Goal: Task Accomplishment & Management: Use online tool/utility

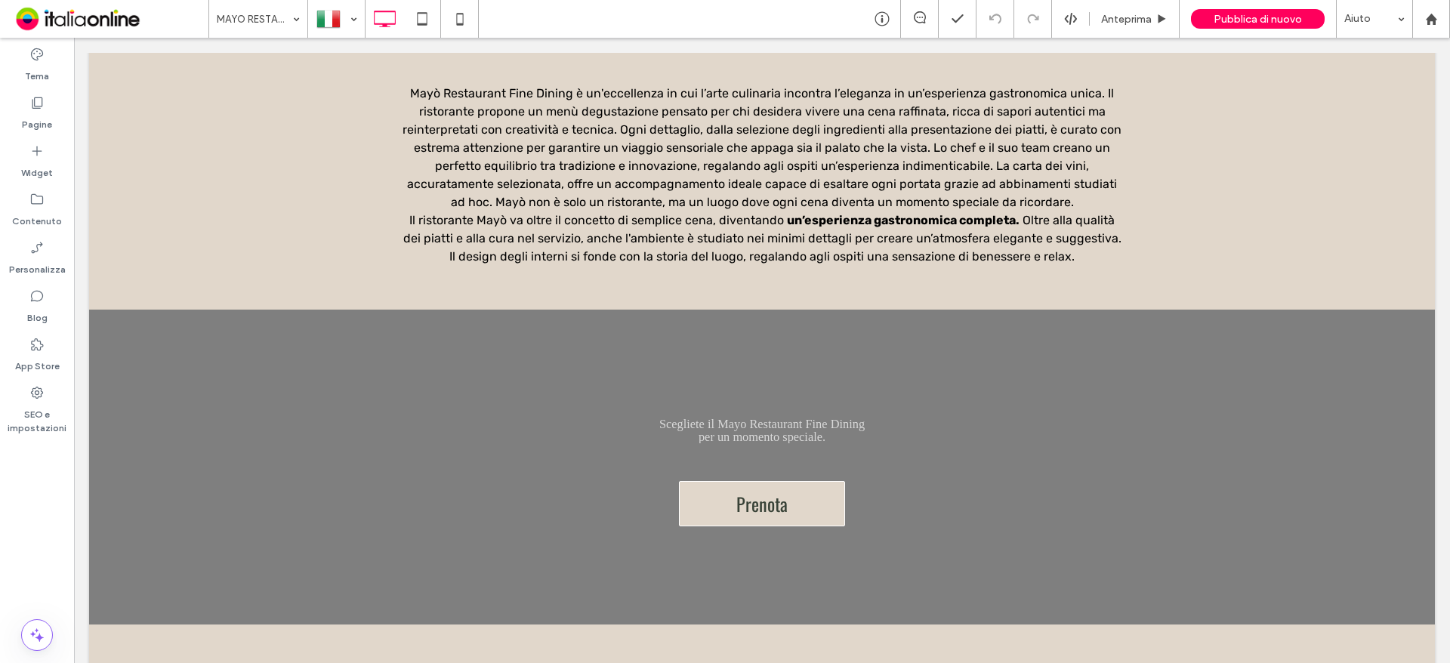
scroll to position [2055, 0]
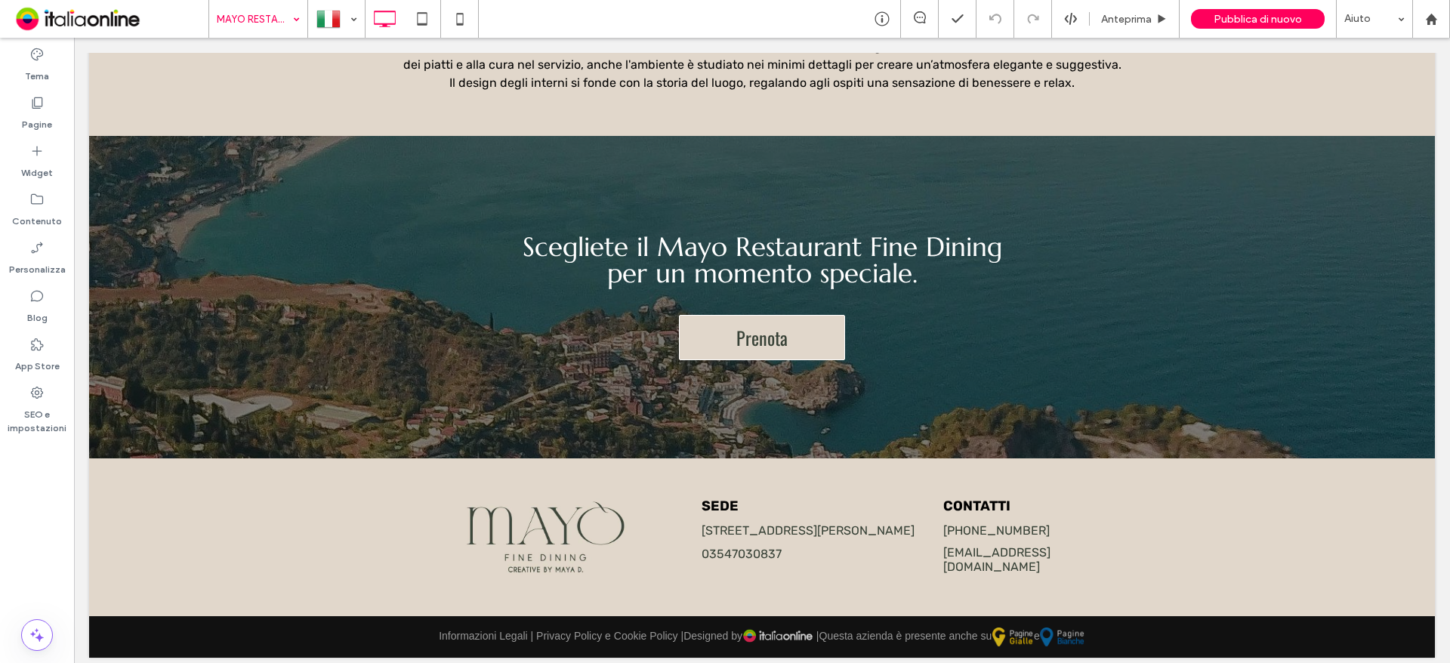
click at [283, 21] on input at bounding box center [255, 19] width 76 height 38
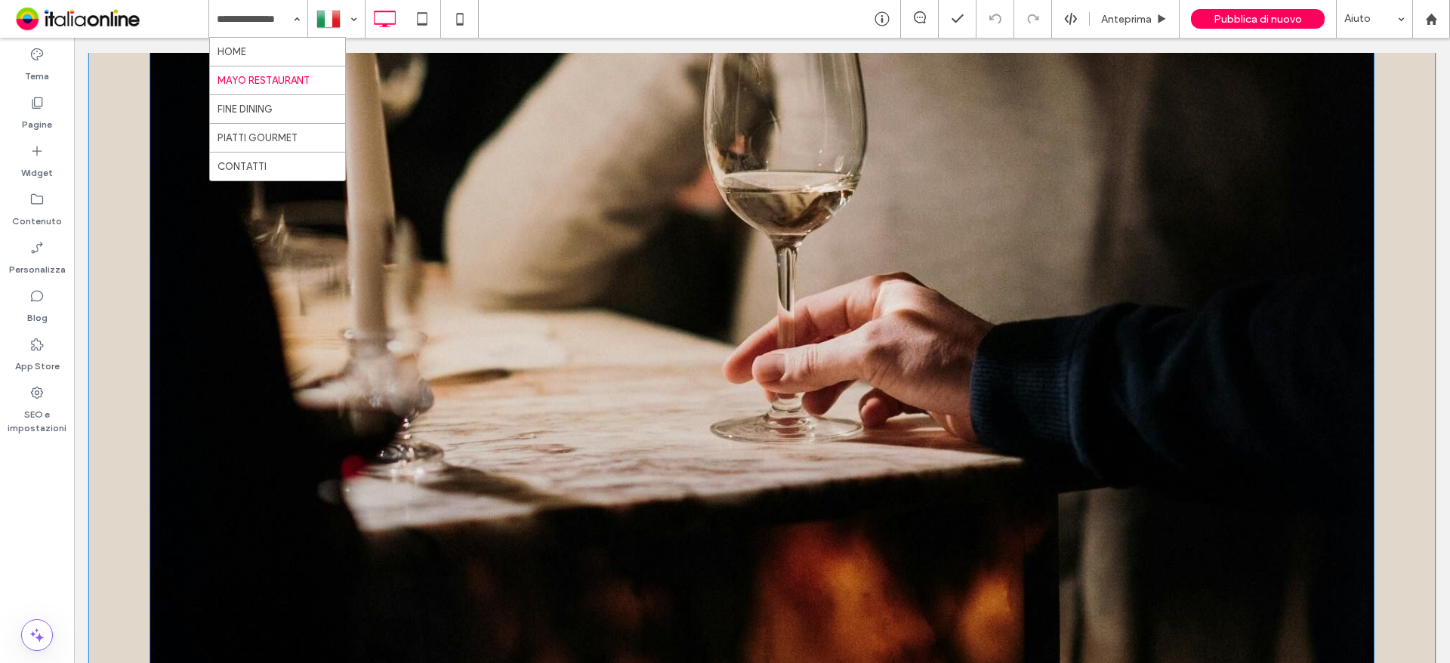
scroll to position [846, 0]
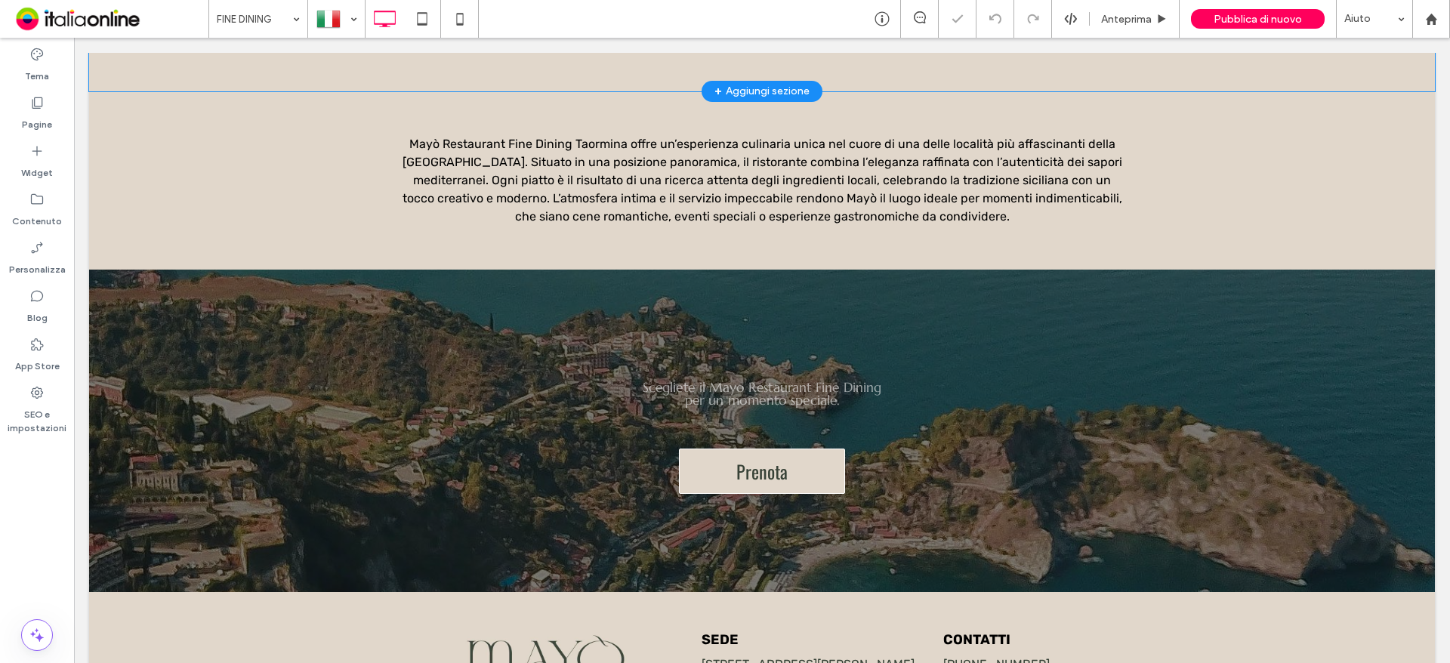
scroll to position [1728, 0]
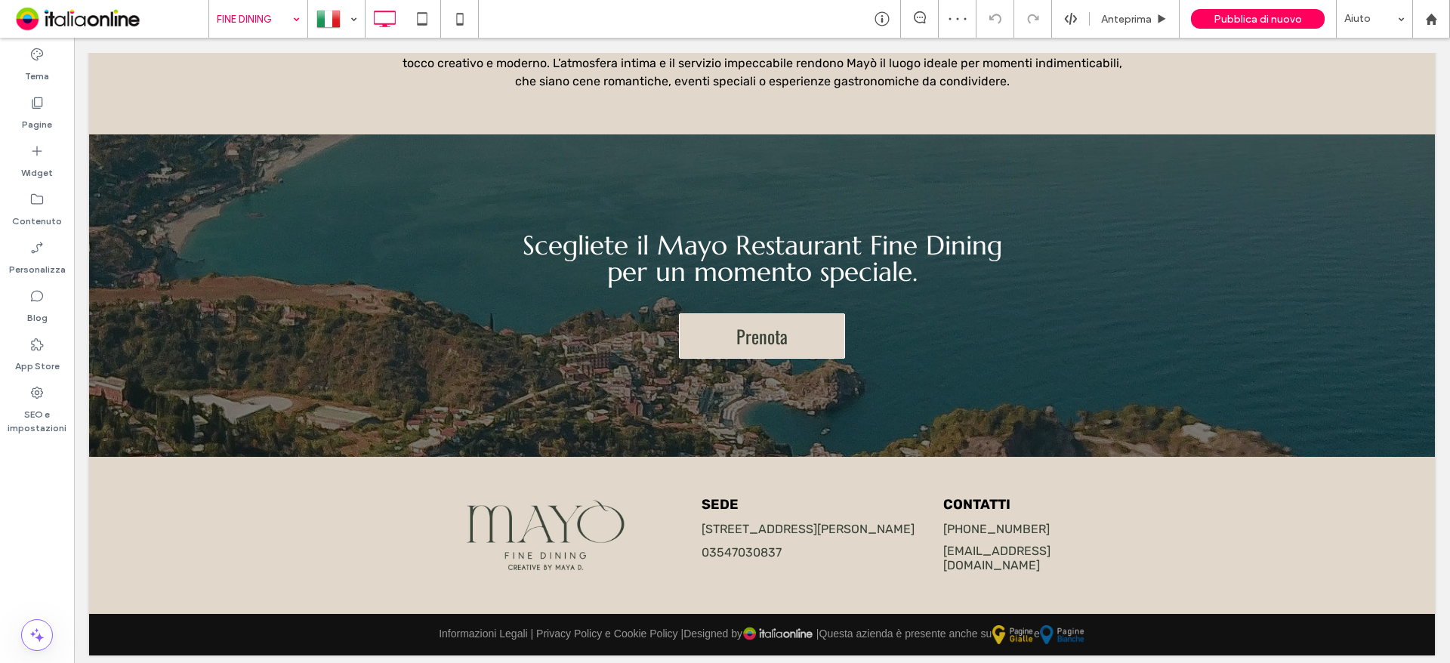
click at [281, 18] on input at bounding box center [255, 19] width 76 height 38
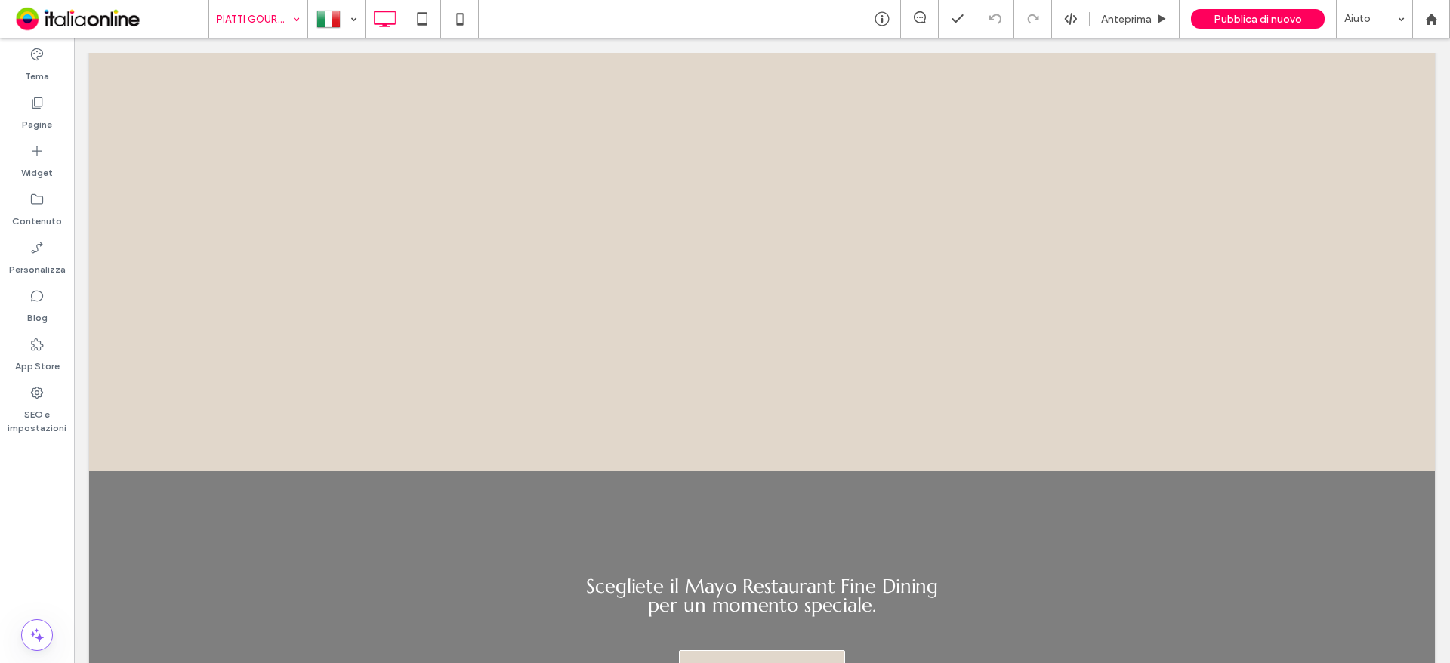
scroll to position [2266, 0]
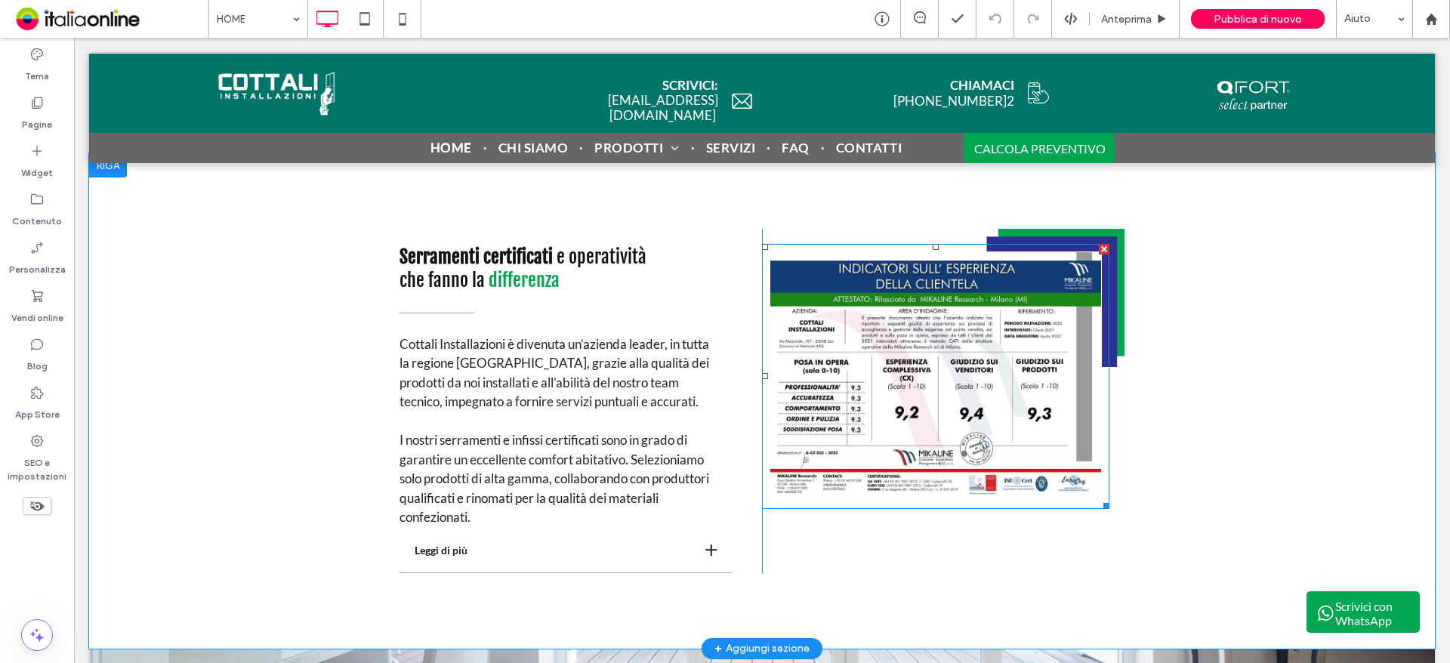
scroll to position [2568, 0]
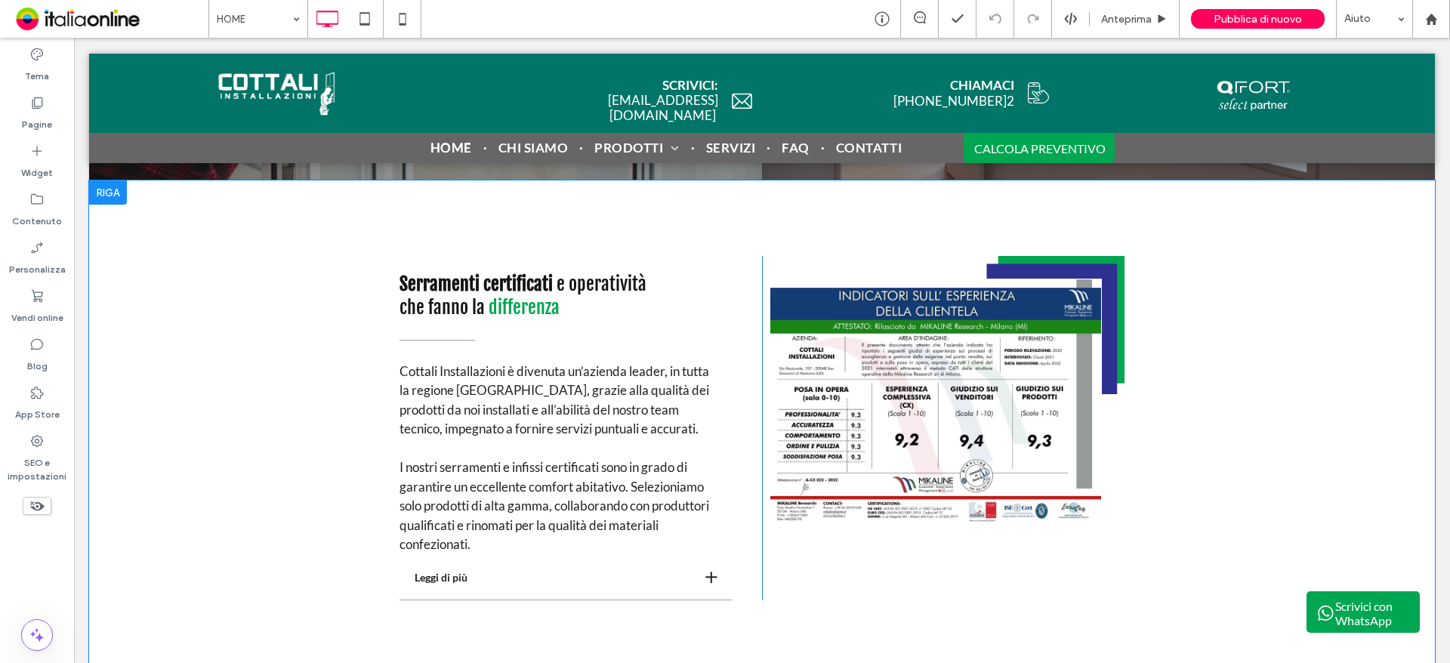
click at [124, 183] on div at bounding box center [108, 193] width 38 height 24
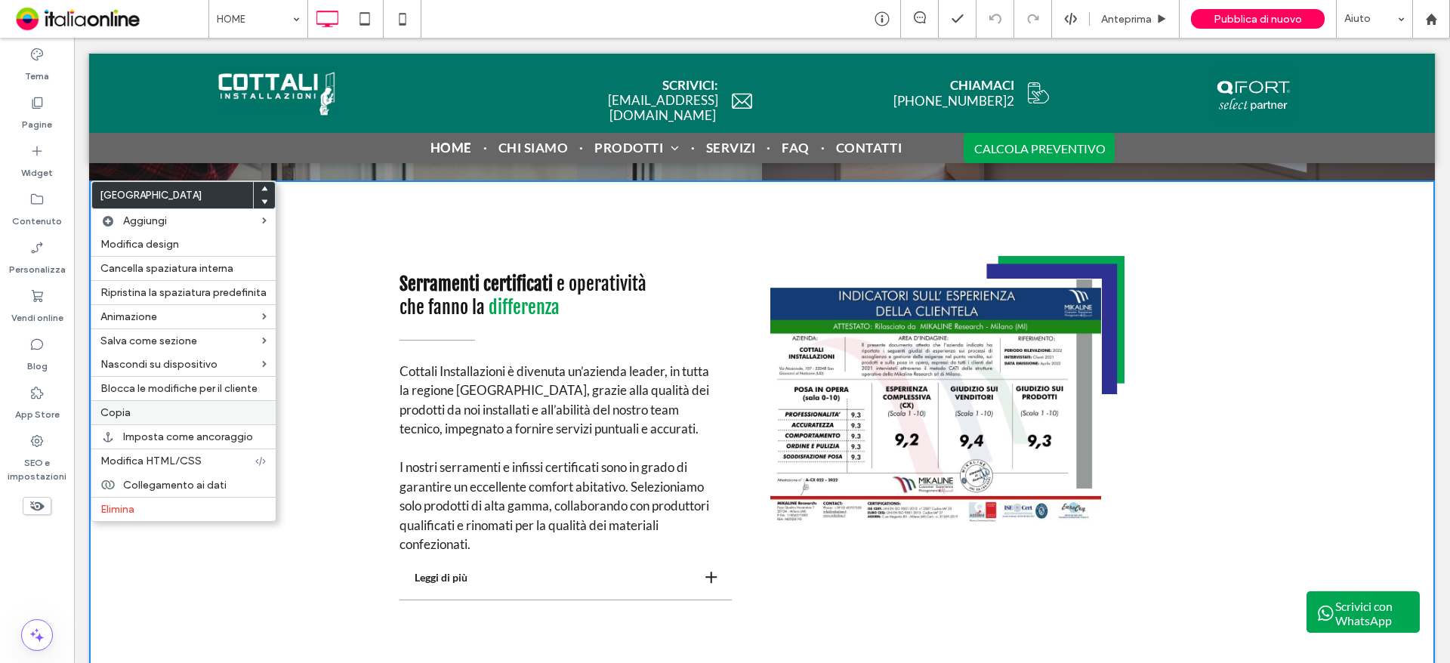
drag, startPoint x: 114, startPoint y: 405, endPoint x: 274, endPoint y: 405, distance: 160.1
click at [114, 405] on div "Copia" at bounding box center [183, 412] width 184 height 24
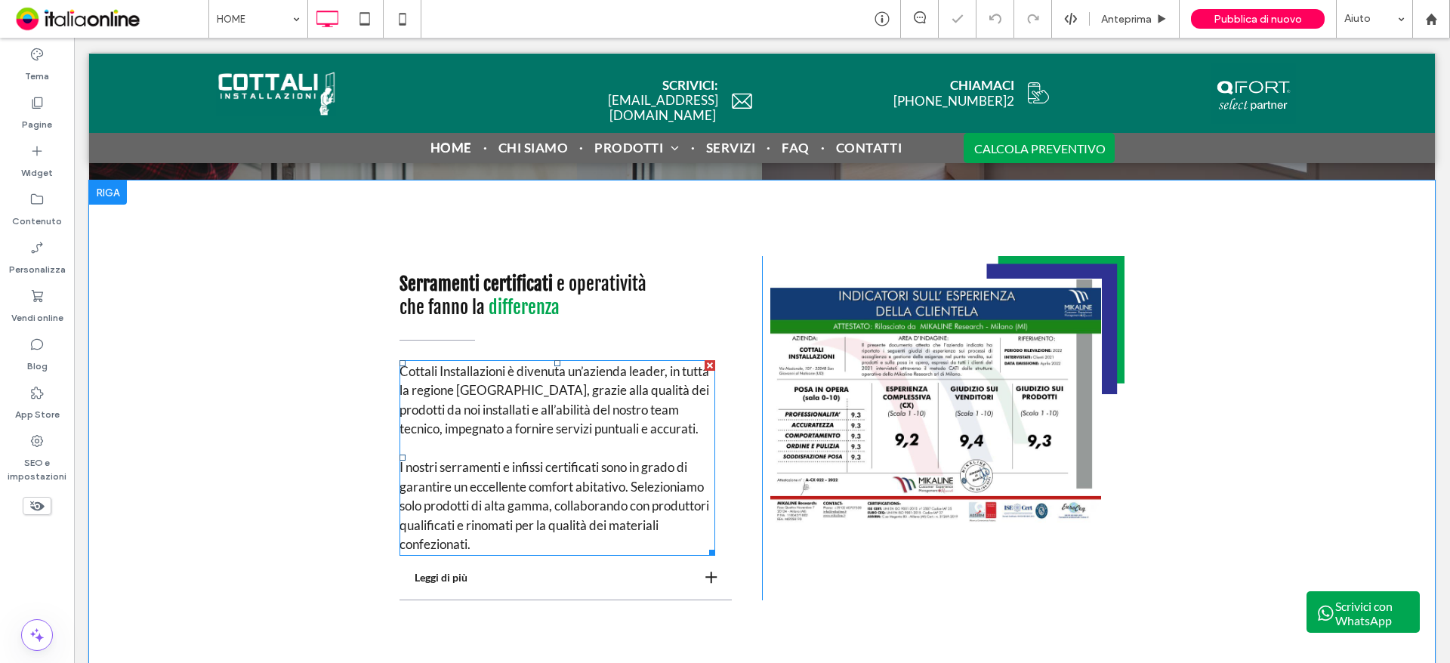
scroll to position [2946, 0]
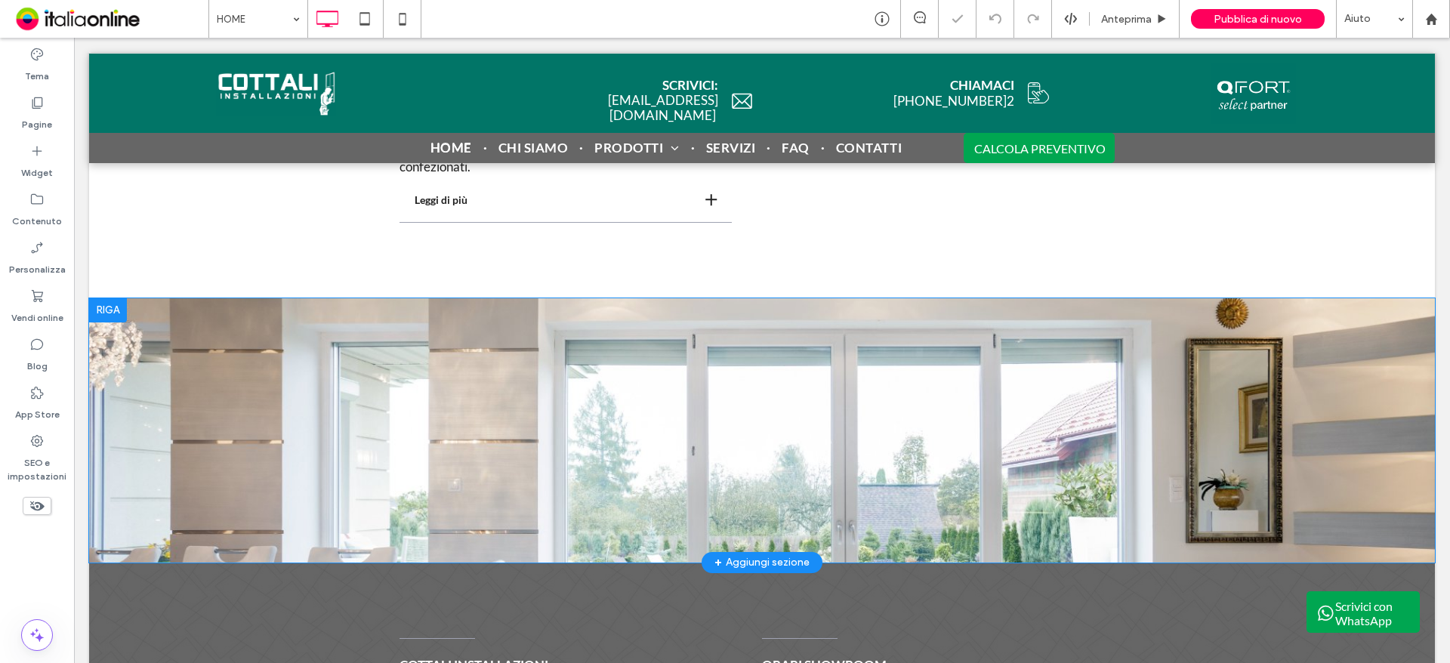
click at [98, 306] on div at bounding box center [108, 310] width 38 height 24
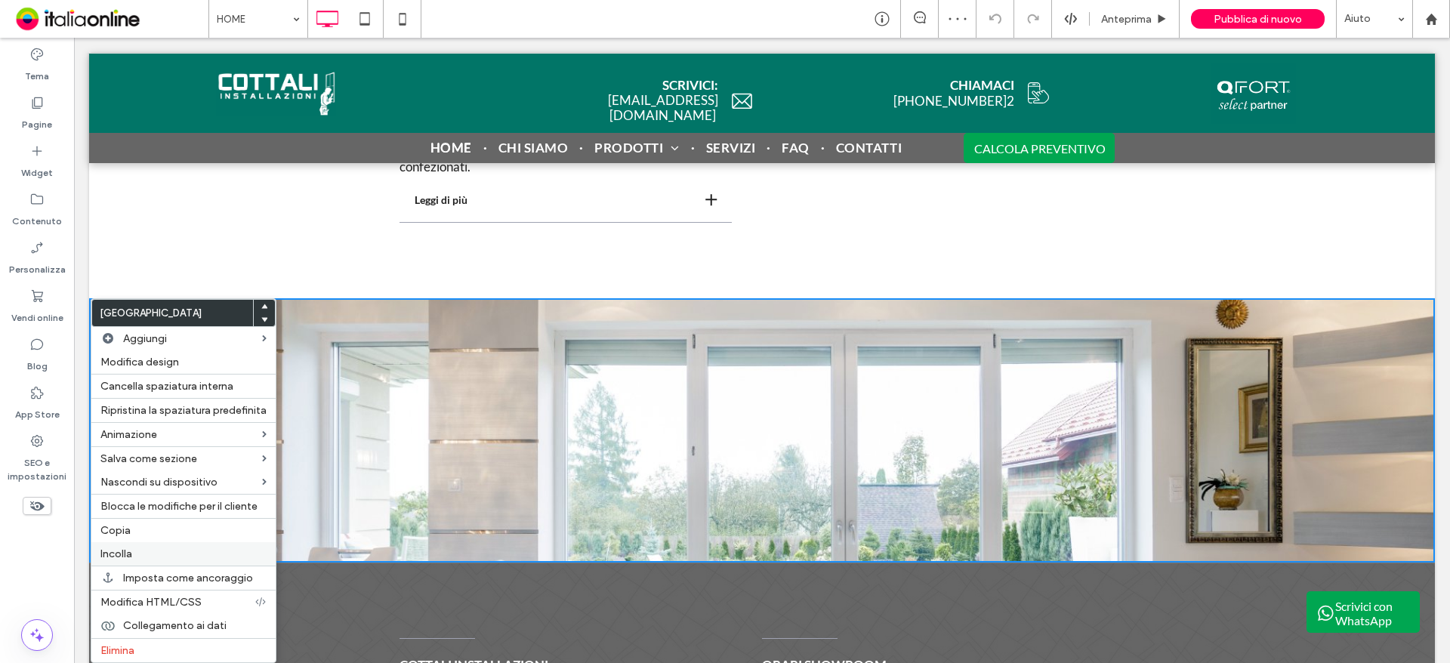
click at [135, 551] on label "Incolla" at bounding box center [183, 554] width 166 height 13
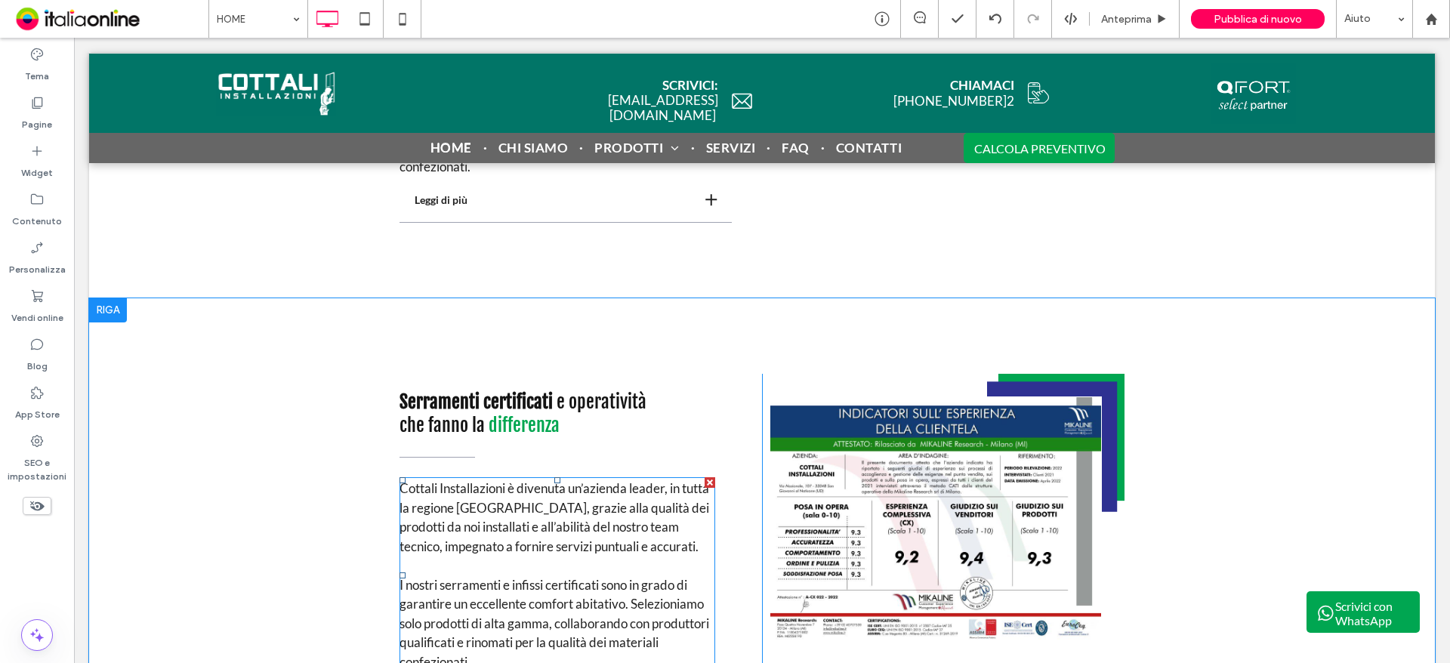
click at [705, 483] on div at bounding box center [710, 482] width 11 height 11
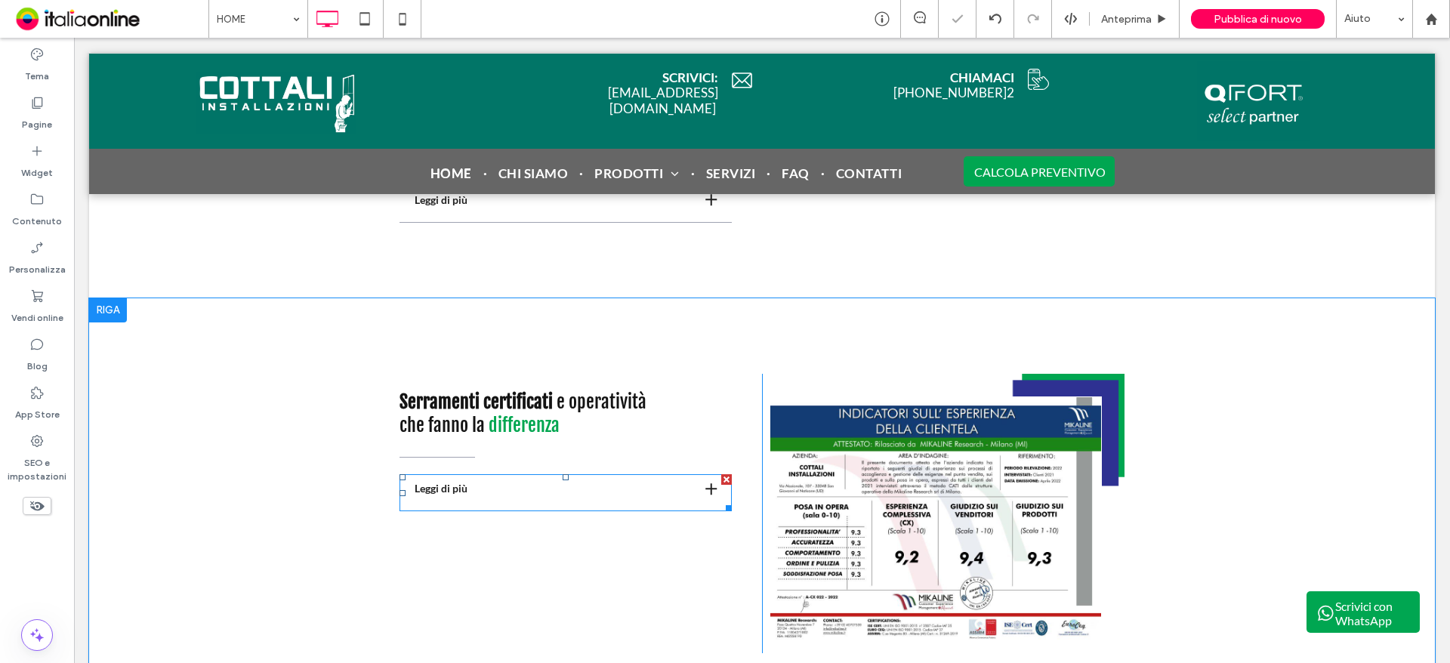
click at [721, 480] on div at bounding box center [726, 479] width 11 height 11
click at [465, 450] on div at bounding box center [470, 454] width 11 height 11
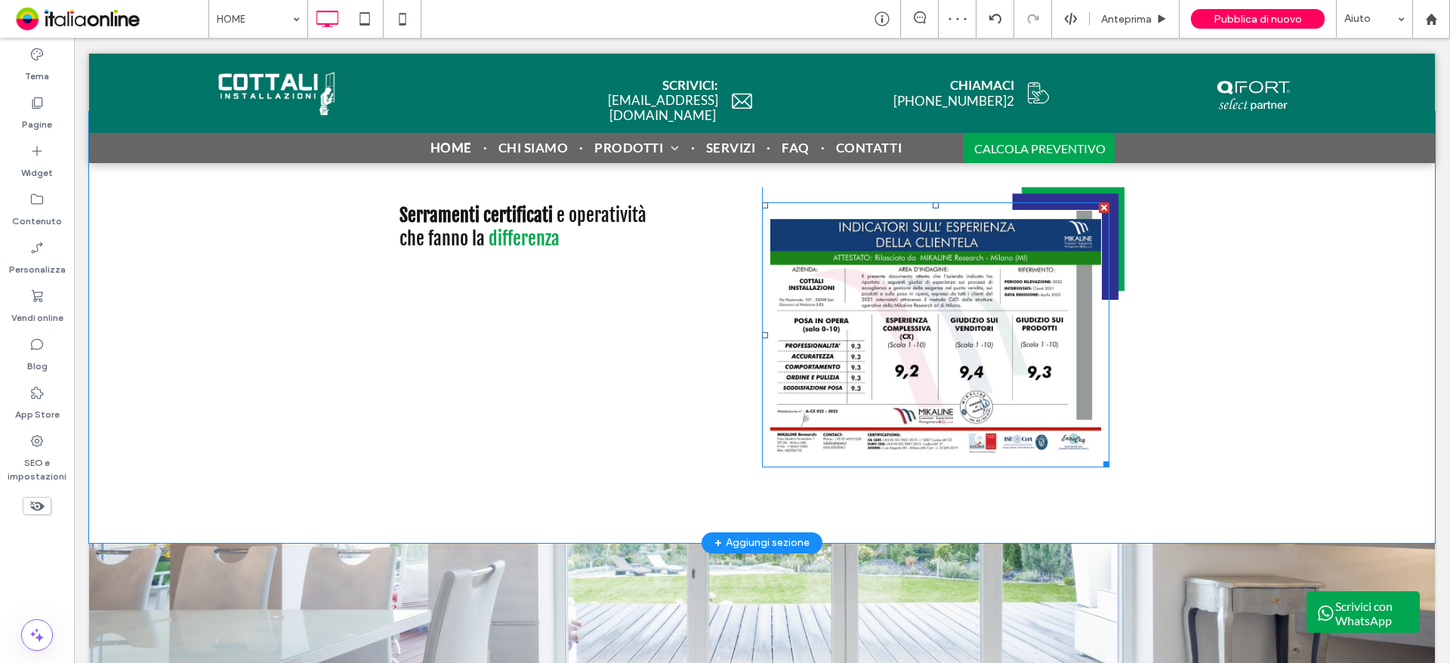
scroll to position [3061, 0]
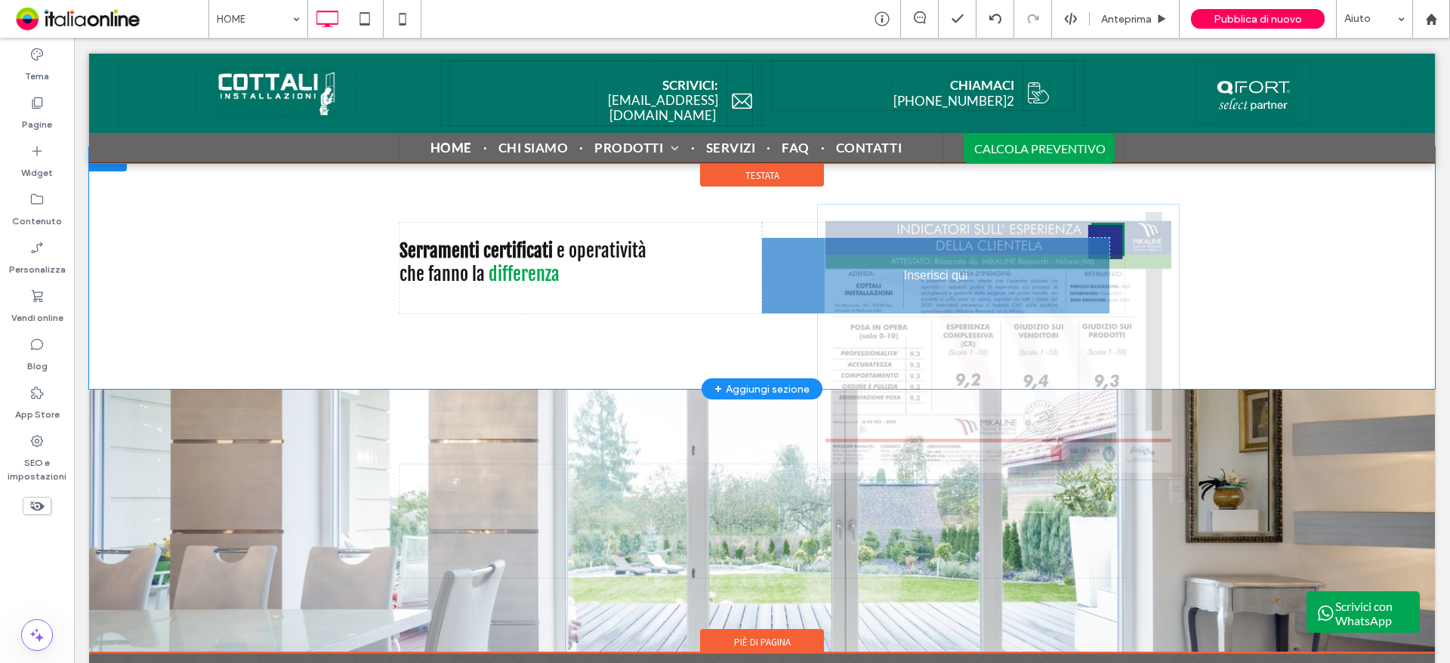
drag, startPoint x: 1031, startPoint y: 314, endPoint x: 1080, endPoint y: 270, distance: 66.3
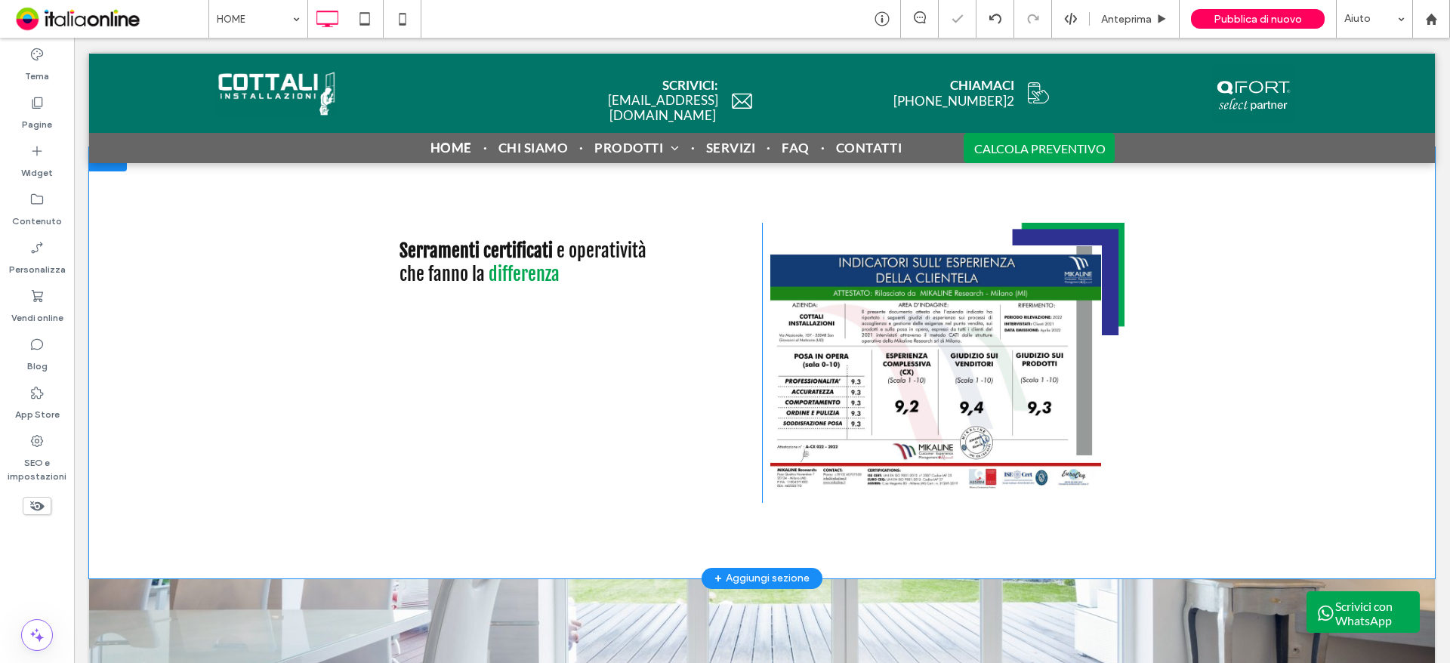
click at [1101, 228] on div "Click To Paste Click To Paste" at bounding box center [943, 363] width 363 height 280
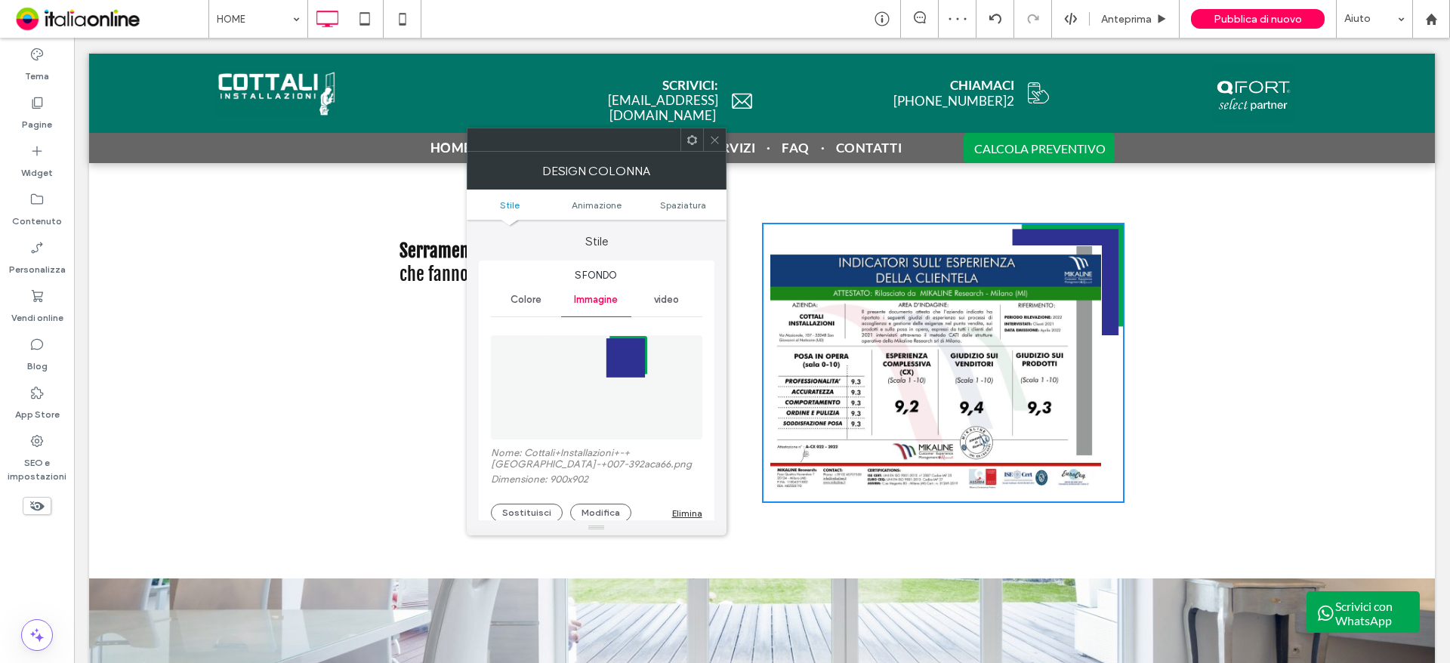
click at [678, 509] on div "Elimina" at bounding box center [687, 513] width 30 height 11
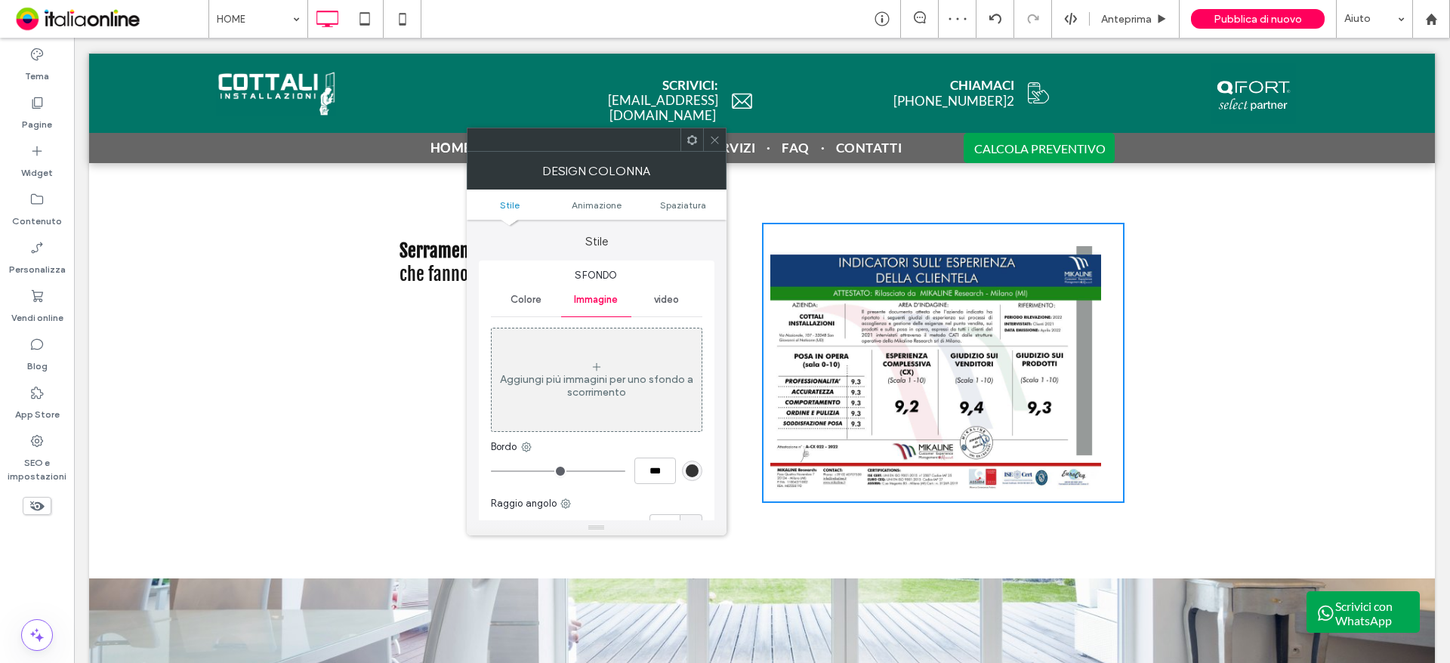
click at [715, 133] on span at bounding box center [714, 139] width 11 height 23
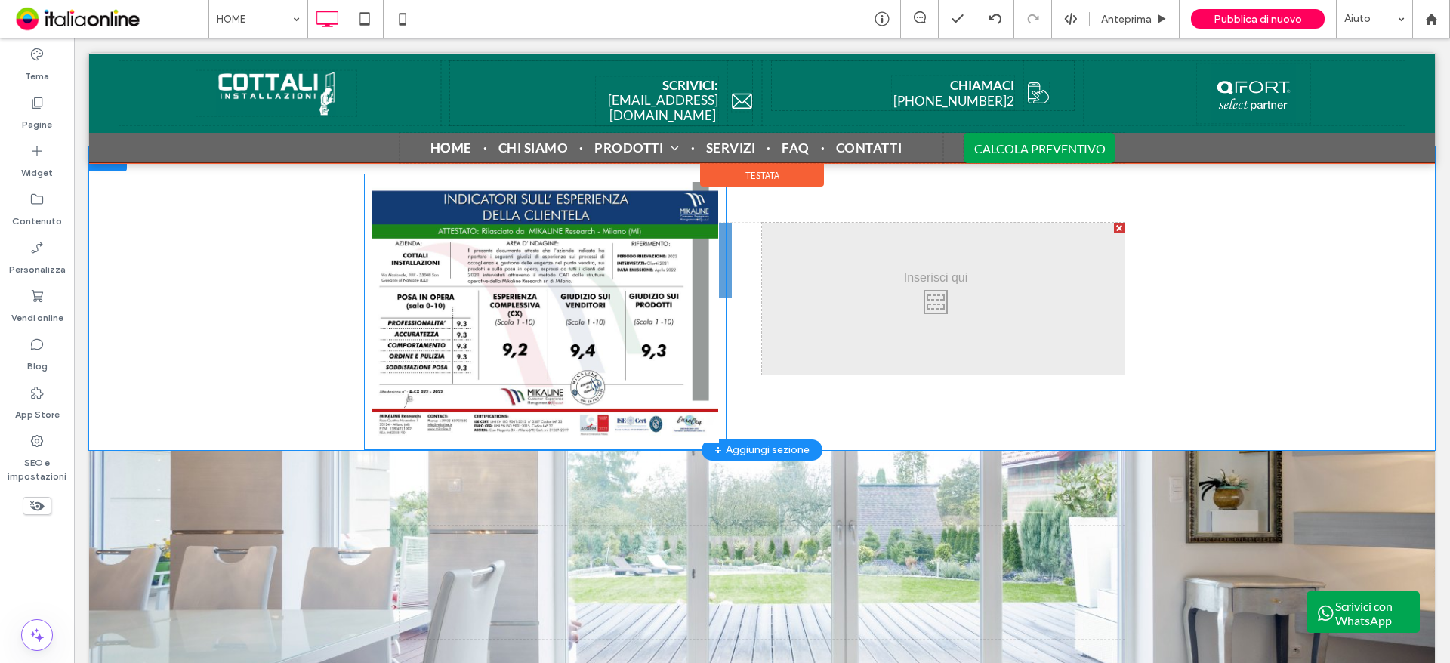
drag, startPoint x: 900, startPoint y: 363, endPoint x: 577, endPoint y: 336, distance: 323.6
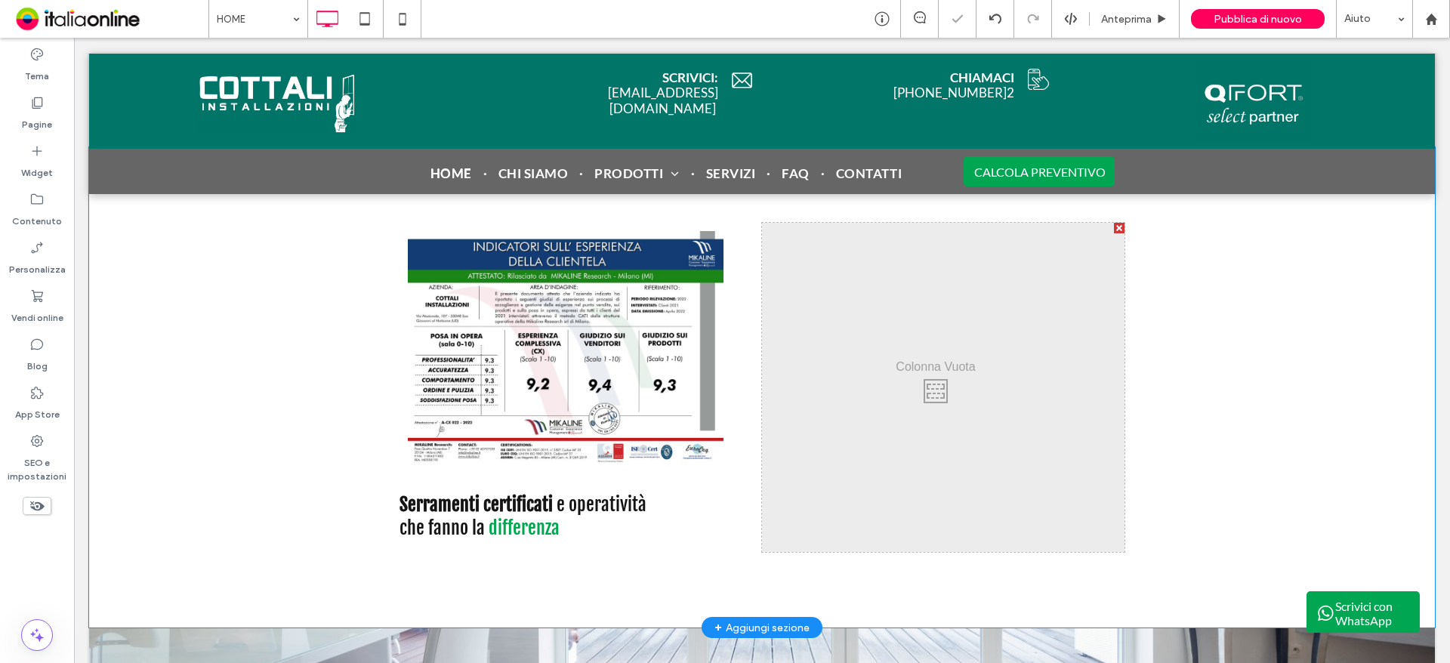
click at [1114, 223] on div at bounding box center [1119, 228] width 11 height 11
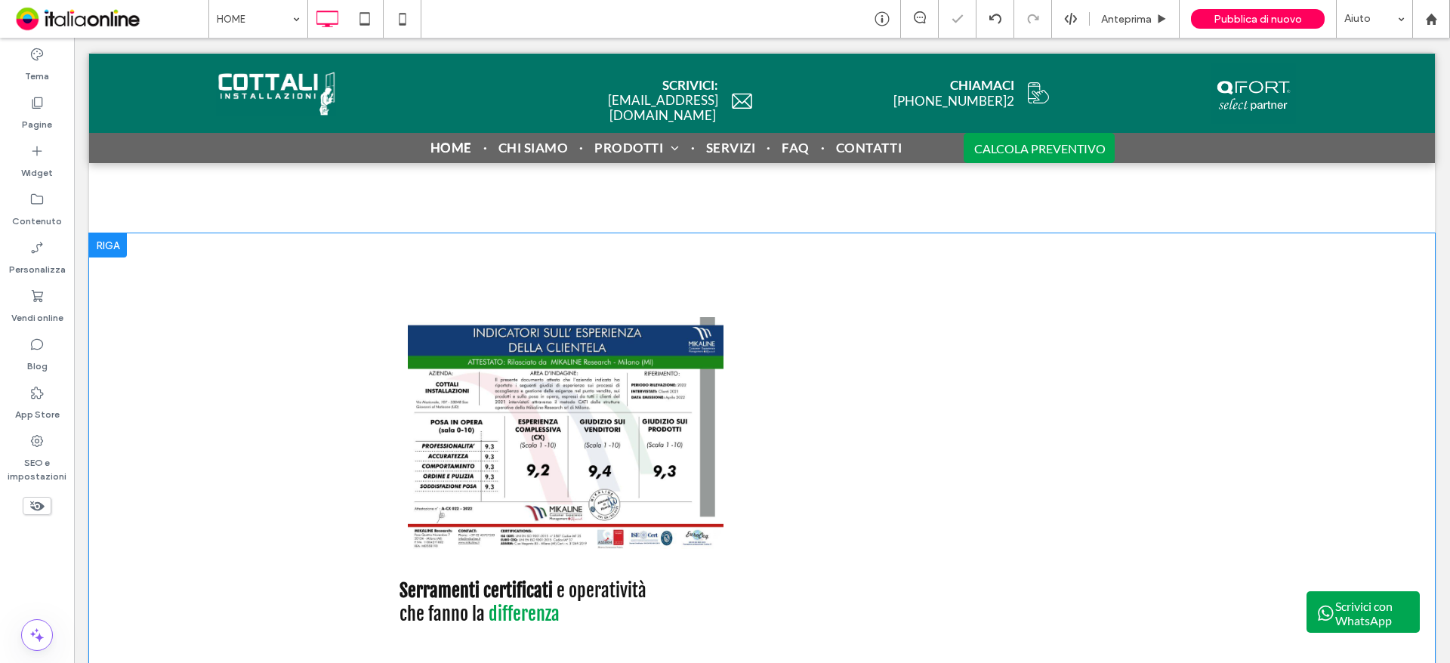
scroll to position [2946, 0]
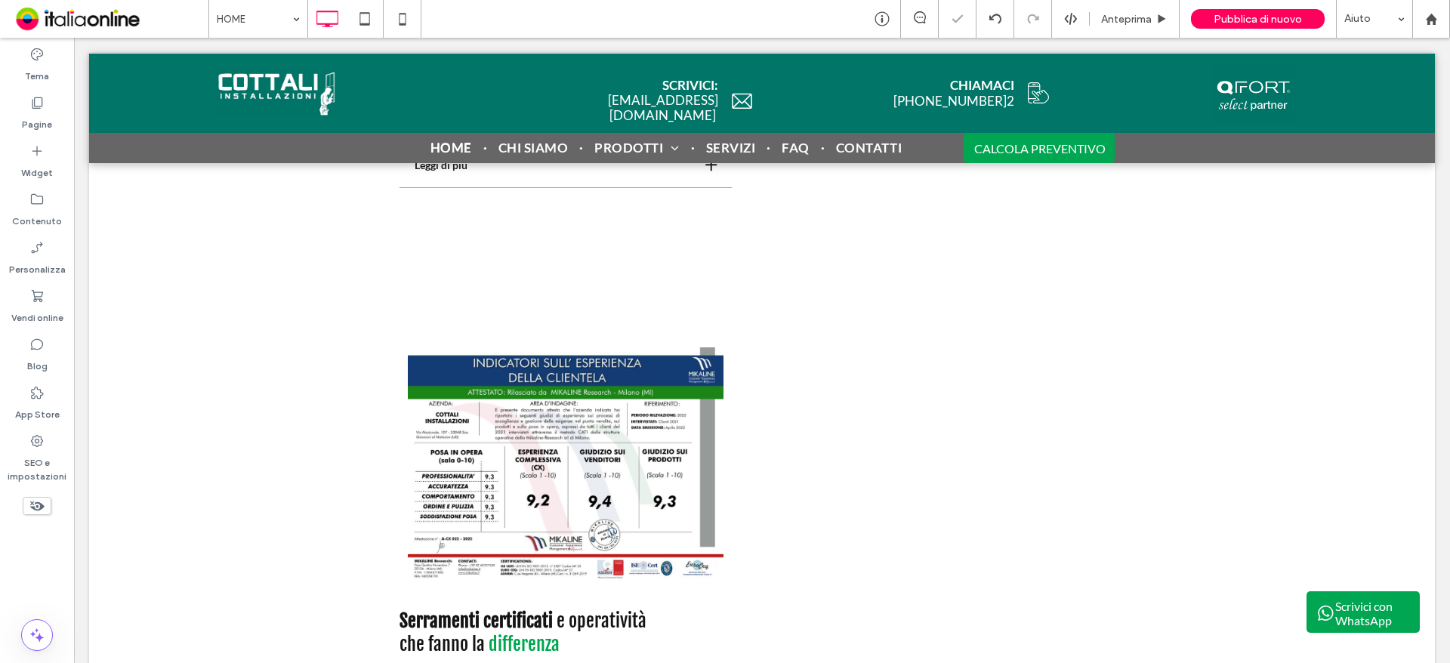
click at [833, 397] on div "Serramenti certificati e operatività che fanno la differenza Click To Paste Cli…" at bounding box center [762, 503] width 725 height 329
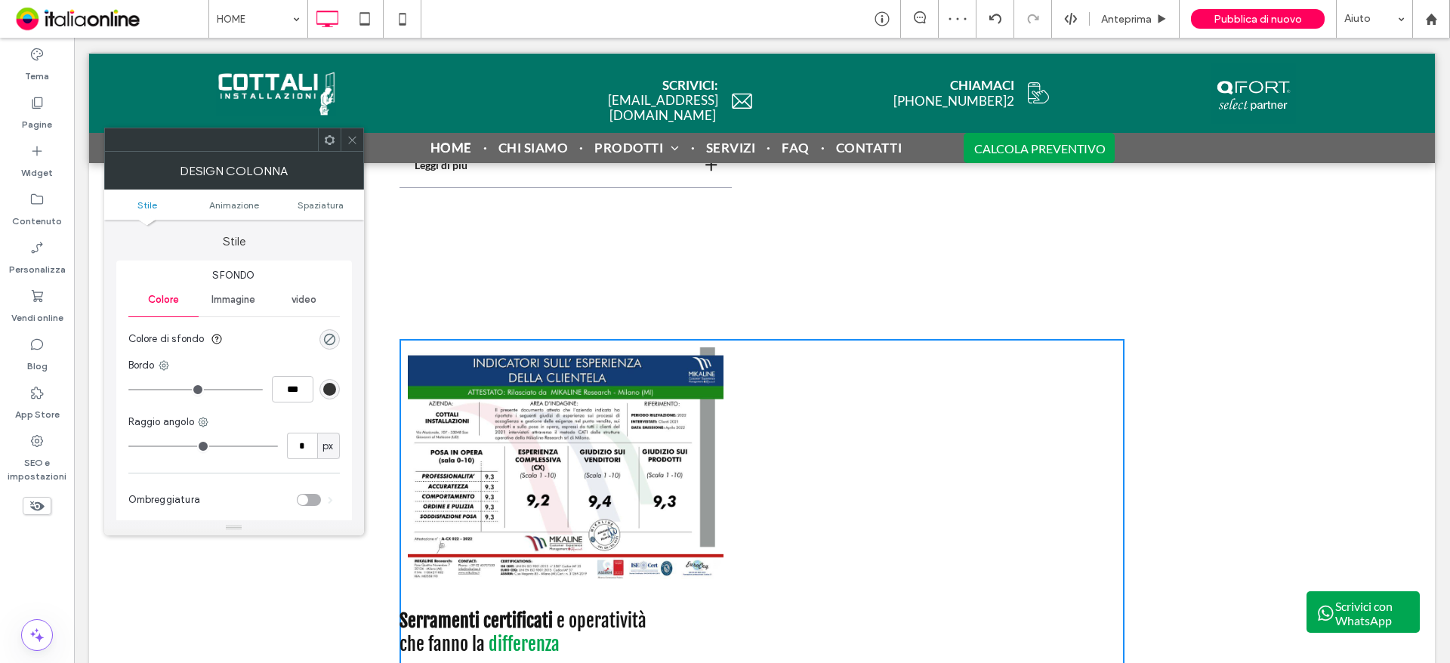
click at [357, 141] on icon at bounding box center [352, 139] width 11 height 11
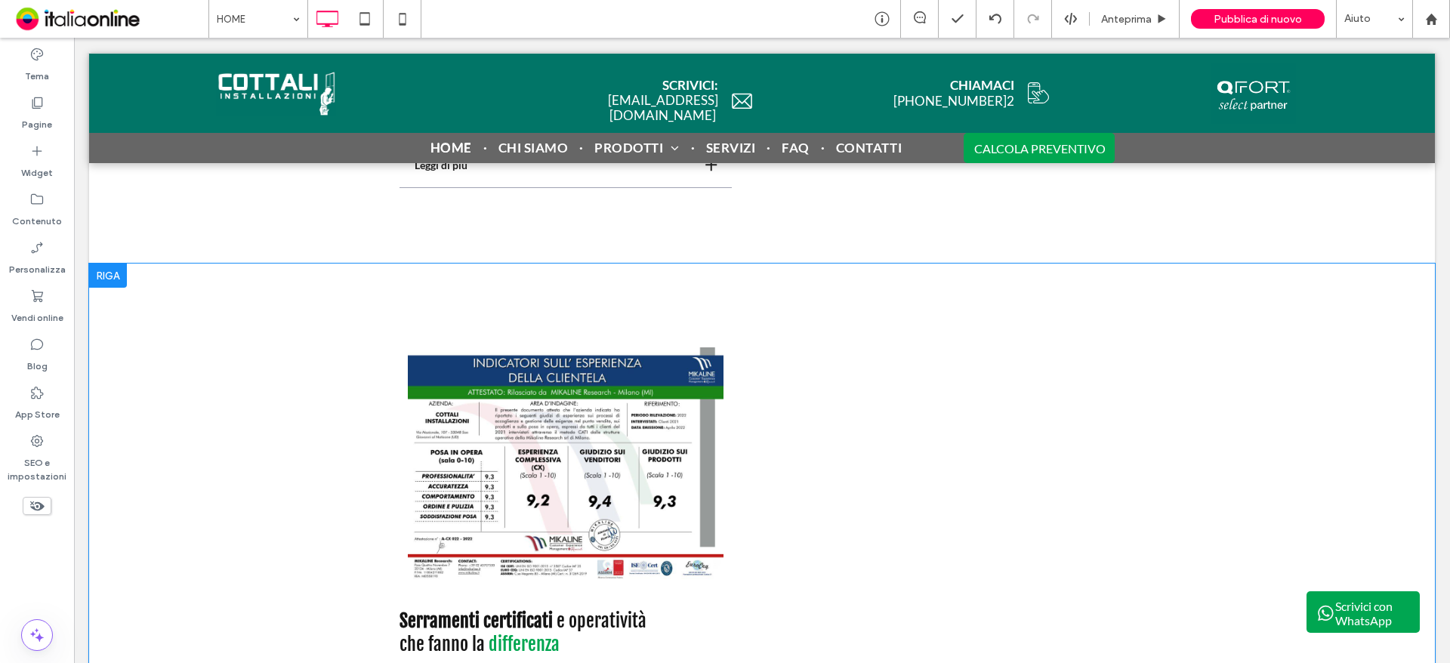
click at [859, 420] on div "Serramenti certificati e operatività che fanno la differenza Click To Paste Cli…" at bounding box center [762, 503] width 725 height 329
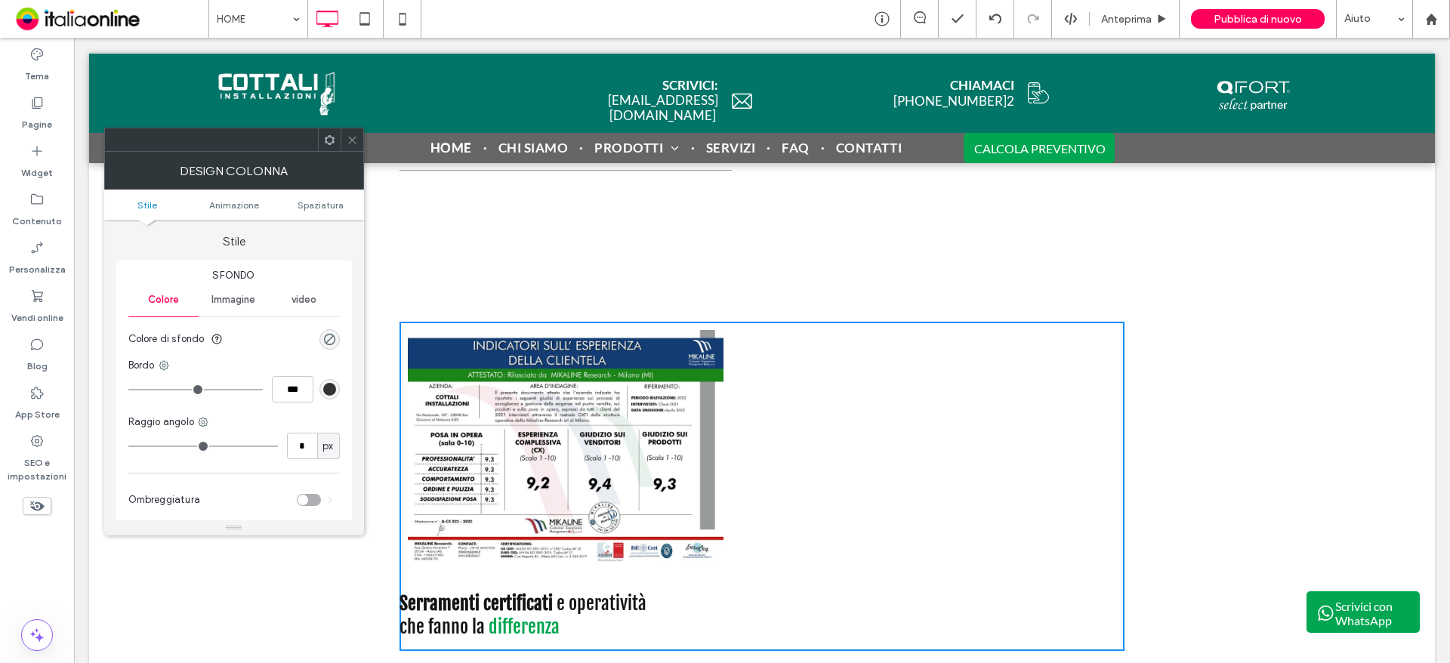
scroll to position [3021, 0]
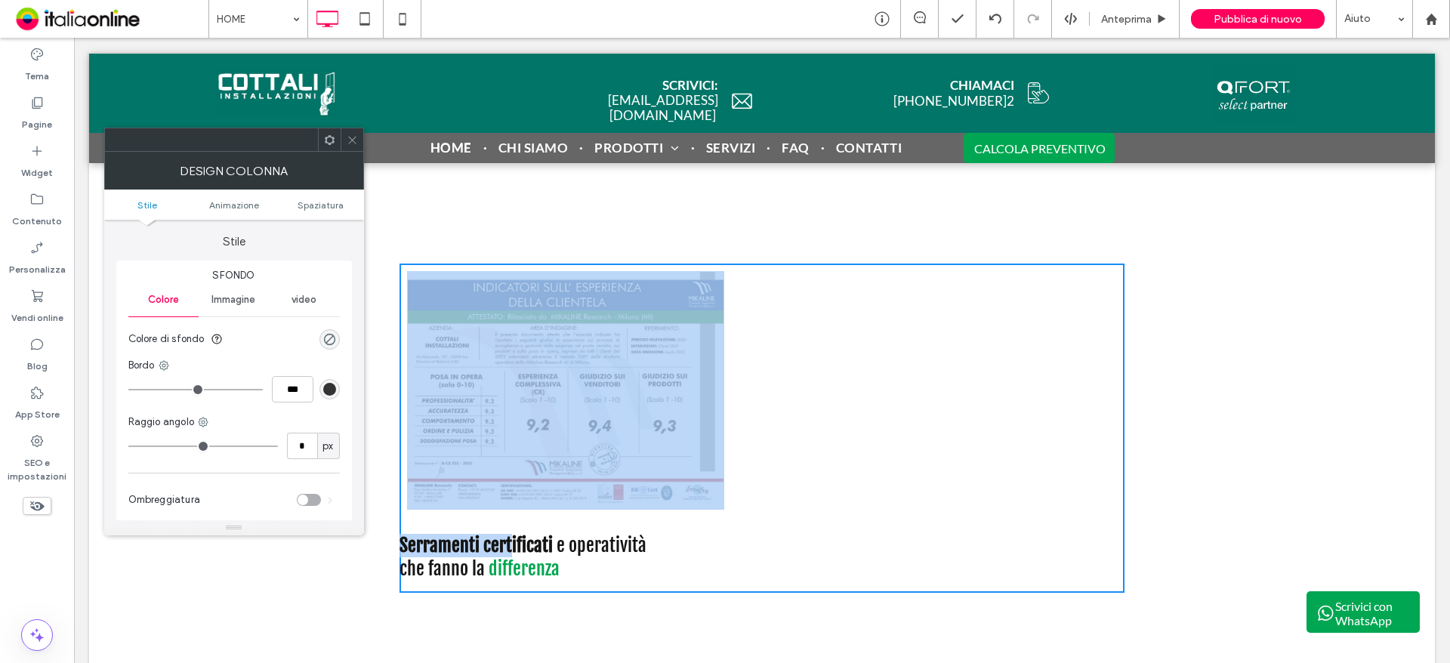
drag, startPoint x: 505, startPoint y: 548, endPoint x: 508, endPoint y: 467, distance: 81.6
click at [508, 467] on div "Serramenti certificati e operatività che fanno la differenza Click To Paste Cli…" at bounding box center [762, 428] width 725 height 329
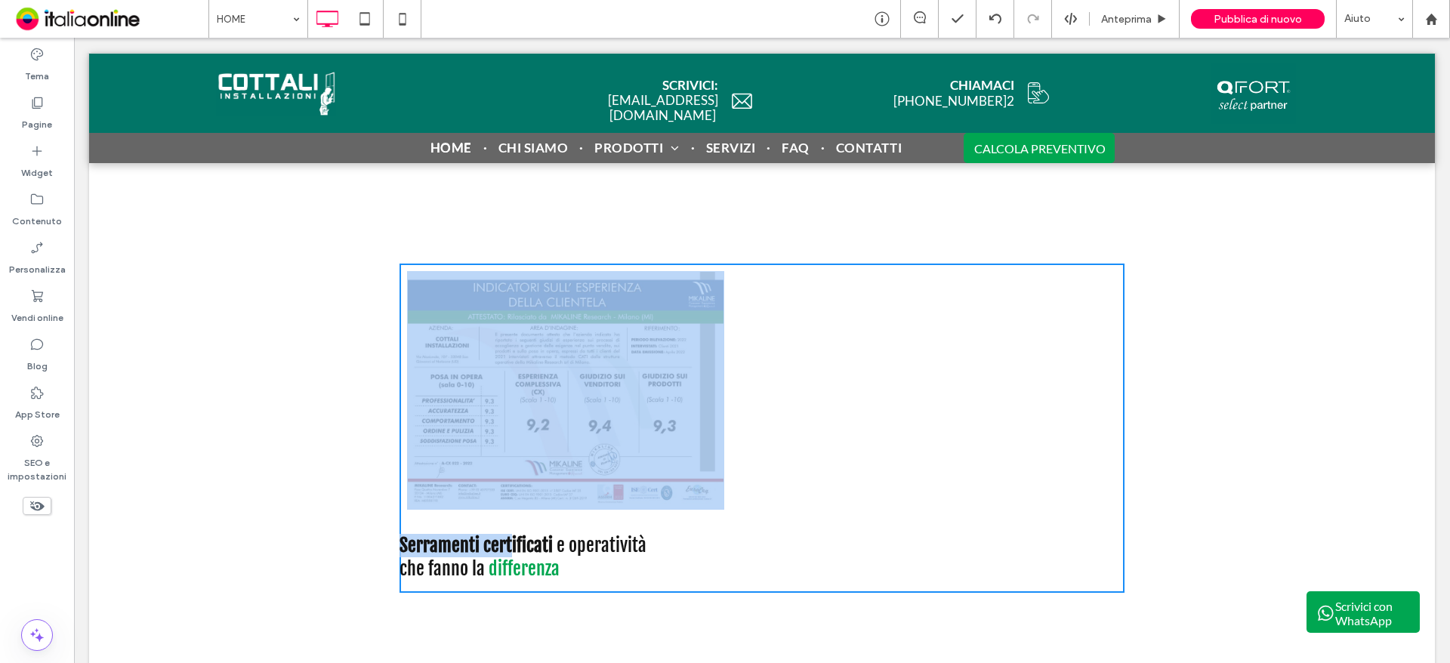
click at [976, 478] on div "Serramenti certificati e operatività che fanno la differenza Click To Paste Cli…" at bounding box center [762, 428] width 725 height 329
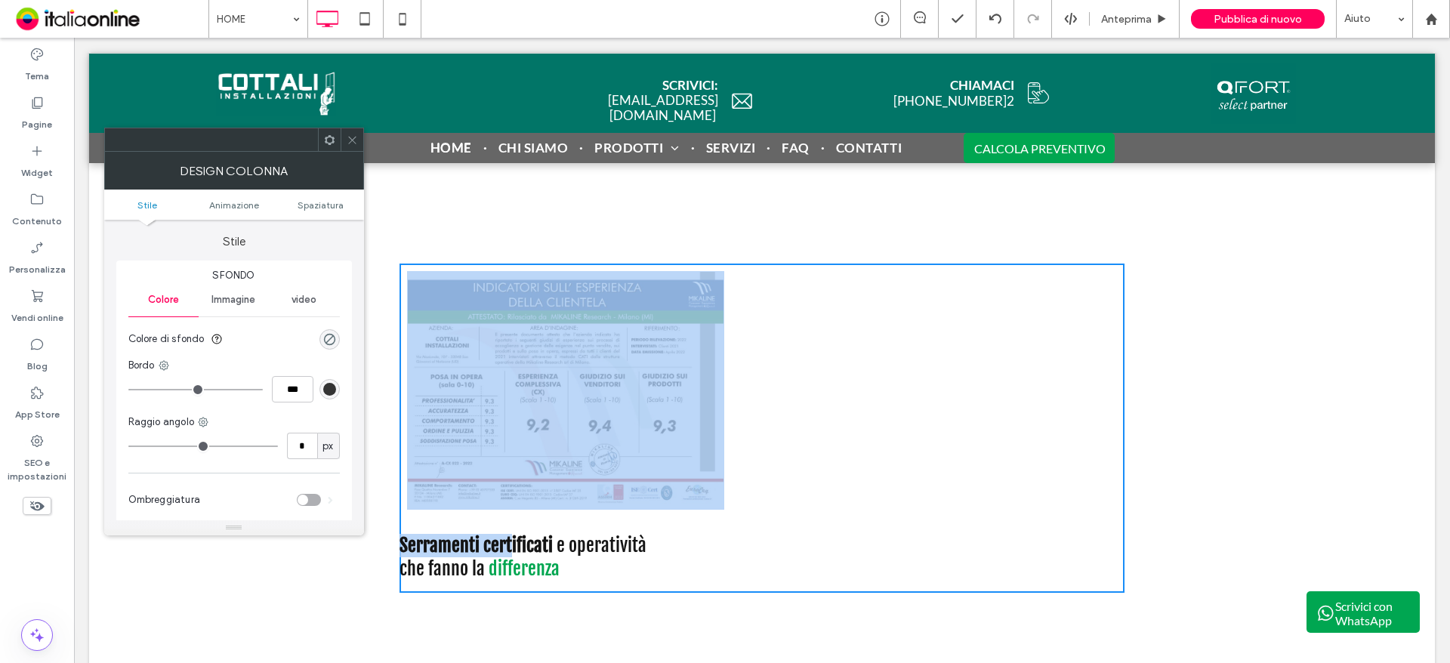
drag, startPoint x: 1329, startPoint y: 352, endPoint x: 1264, endPoint y: 351, distance: 64.2
click at [1329, 352] on div "Serramenti certificati e operatività che fanno la differenza Click To Paste Cli…" at bounding box center [762, 428] width 1346 height 480
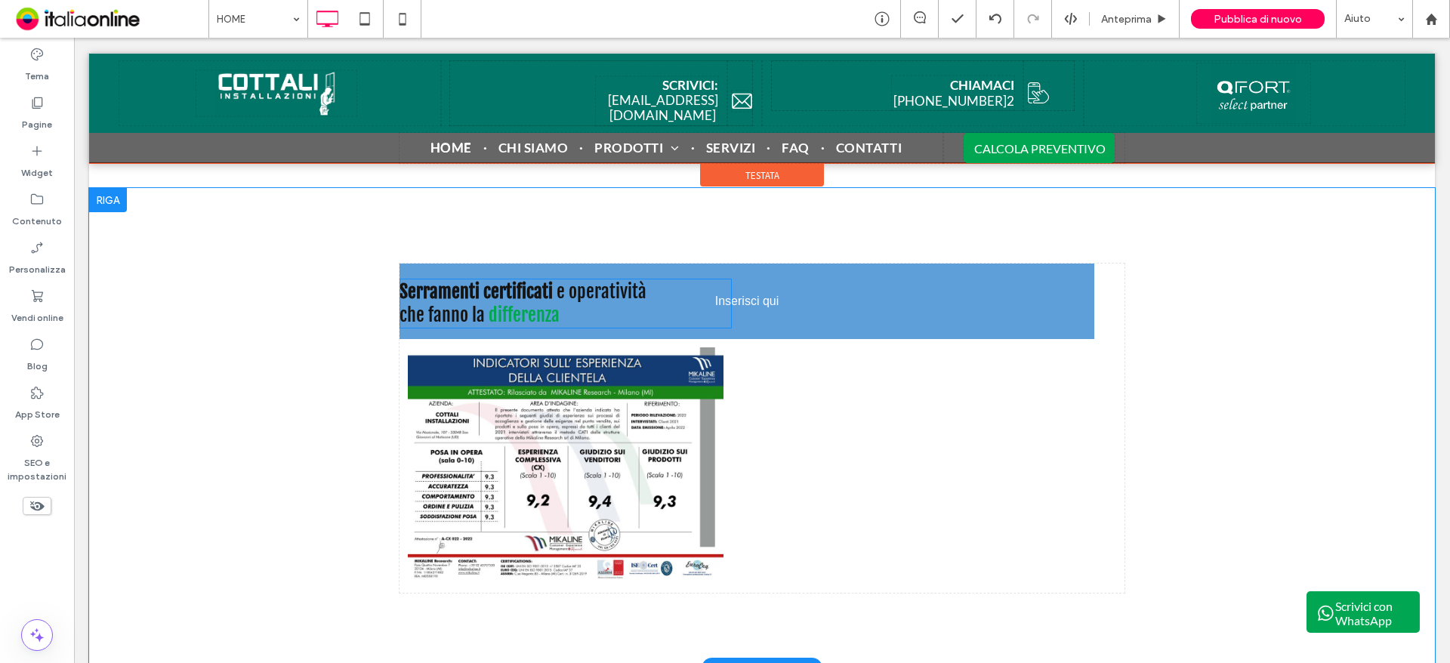
drag, startPoint x: 486, startPoint y: 545, endPoint x: 493, endPoint y: 271, distance: 273.5
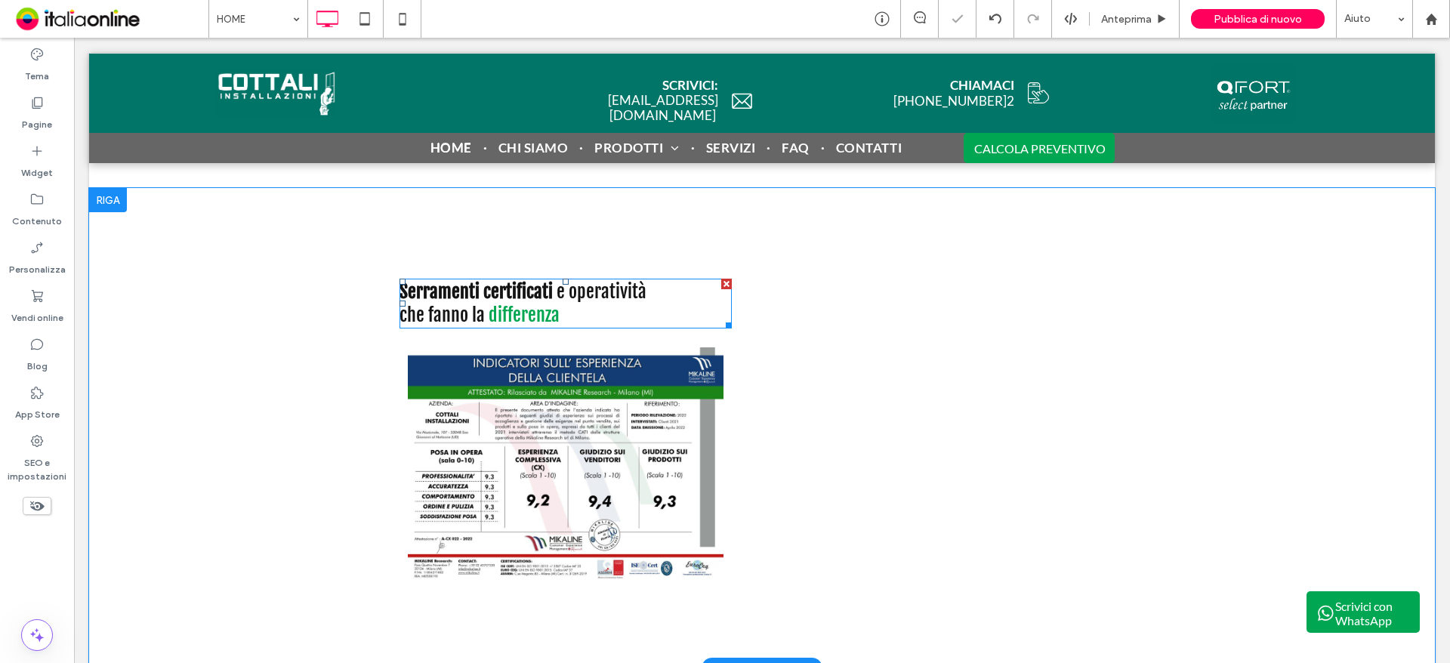
click at [604, 306] on h2 "che fanno la differenza" at bounding box center [566, 315] width 332 height 23
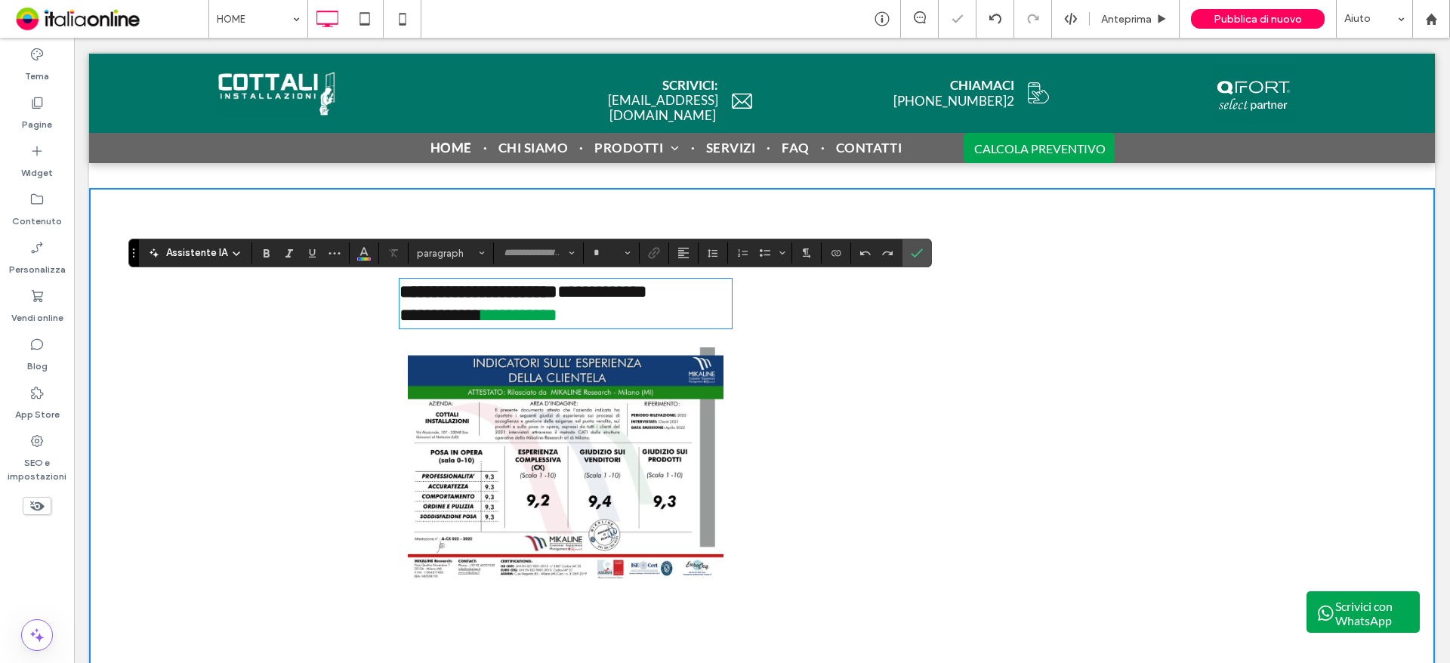
click at [605, 307] on h2 "**********" at bounding box center [566, 315] width 332 height 23
type input "**********"
type input "**"
click at [605, 307] on h2 "**********" at bounding box center [566, 315] width 332 height 23
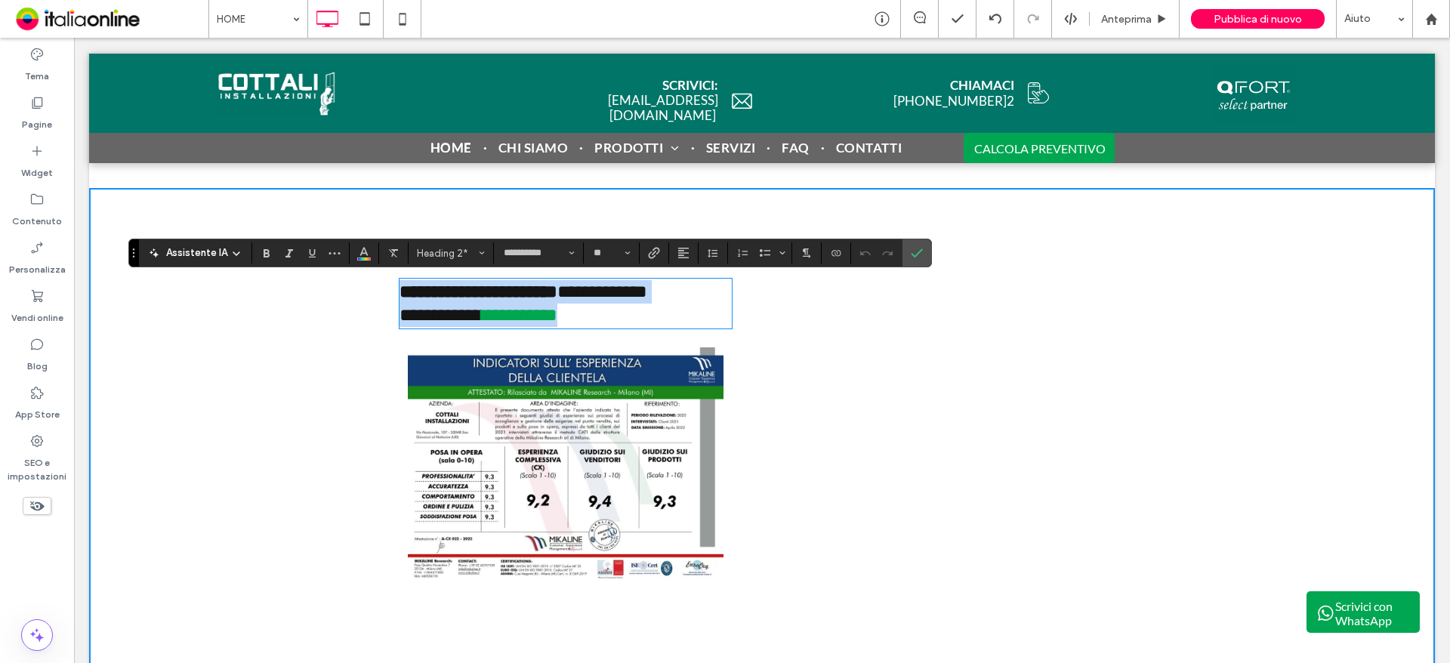
drag, startPoint x: 539, startPoint y: 298, endPoint x: 391, endPoint y: 277, distance: 149.4
click at [391, 277] on div "**********" at bounding box center [762, 428] width 1346 height 480
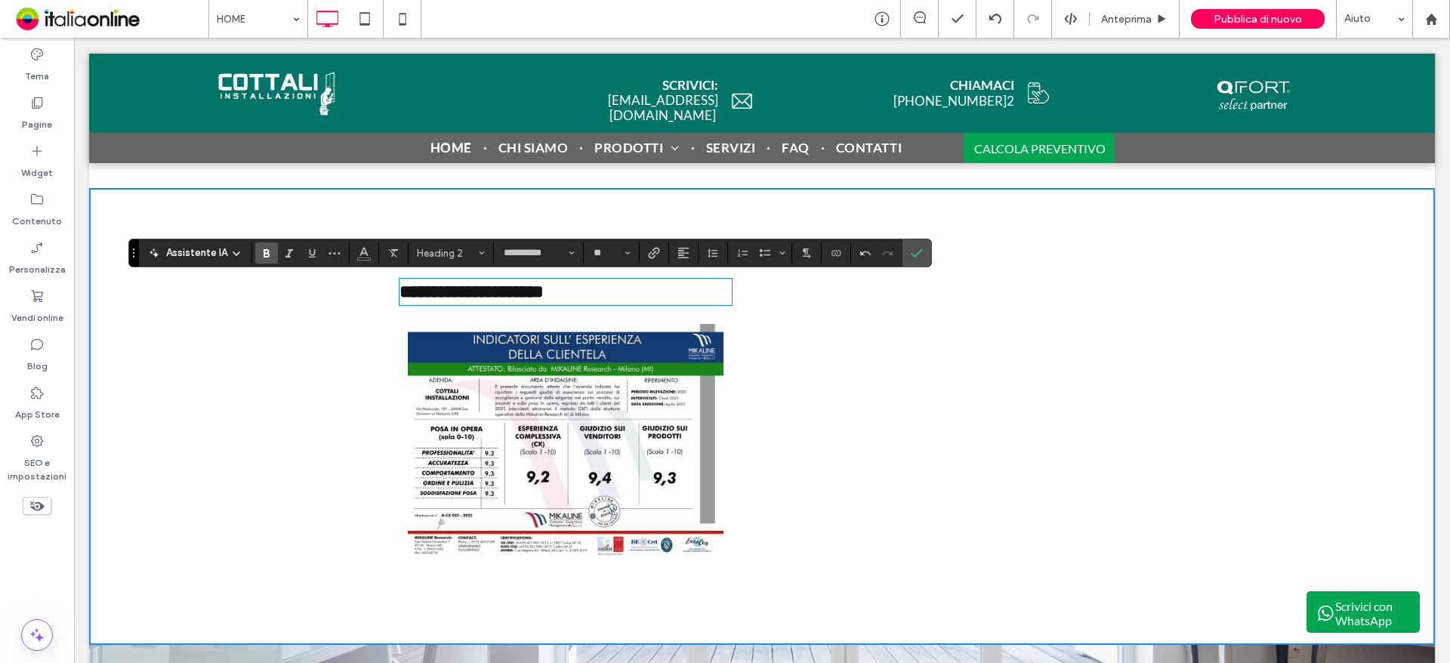
drag, startPoint x: 552, startPoint y: 293, endPoint x: 299, endPoint y: 285, distance: 253.2
click at [299, 285] on div "**********" at bounding box center [762, 416] width 1346 height 457
click at [722, 285] on h2 "**********" at bounding box center [566, 291] width 332 height 23
click at [921, 244] on span "Conferma" at bounding box center [917, 253] width 12 height 26
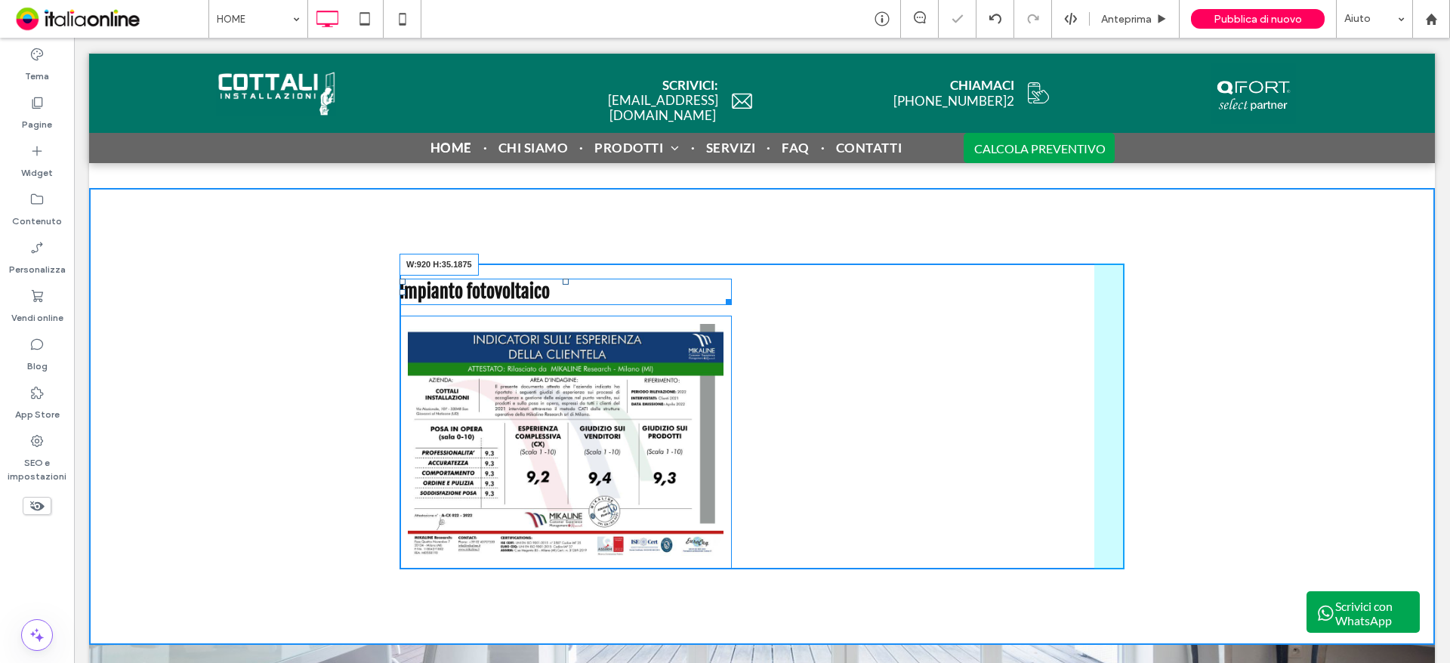
drag, startPoint x: 723, startPoint y: 303, endPoint x: 1099, endPoint y: 303, distance: 376.2
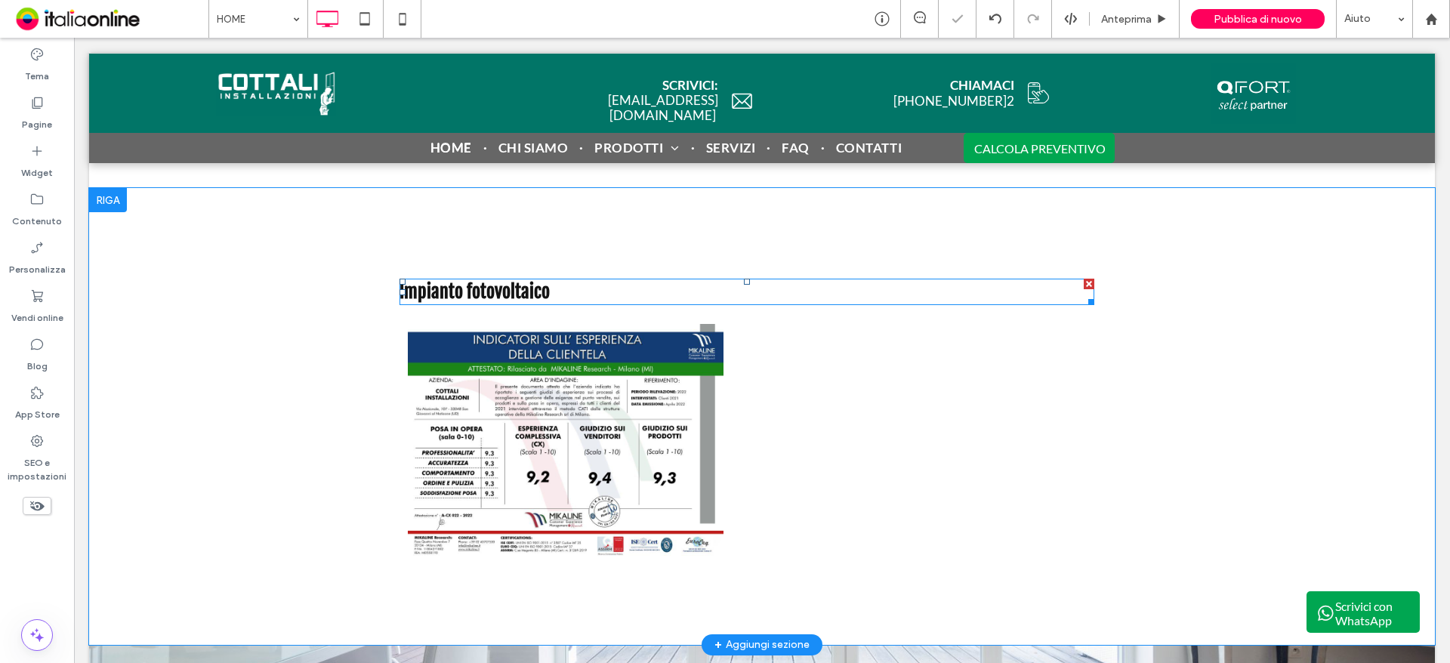
click at [601, 287] on h2 "Impianto fotovoltaico" at bounding box center [747, 291] width 695 height 23
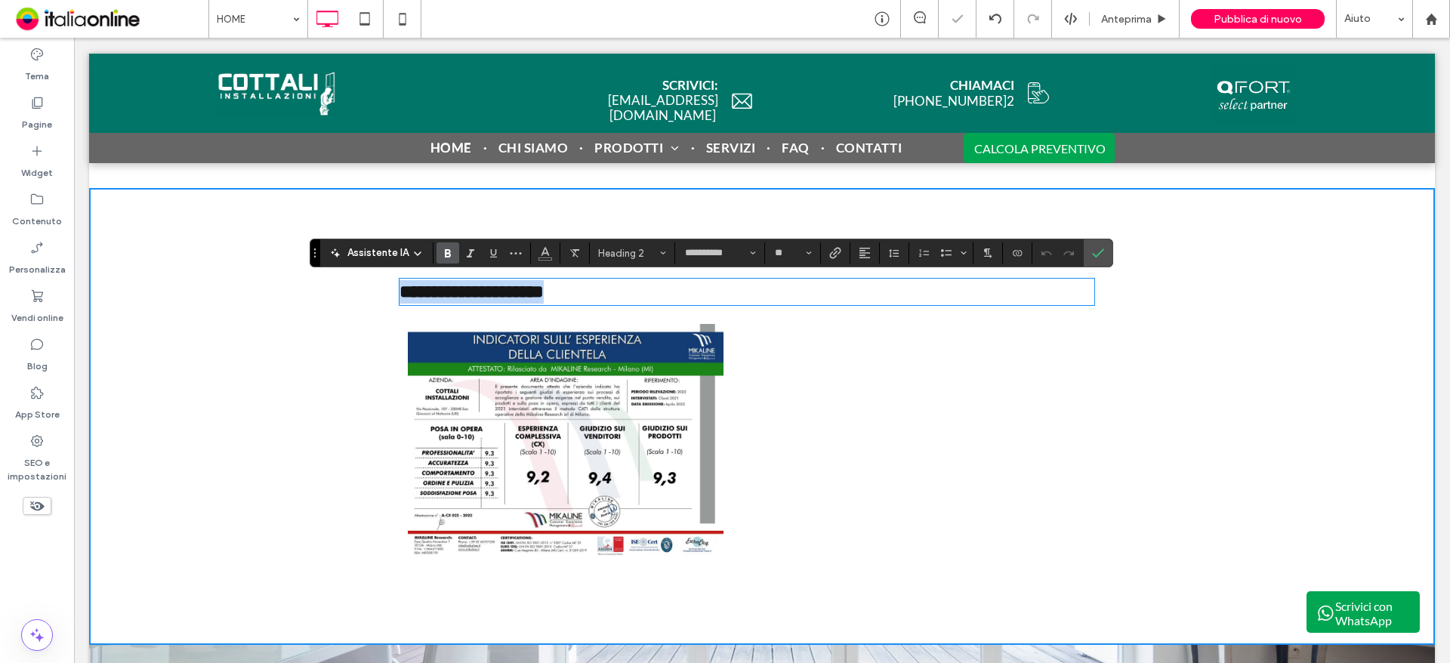
drag, startPoint x: 588, startPoint y: 288, endPoint x: 339, endPoint y: 292, distance: 249.3
click at [339, 292] on div "**********" at bounding box center [762, 416] width 1346 height 457
click at [872, 249] on button "Allineamento" at bounding box center [865, 252] width 23 height 21
click at [872, 307] on label "ui.textEditor.alignment.center" at bounding box center [880, 300] width 53 height 22
click at [654, 418] on img at bounding box center [565, 442] width 317 height 239
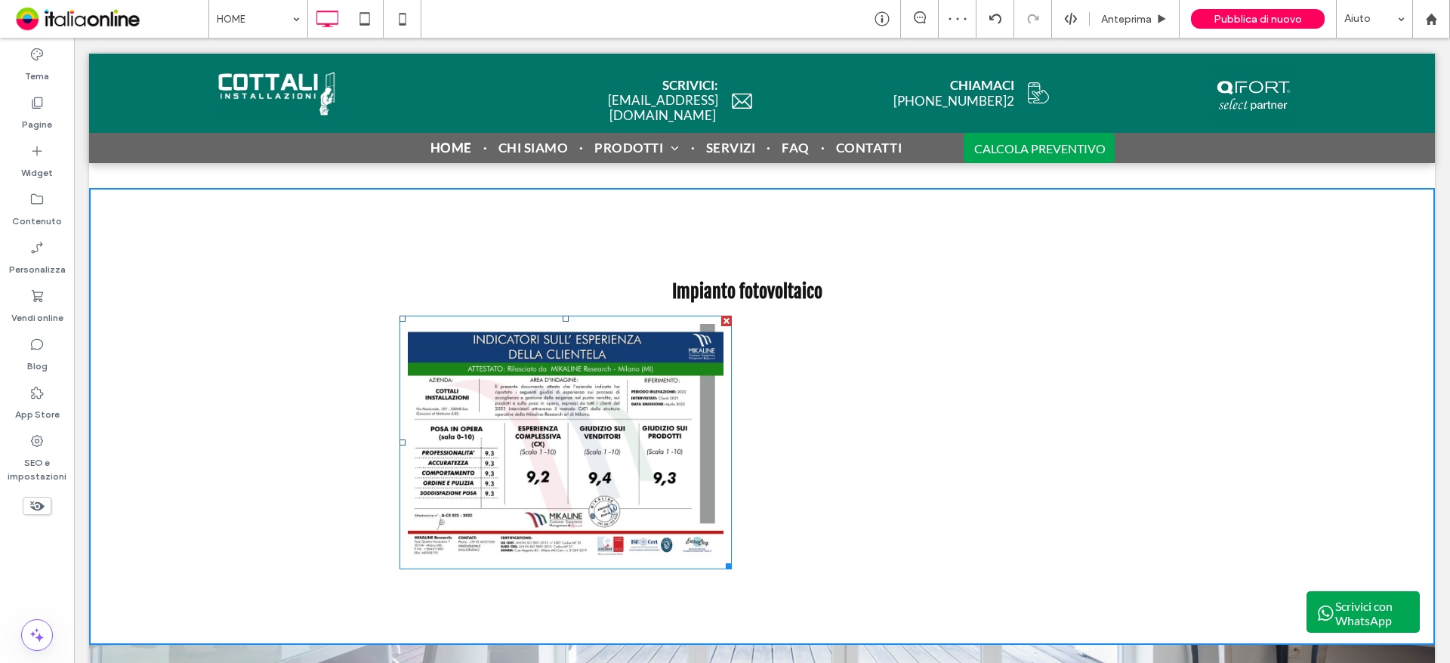
click at [662, 418] on img at bounding box center [565, 442] width 317 height 239
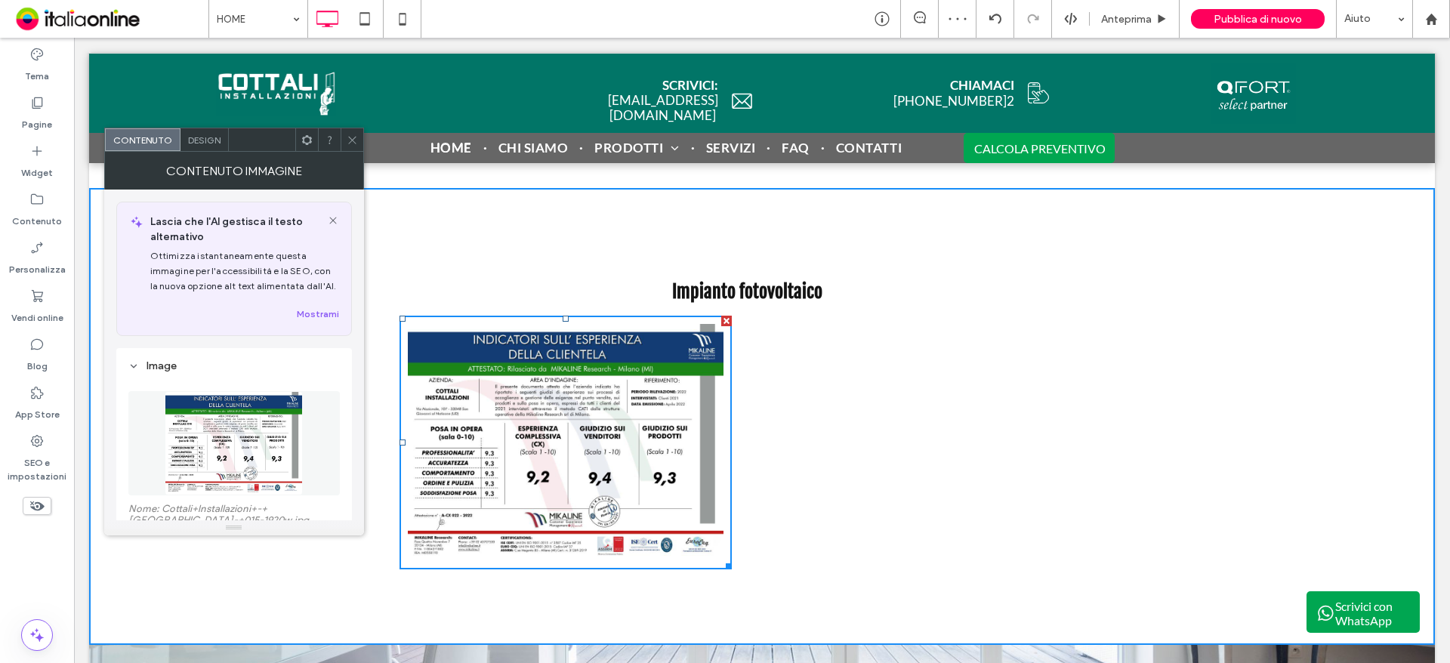
click at [901, 406] on div "Impianto fotovoltaico Click To Paste Click To Paste" at bounding box center [762, 417] width 725 height 306
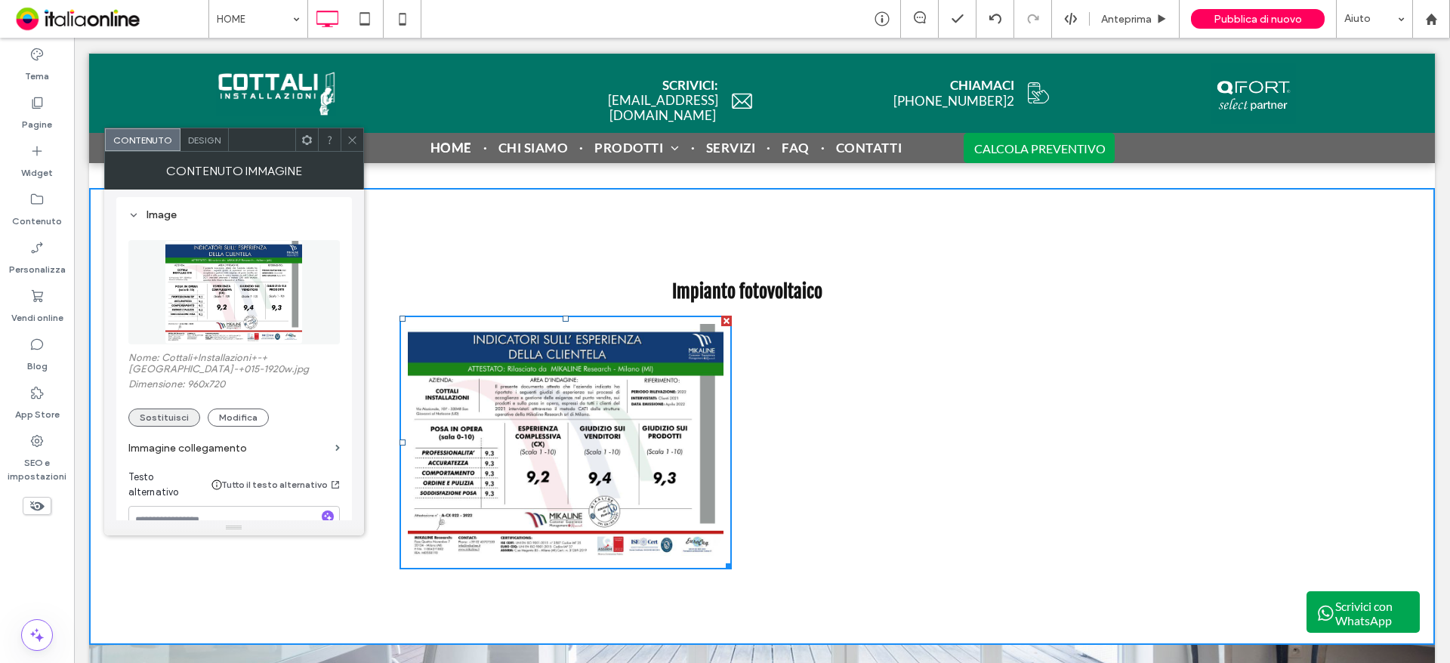
click at [172, 424] on button "Sostituisci" at bounding box center [164, 418] width 72 height 18
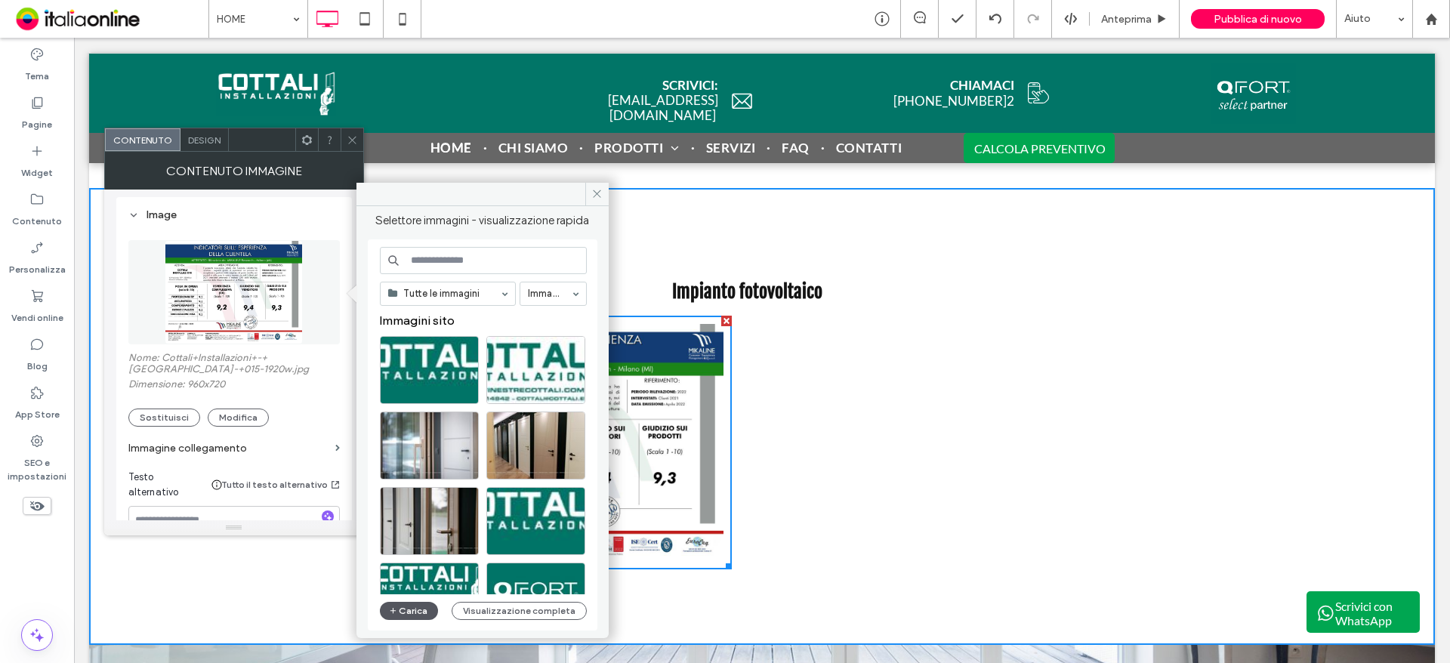
click at [409, 613] on button "Carica" at bounding box center [409, 611] width 59 height 18
click at [423, 613] on button "Carica" at bounding box center [409, 611] width 59 height 18
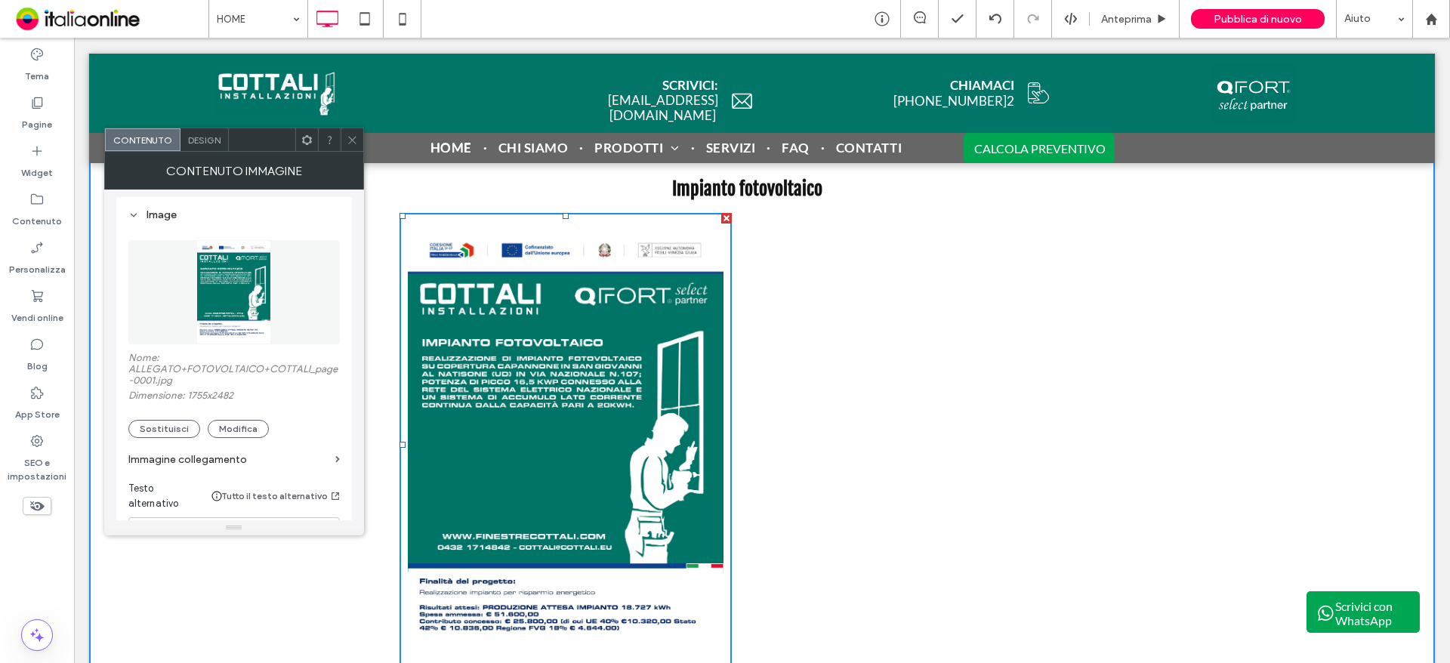
scroll to position [3097, 0]
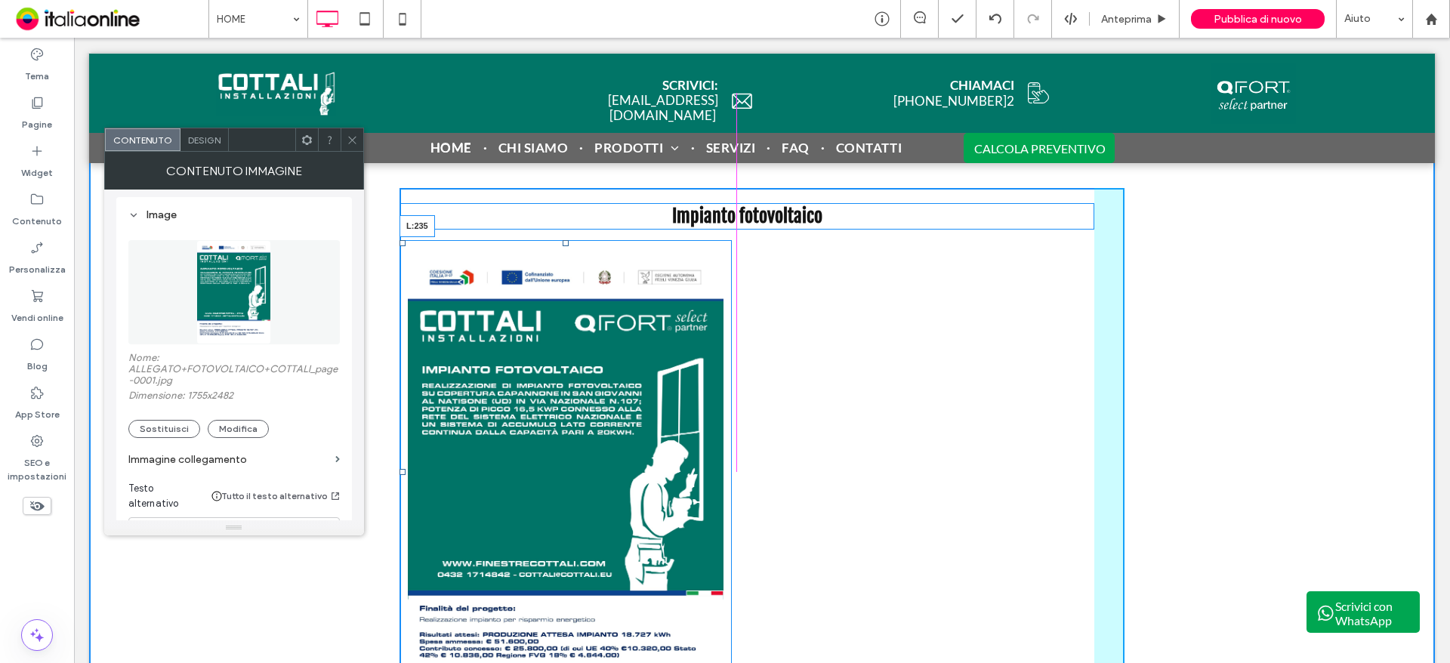
drag, startPoint x: 394, startPoint y: 470, endPoint x: 622, endPoint y: 477, distance: 229.0
click at [406, 472] on div at bounding box center [403, 472] width 6 height 6
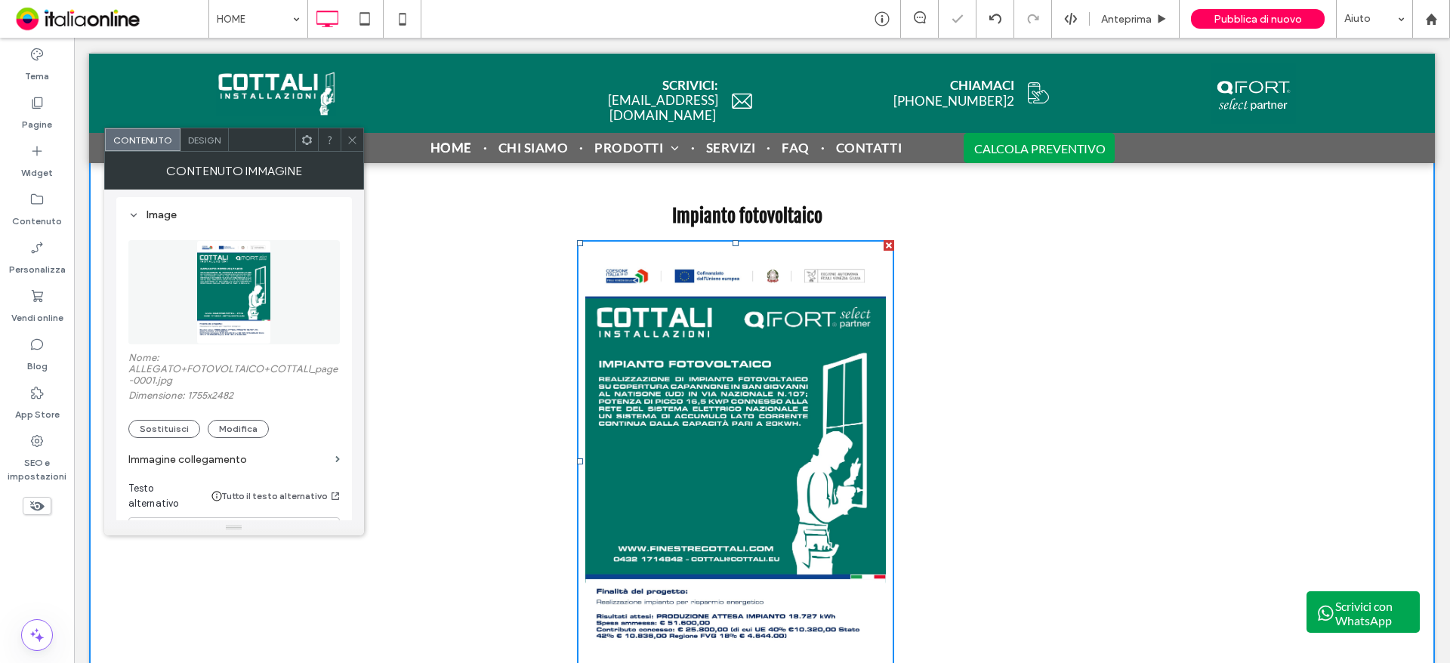
click at [354, 145] on icon at bounding box center [352, 139] width 11 height 11
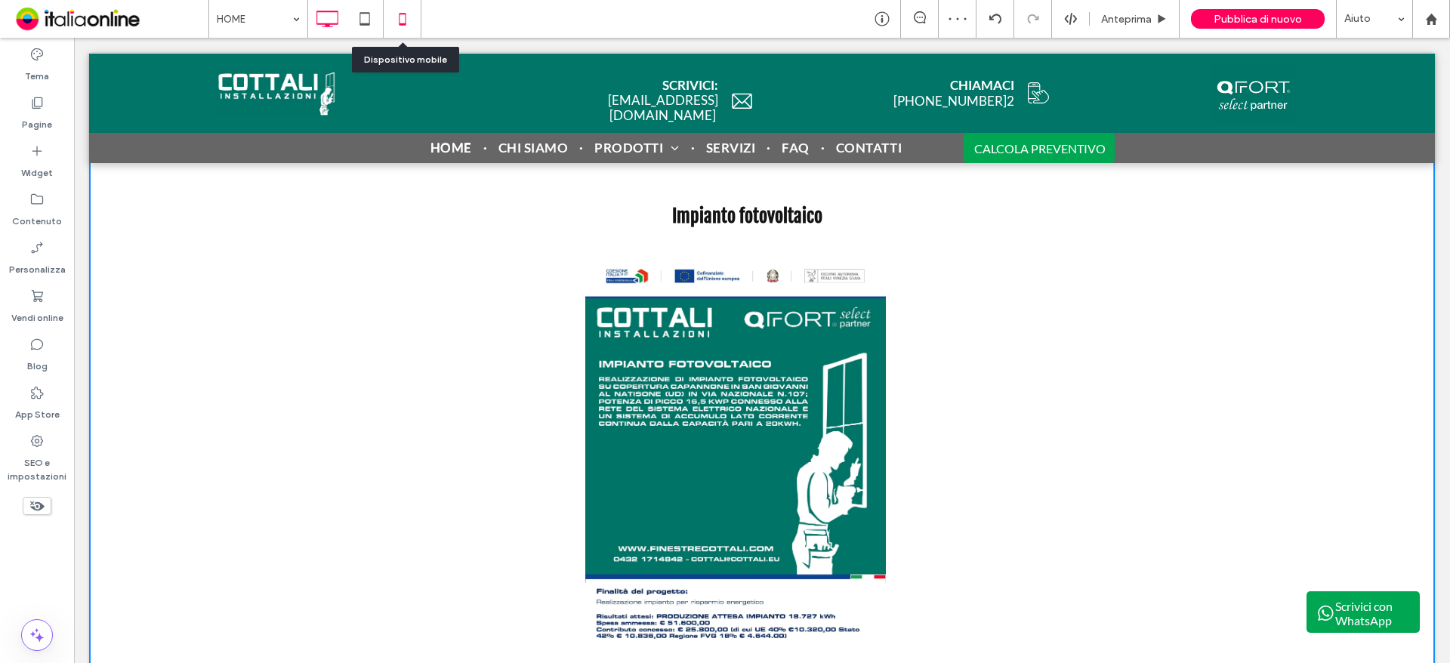
click at [416, 14] on icon at bounding box center [402, 19] width 30 height 30
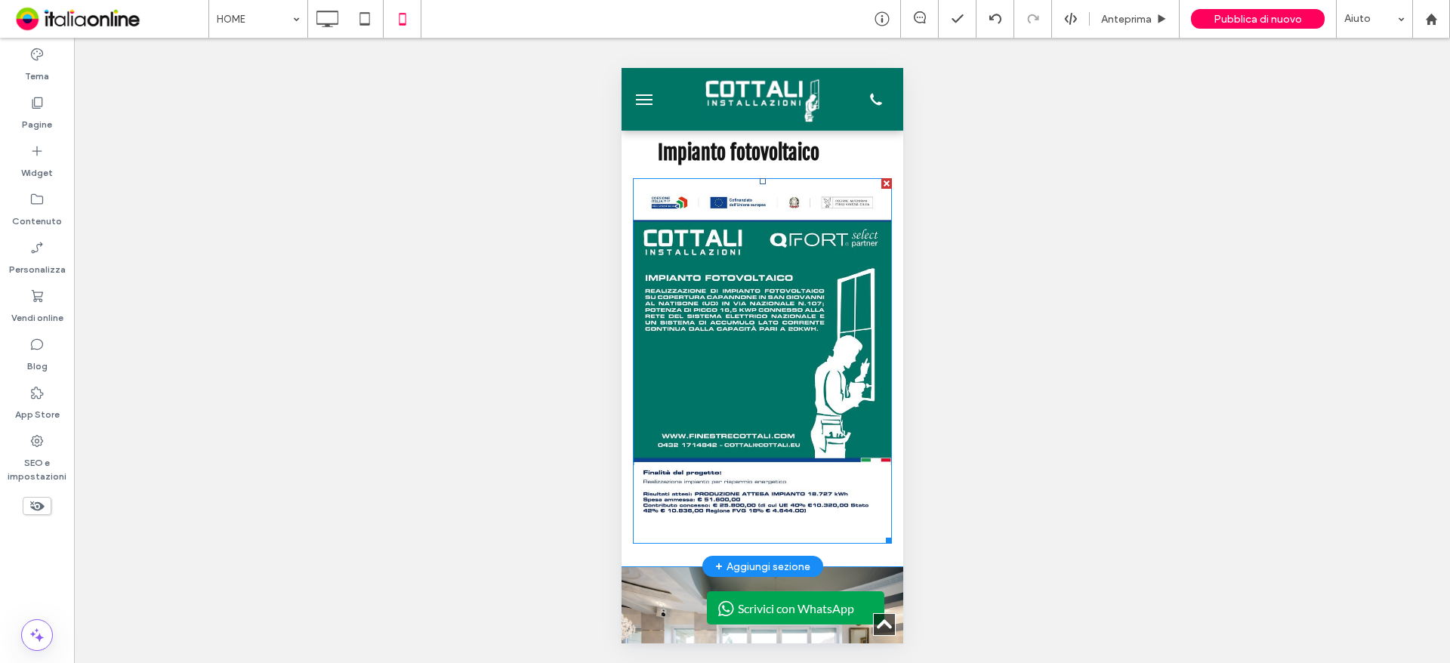
scroll to position [4683, 0]
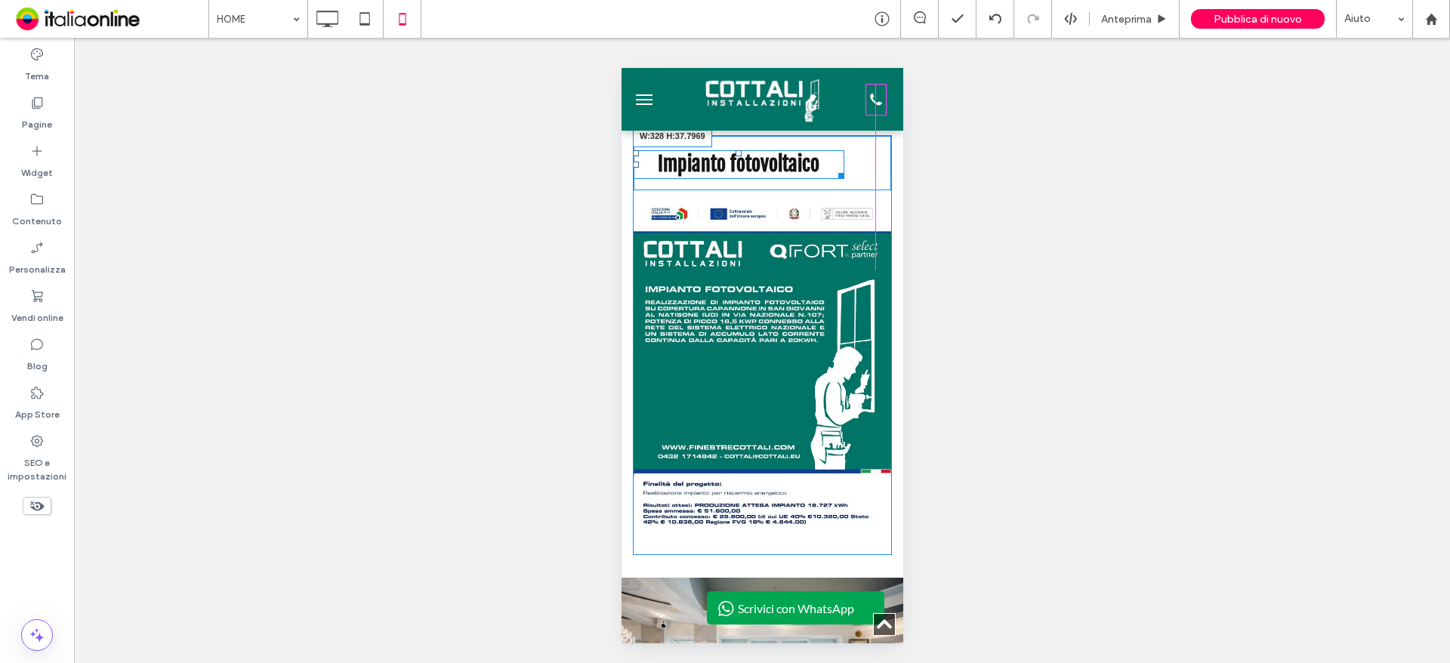
drag, startPoint x: 836, startPoint y: 267, endPoint x: 887, endPoint y: 267, distance: 50.6
click at [887, 267] on div "Impianto fotovoltaico W:328 H:37.7969 Click To Paste Riga + Aggiungi sezione" at bounding box center [762, 345] width 282 height 465
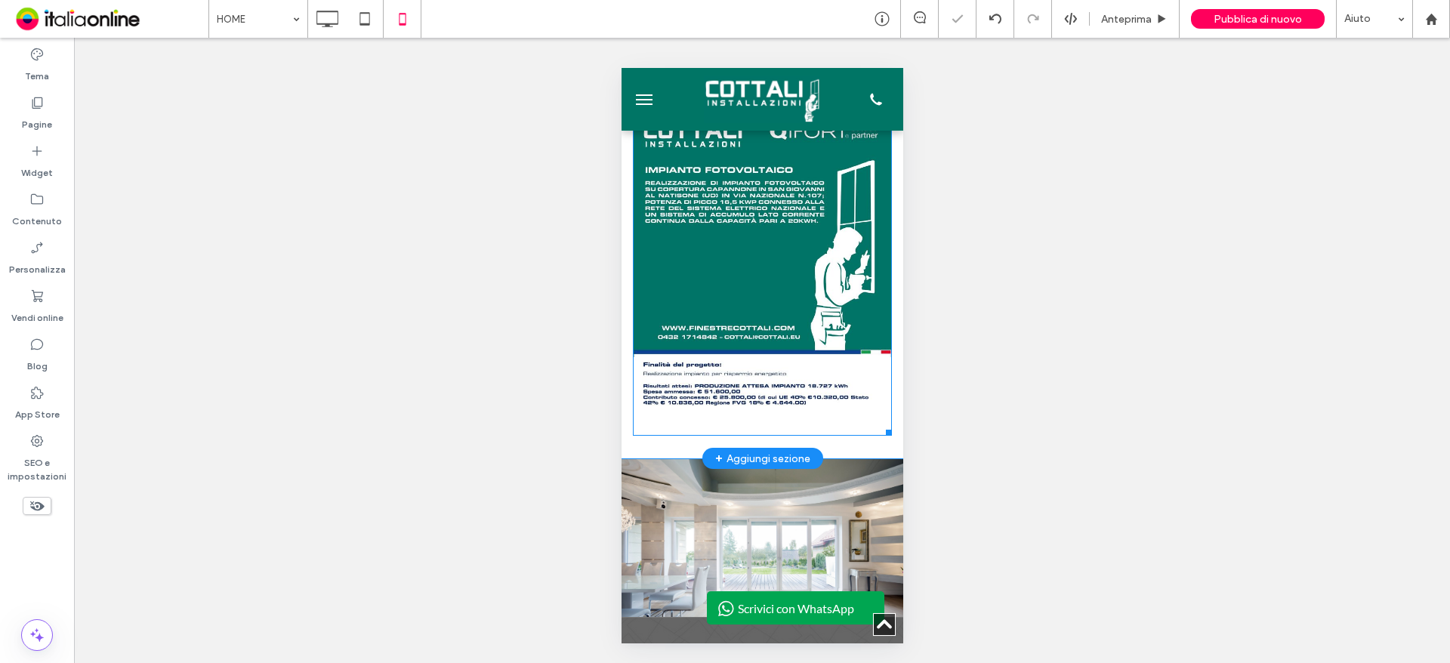
scroll to position [4985, 0]
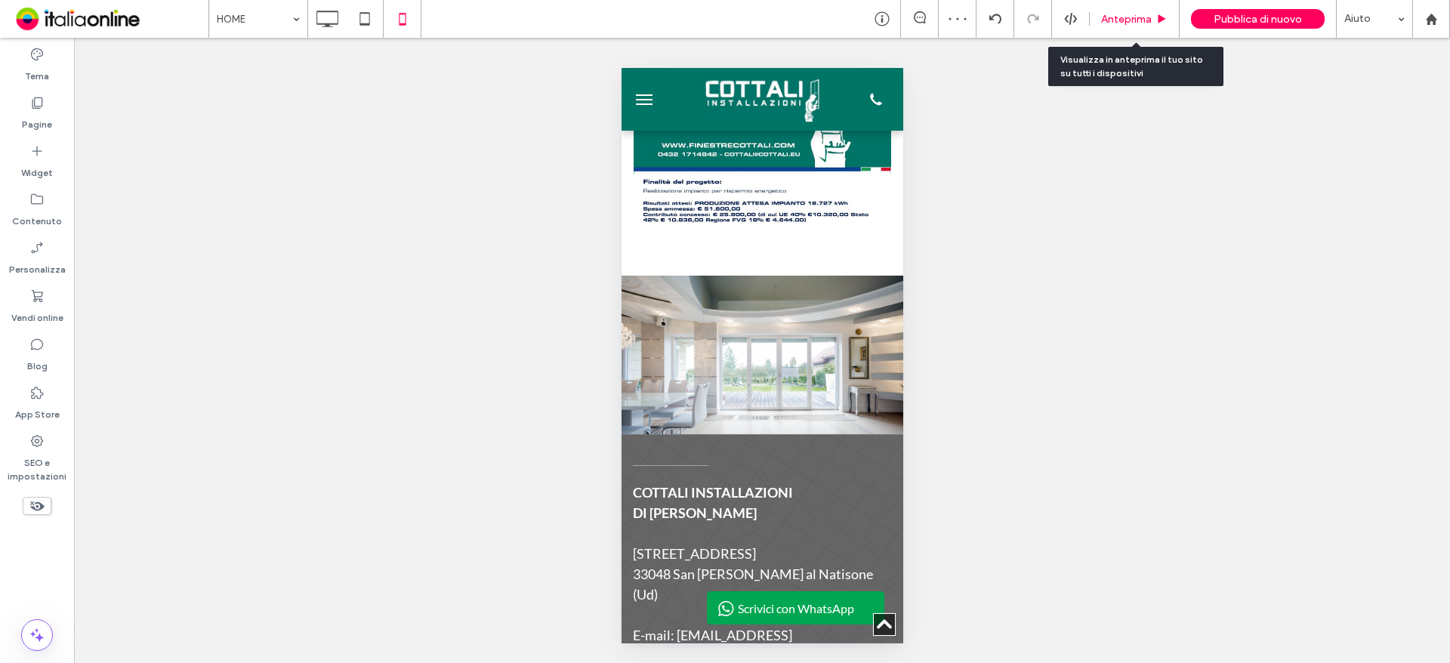
click at [1143, 16] on span "Anteprima" at bounding box center [1126, 19] width 51 height 13
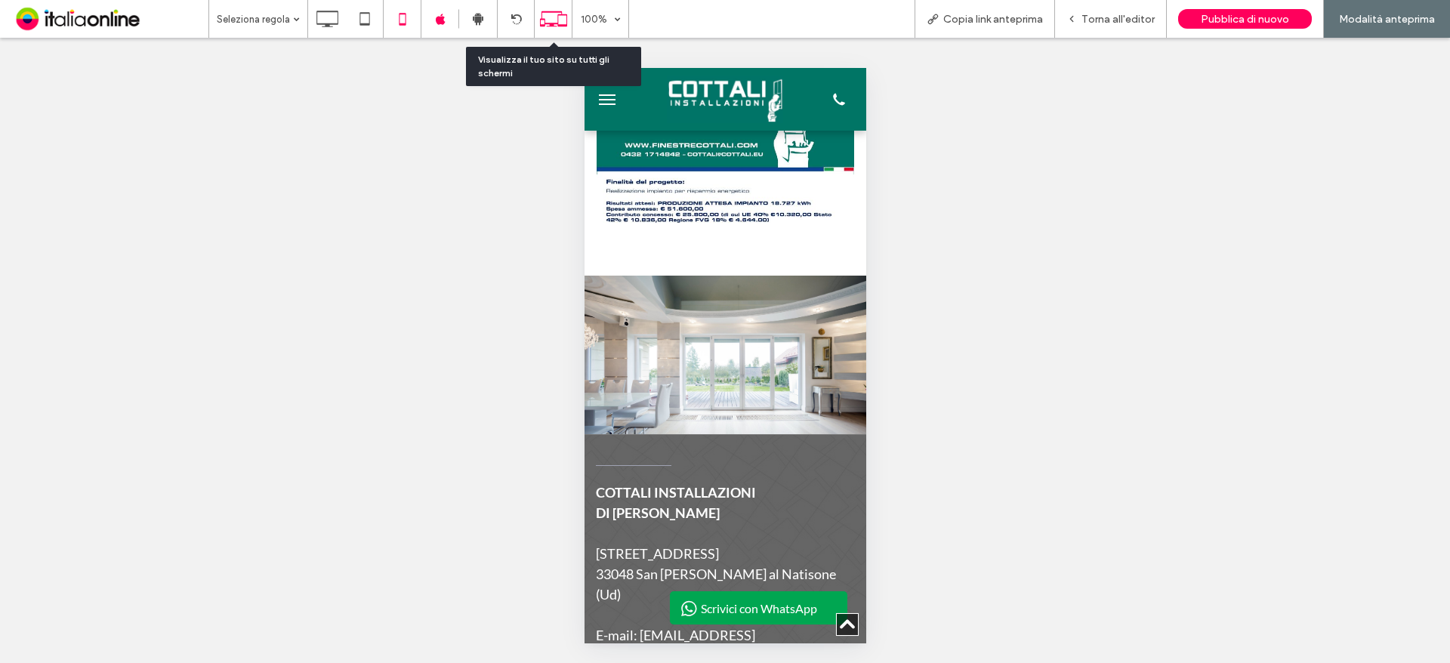
click at [562, 23] on icon at bounding box center [553, 19] width 29 height 29
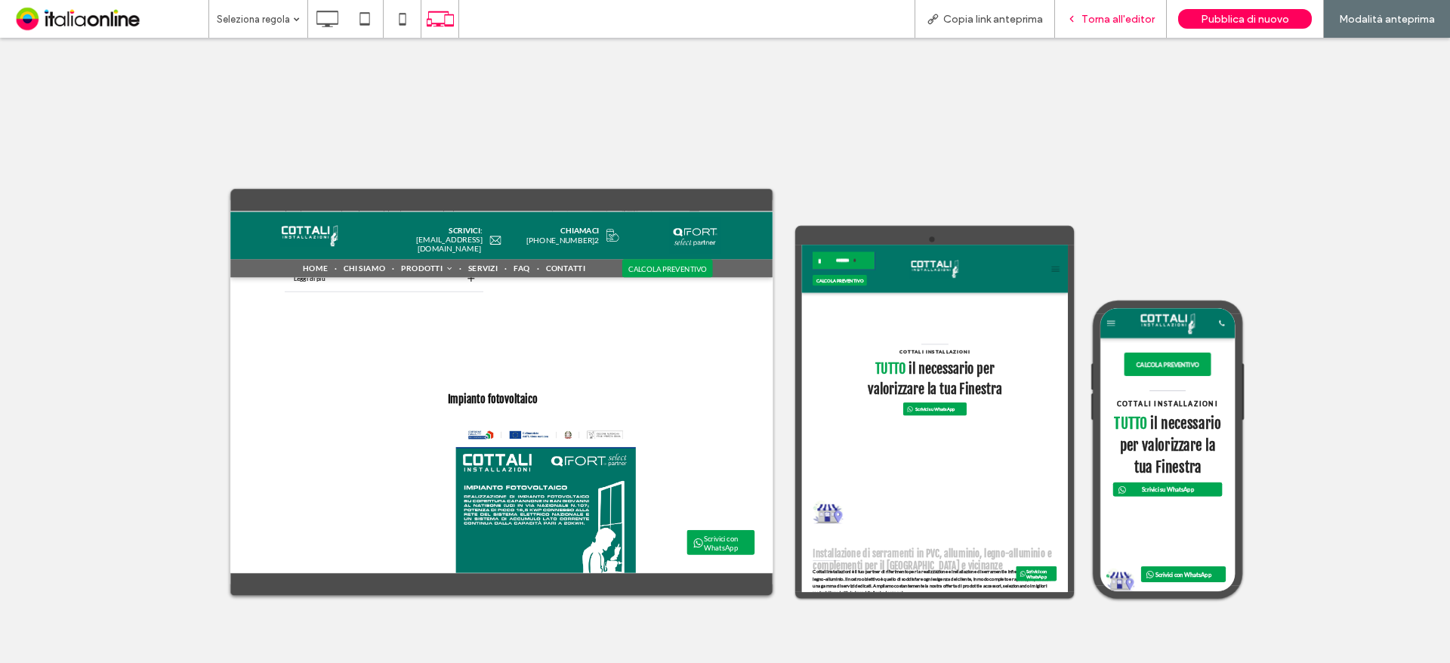
drag, startPoint x: 1095, startPoint y: 23, endPoint x: 397, endPoint y: 387, distance: 786.2
click at [1095, 23] on span "Torna all'editor" at bounding box center [1118, 19] width 73 height 13
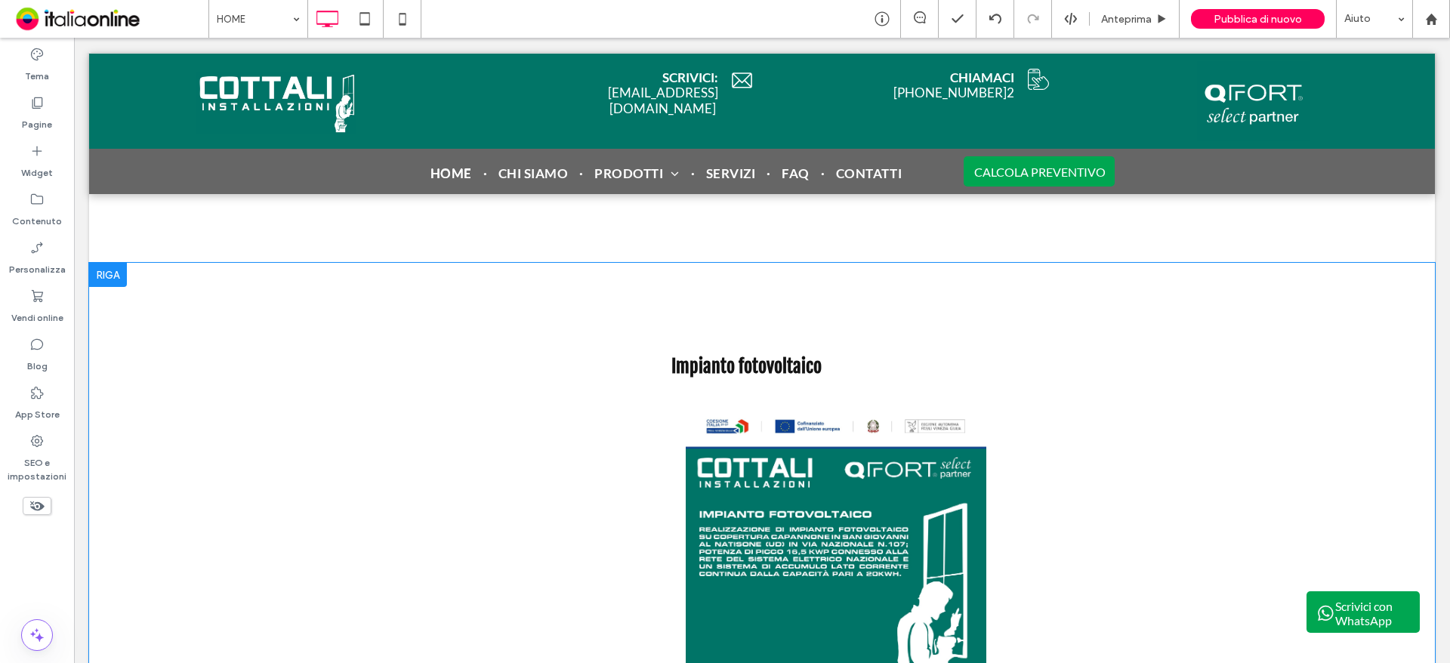
click at [127, 270] on div at bounding box center [108, 275] width 38 height 24
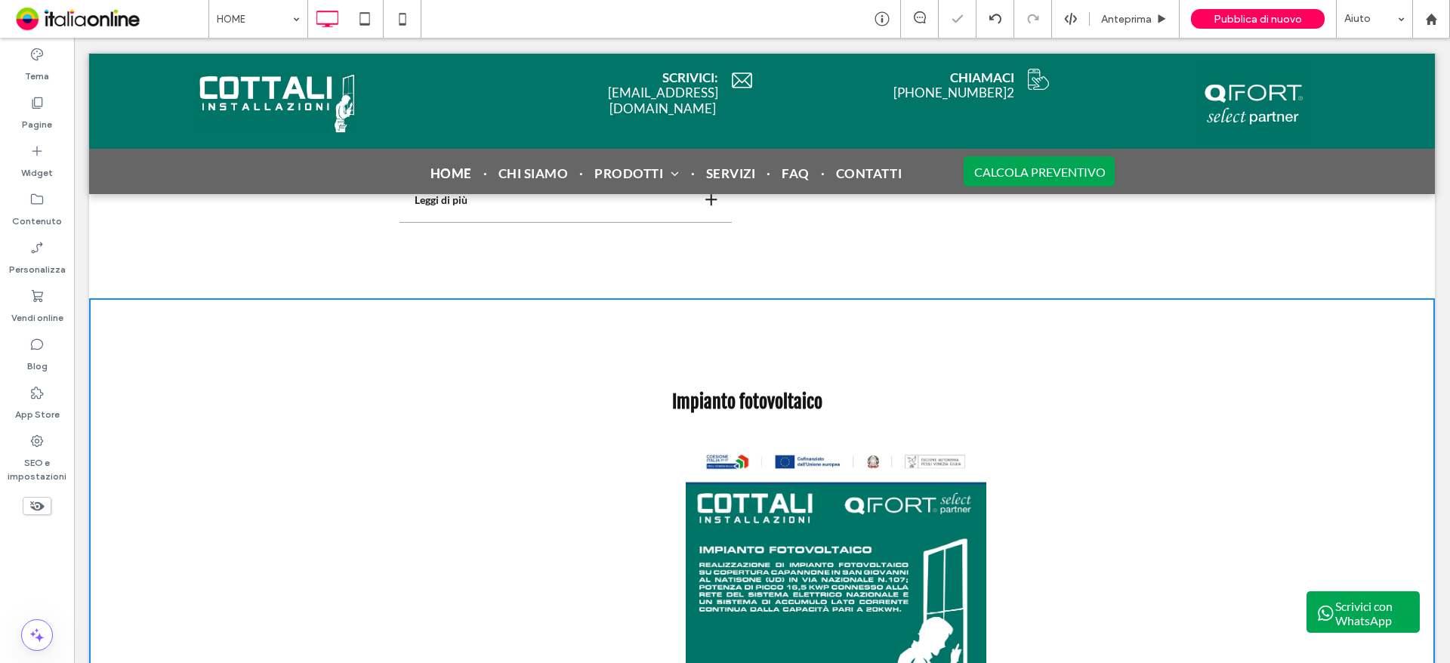
scroll to position [2981, 0]
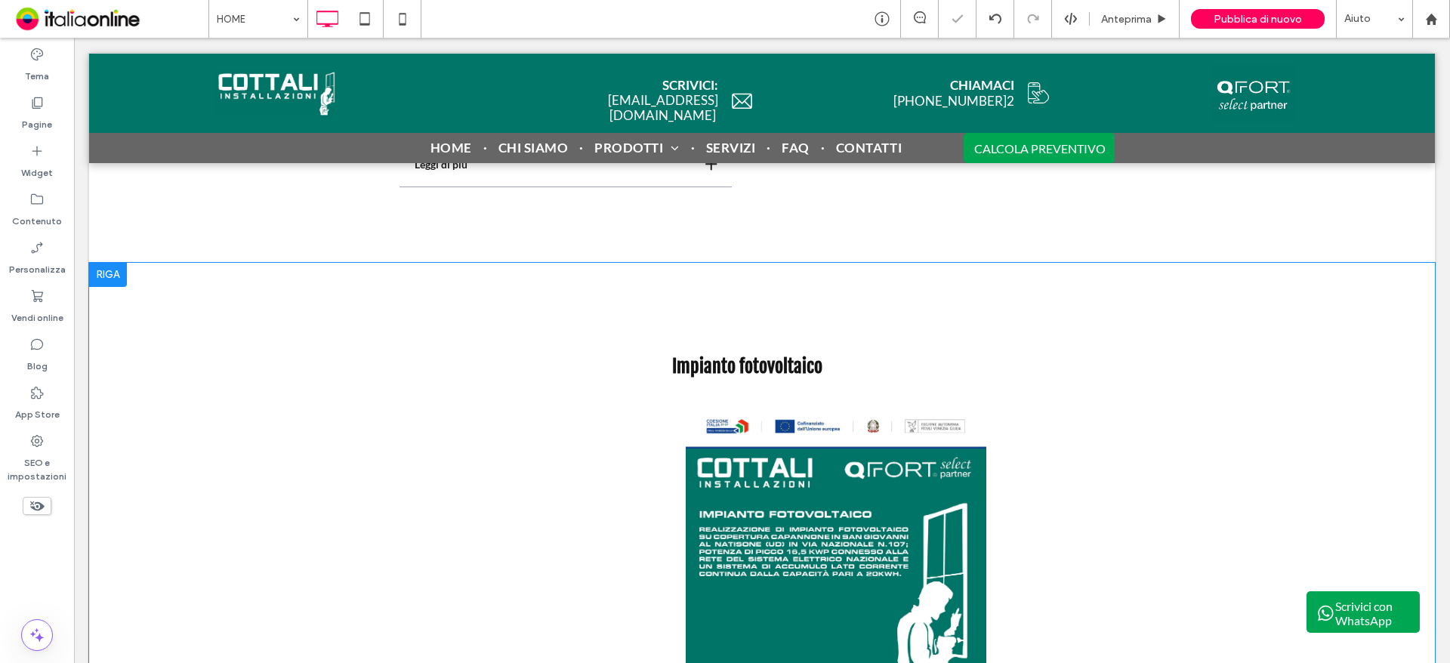
click at [114, 271] on div at bounding box center [108, 275] width 38 height 24
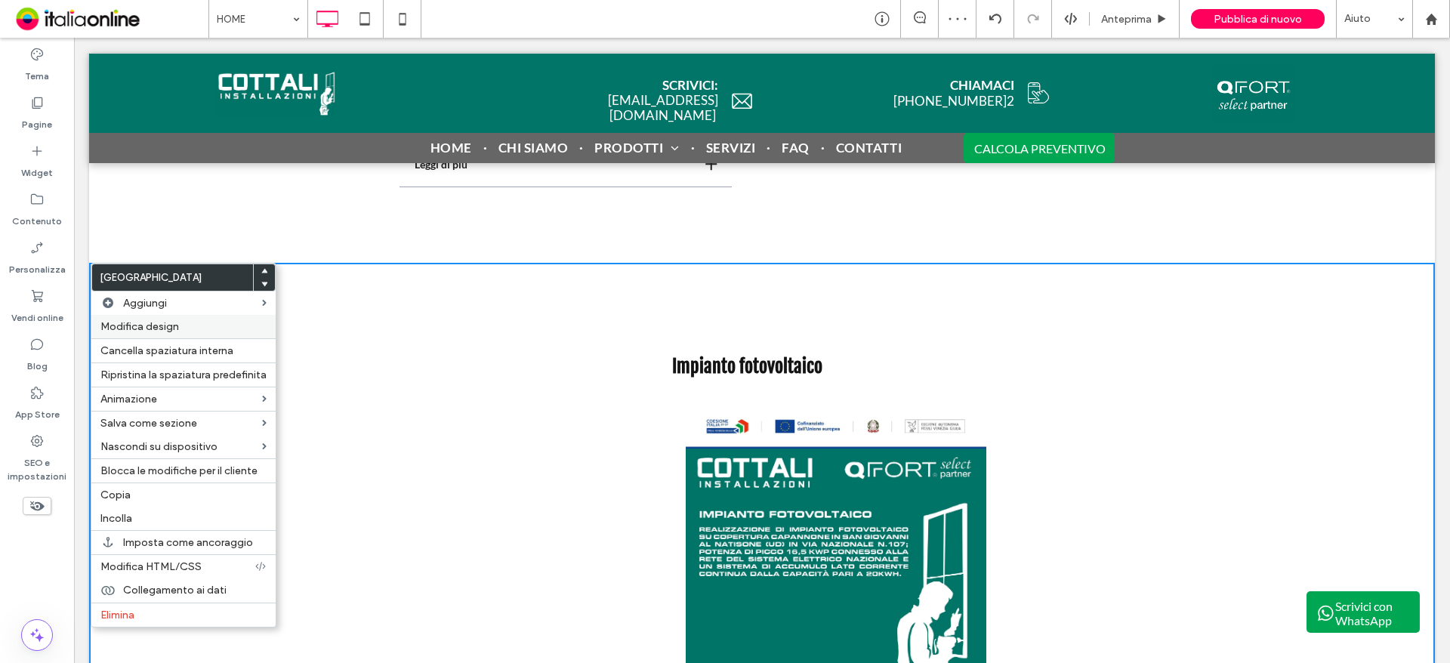
click at [261, 331] on label "Modifica design" at bounding box center [183, 326] width 166 height 13
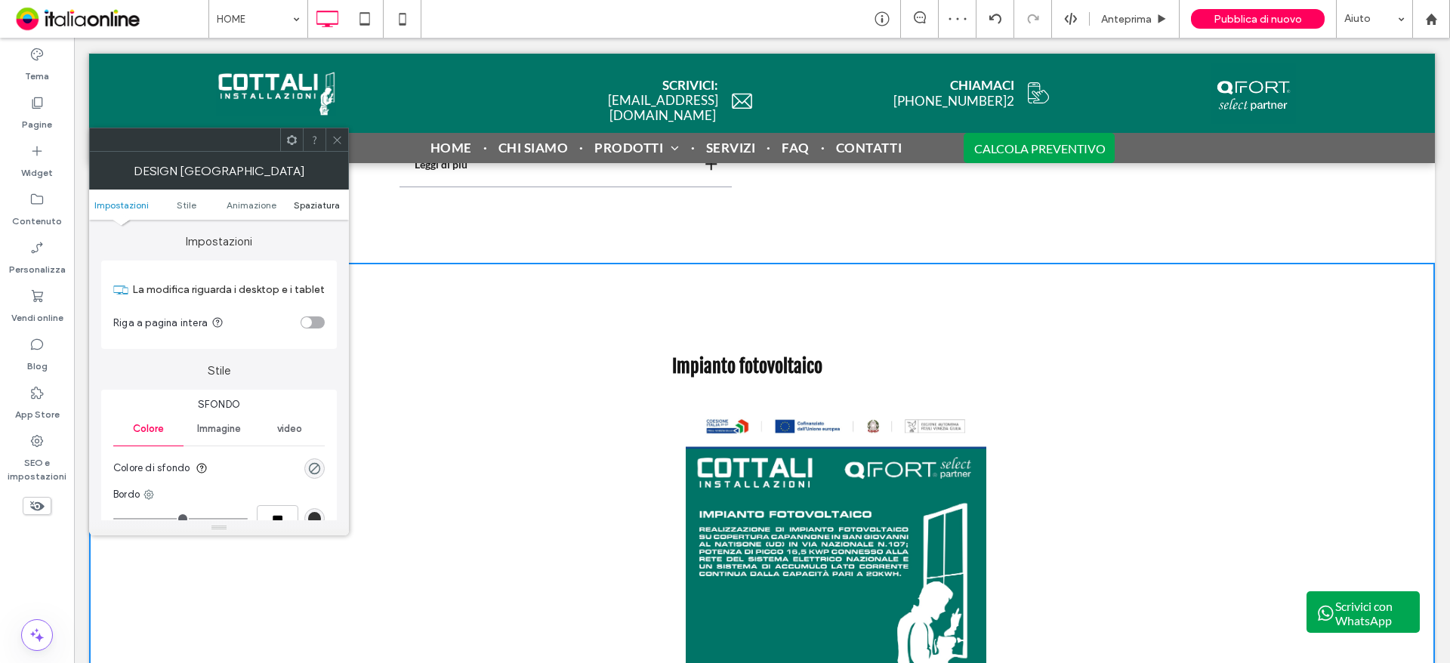
click at [313, 200] on span "Spaziatura" at bounding box center [317, 204] width 46 height 11
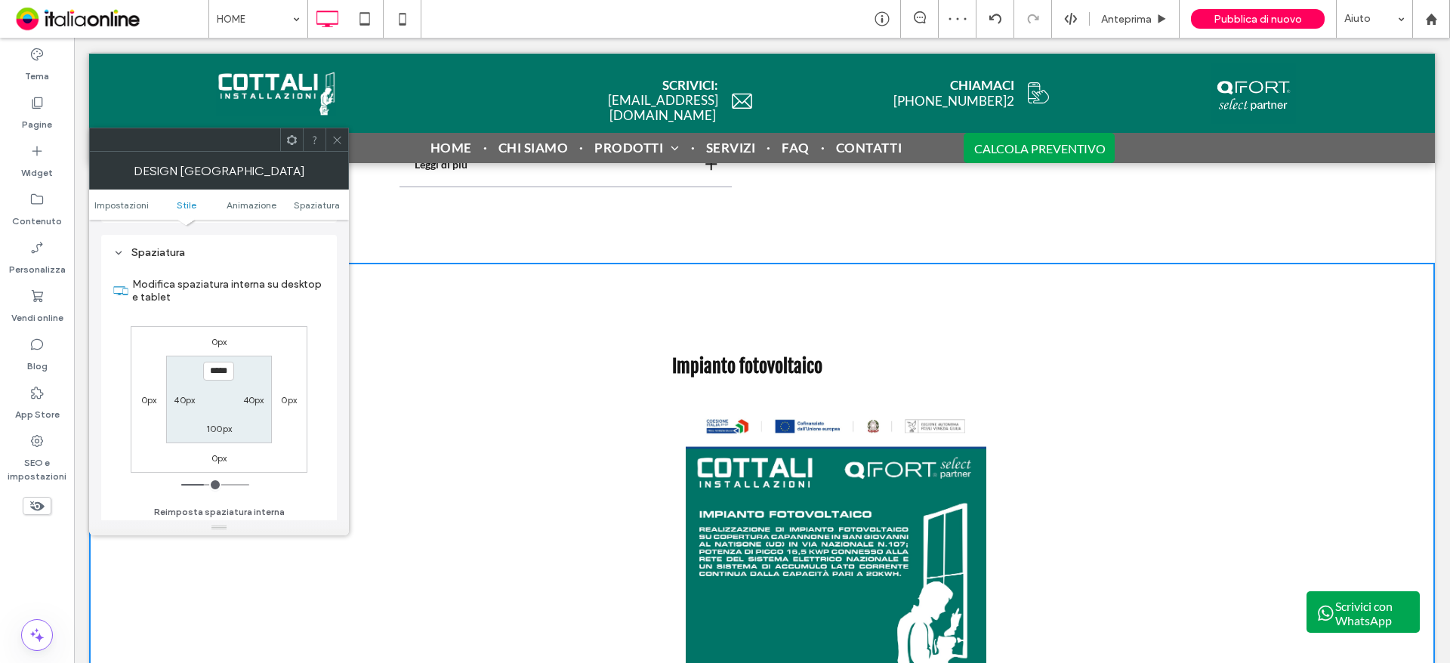
scroll to position [427, 0]
type input "***"
click at [208, 425] on label "100px" at bounding box center [219, 425] width 26 height 11
type input "***"
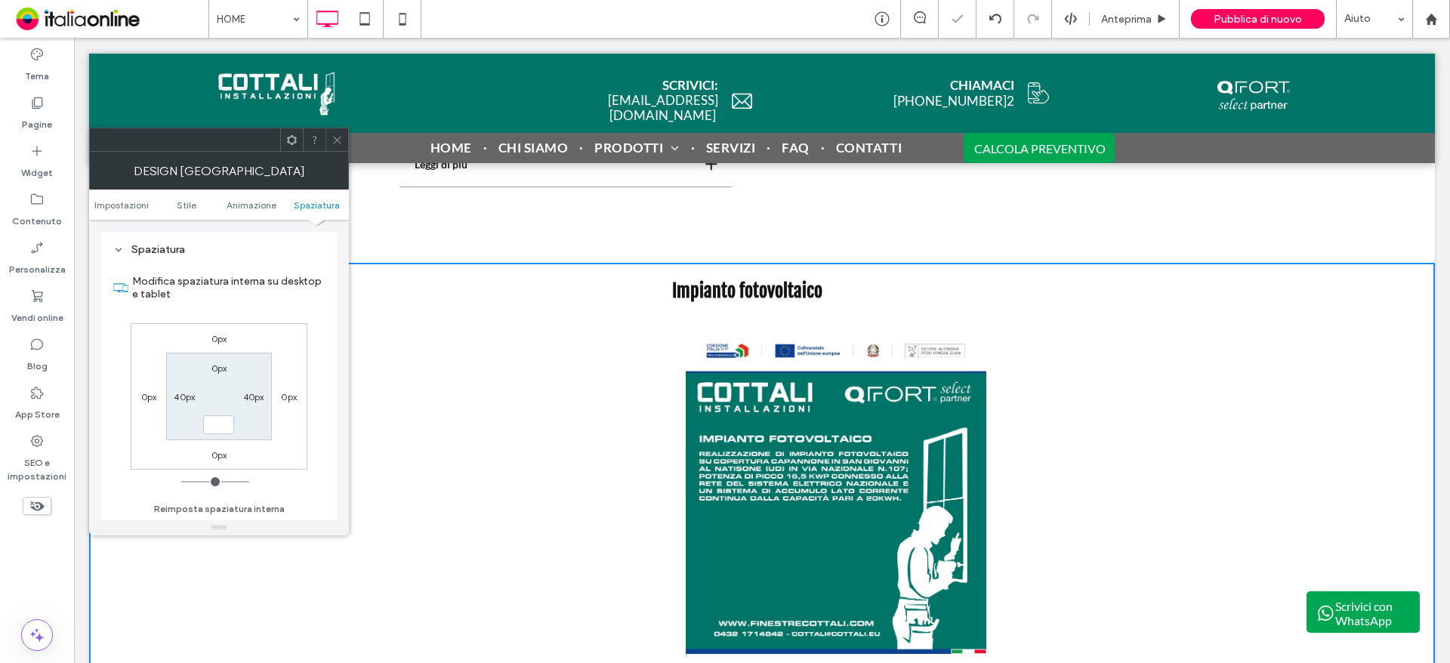
type input "*"
type input "***"
drag, startPoint x: 338, startPoint y: 137, endPoint x: 292, endPoint y: 146, distance: 46.2
click at [338, 137] on icon at bounding box center [337, 139] width 11 height 11
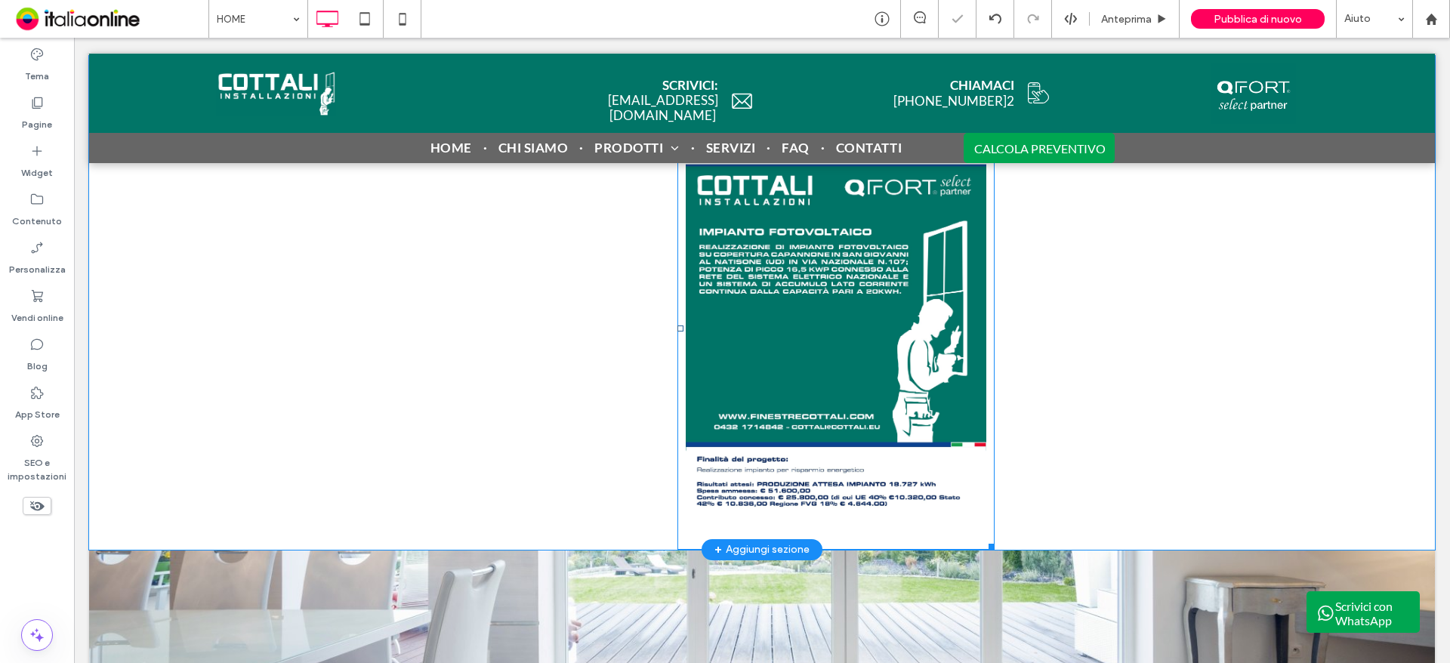
scroll to position [3359, 0]
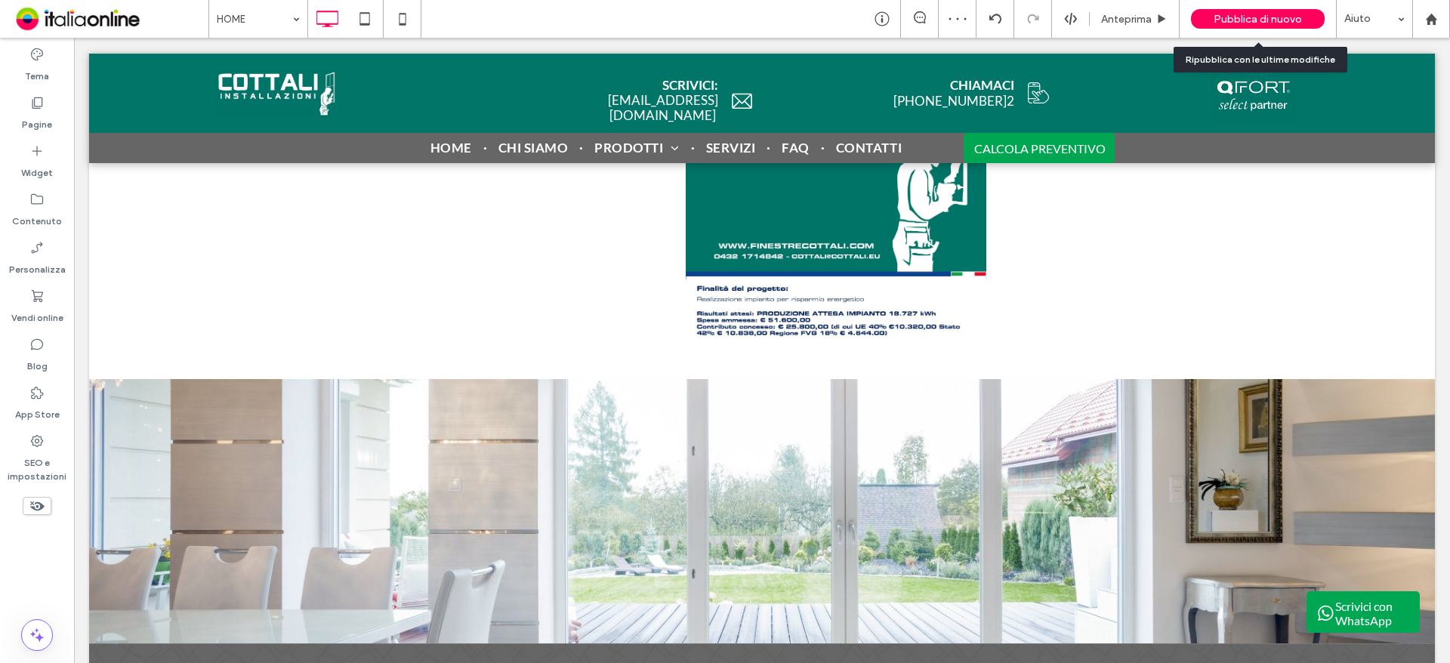
click at [1237, 14] on span "Pubblica di nuovo" at bounding box center [1258, 19] width 88 height 13
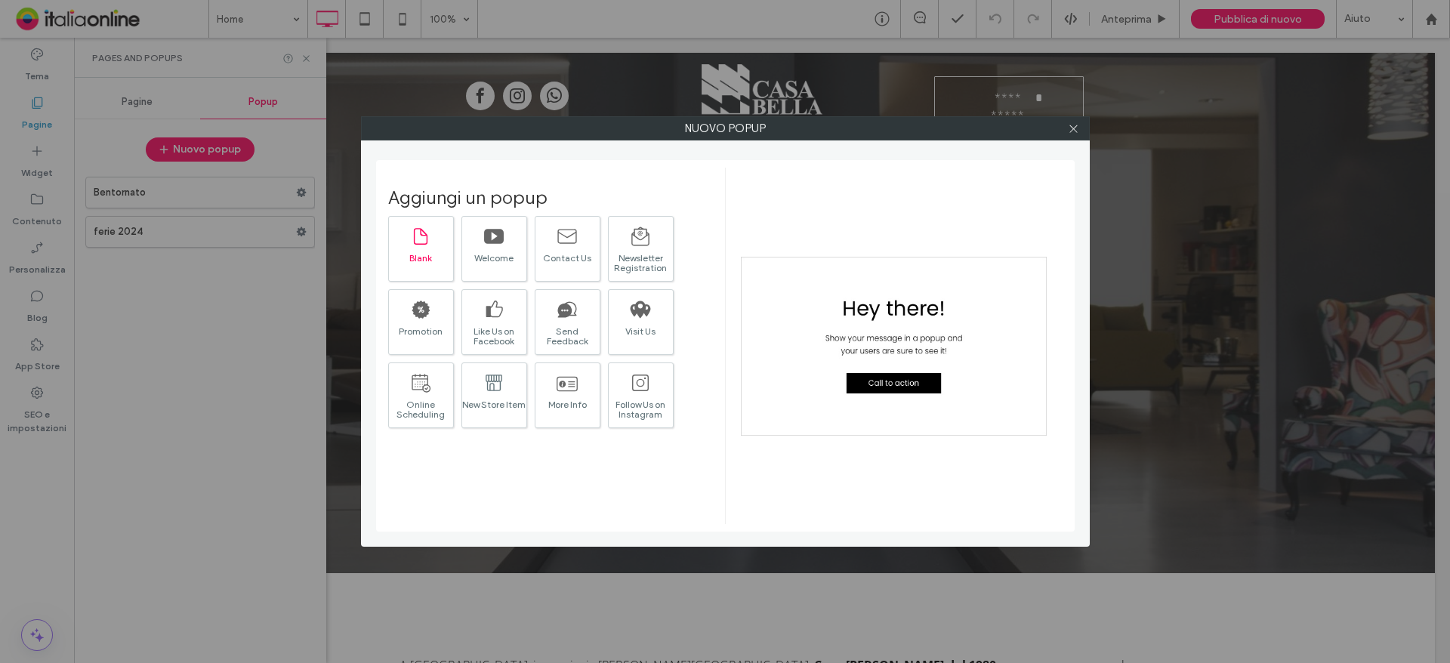
click at [419, 255] on div "Blank" at bounding box center [421, 258] width 64 height 10
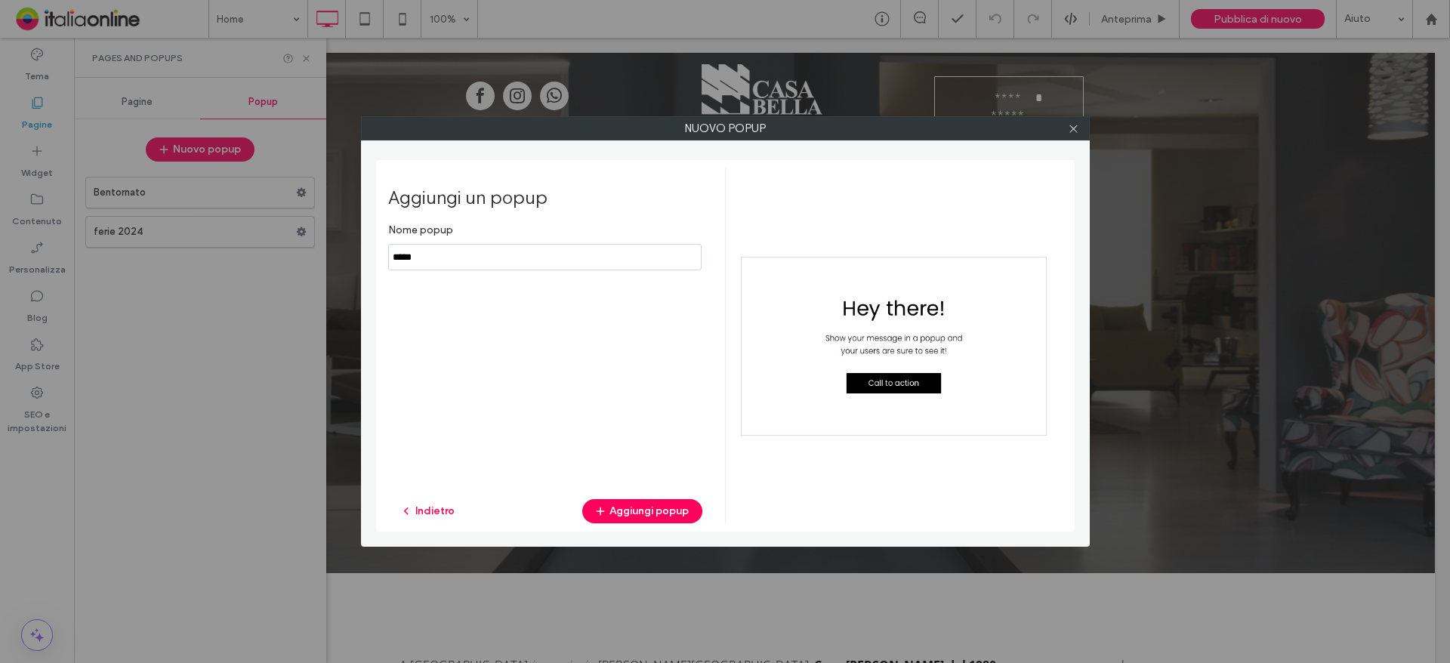
drag, startPoint x: 521, startPoint y: 257, endPoint x: 140, endPoint y: 256, distance: 380.7
click at [159, 257] on div "Nuovo popup Aggiungi un popup Nome popup Indietro Aggiungi popup" at bounding box center [725, 331] width 1450 height 663
type input "*******"
click at [663, 501] on button "Aggiungi popup" at bounding box center [642, 511] width 120 height 24
drag, startPoint x: 1078, startPoint y: 127, endPoint x: 1054, endPoint y: 153, distance: 35.8
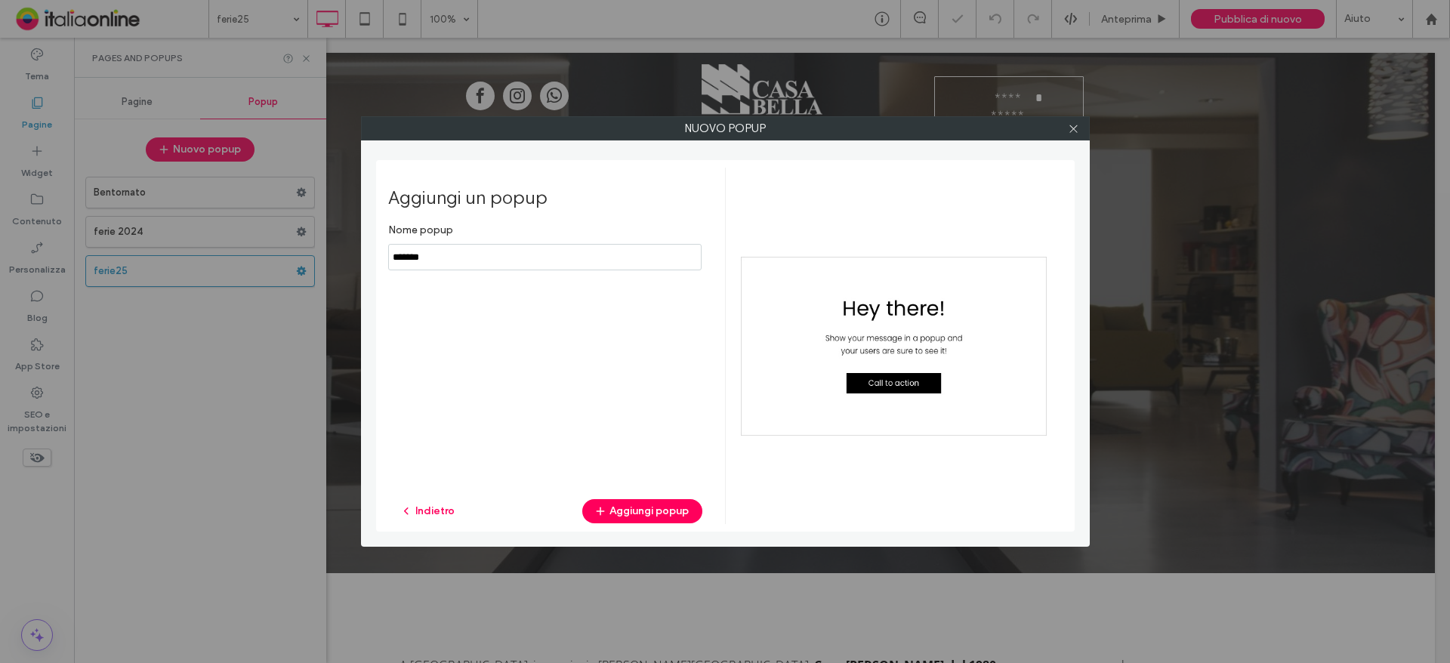
click at [1078, 127] on icon at bounding box center [1073, 128] width 11 height 11
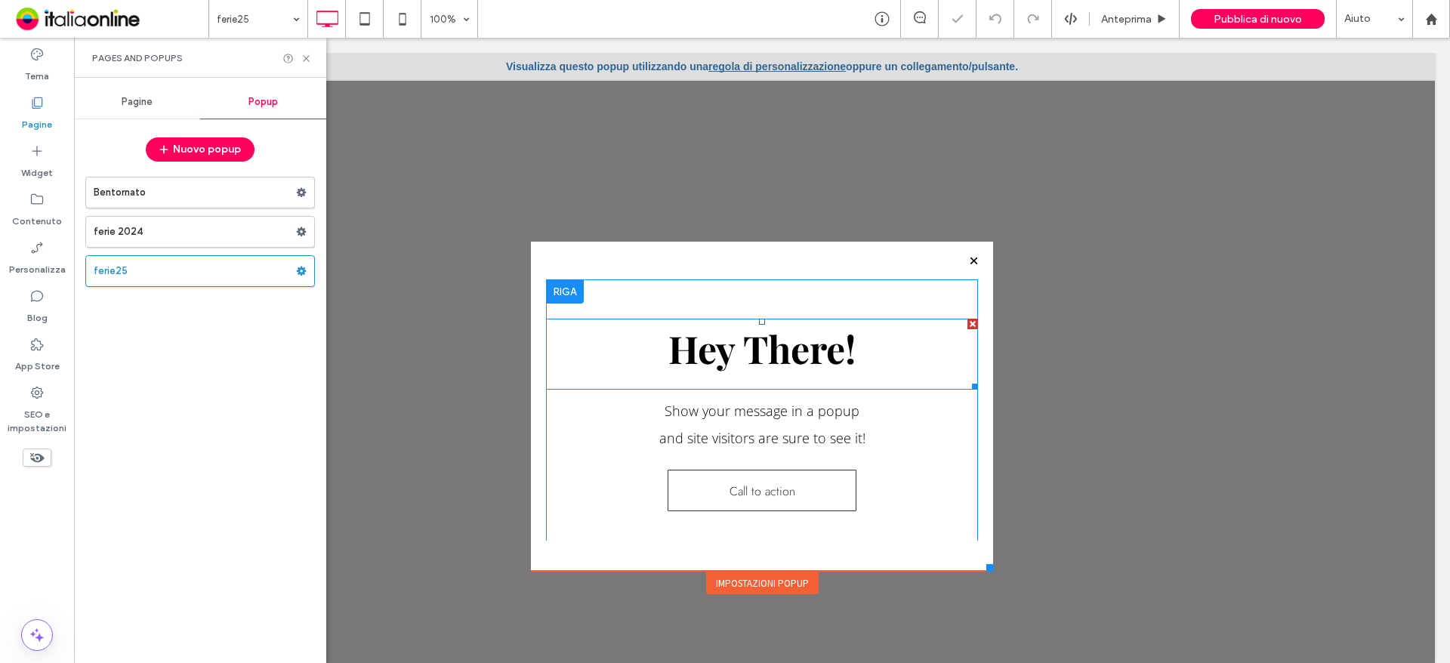
click at [968, 323] on div at bounding box center [973, 324] width 11 height 11
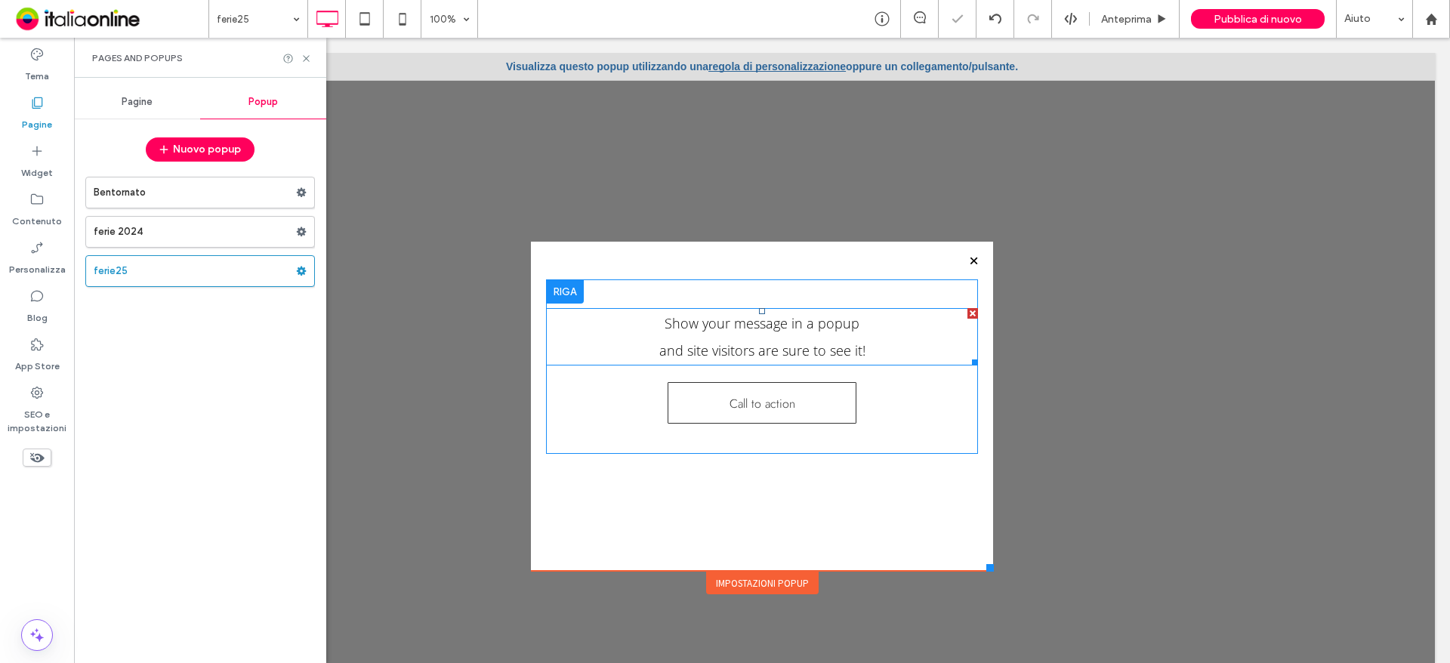
drag, startPoint x: 1017, startPoint y: 357, endPoint x: 961, endPoint y: 314, distance: 70.7
click at [968, 314] on div at bounding box center [973, 313] width 11 height 11
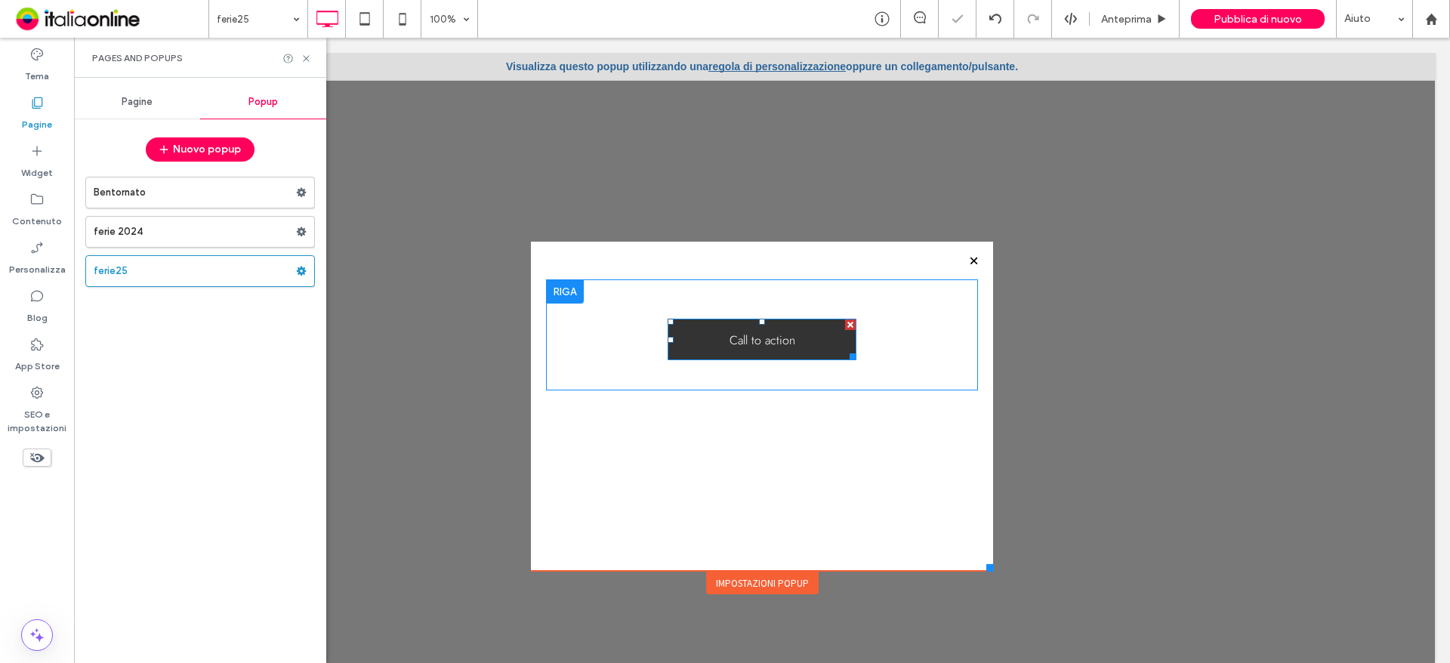
drag, startPoint x: 835, startPoint y: 324, endPoint x: 886, endPoint y: 520, distance: 202.1
click at [845, 324] on div at bounding box center [850, 325] width 11 height 11
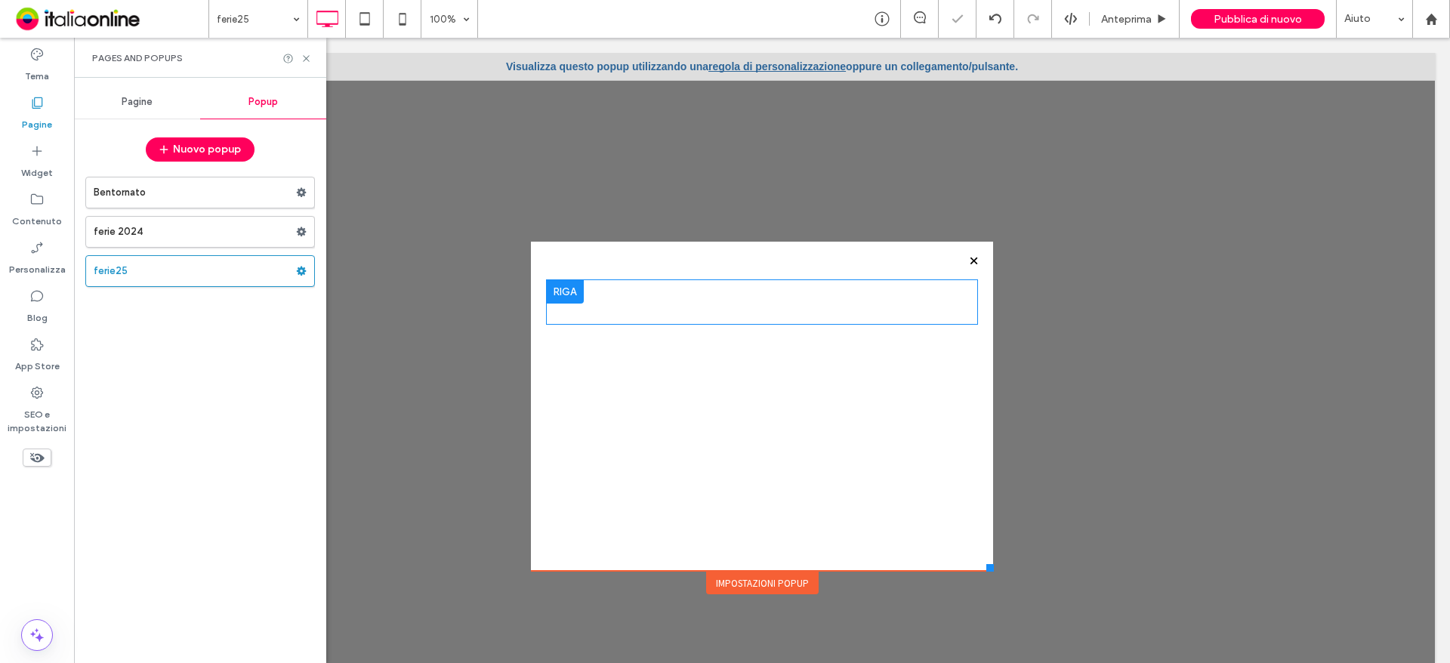
drag, startPoint x: 791, startPoint y: 582, endPoint x: 790, endPoint y: 538, distance: 43.8
click at [791, 582] on div "Impostazioni popup" at bounding box center [762, 583] width 113 height 23
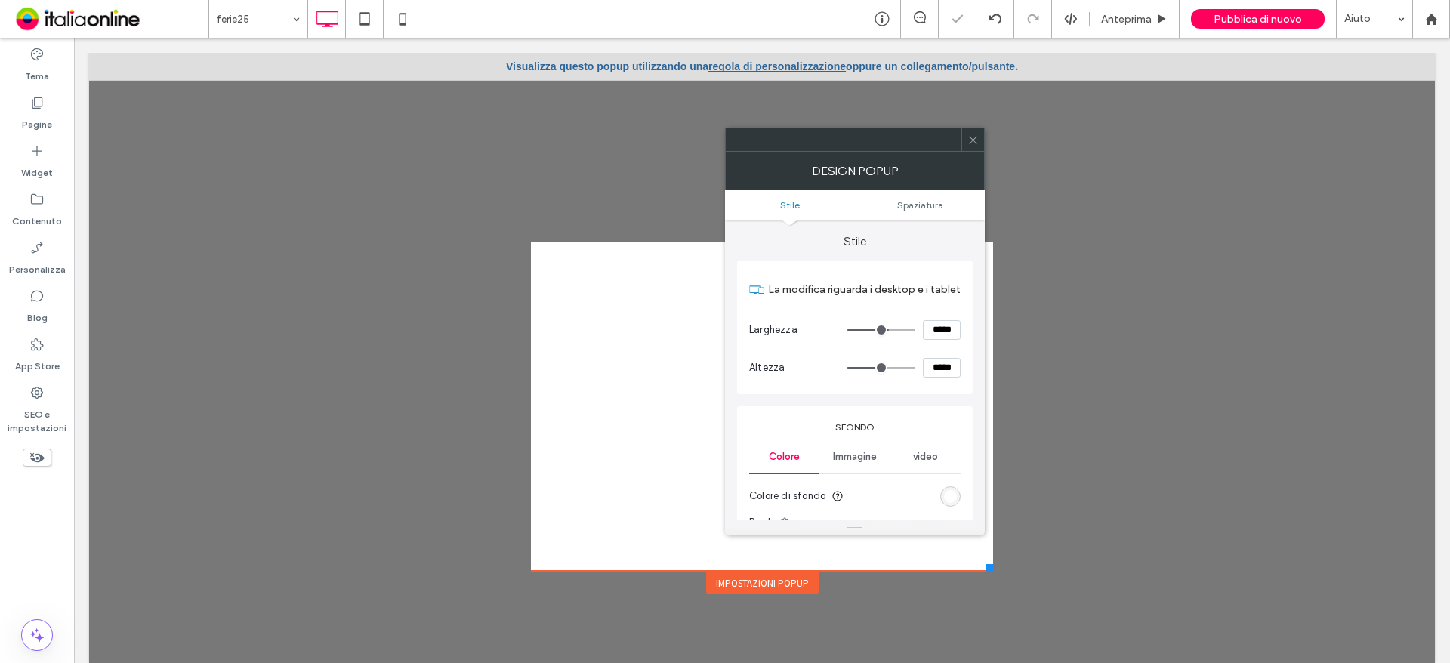
click at [872, 466] on div "Immagine" at bounding box center [855, 456] width 70 height 33
click at [875, 496] on div "Immagine" at bounding box center [855, 537] width 210 height 100
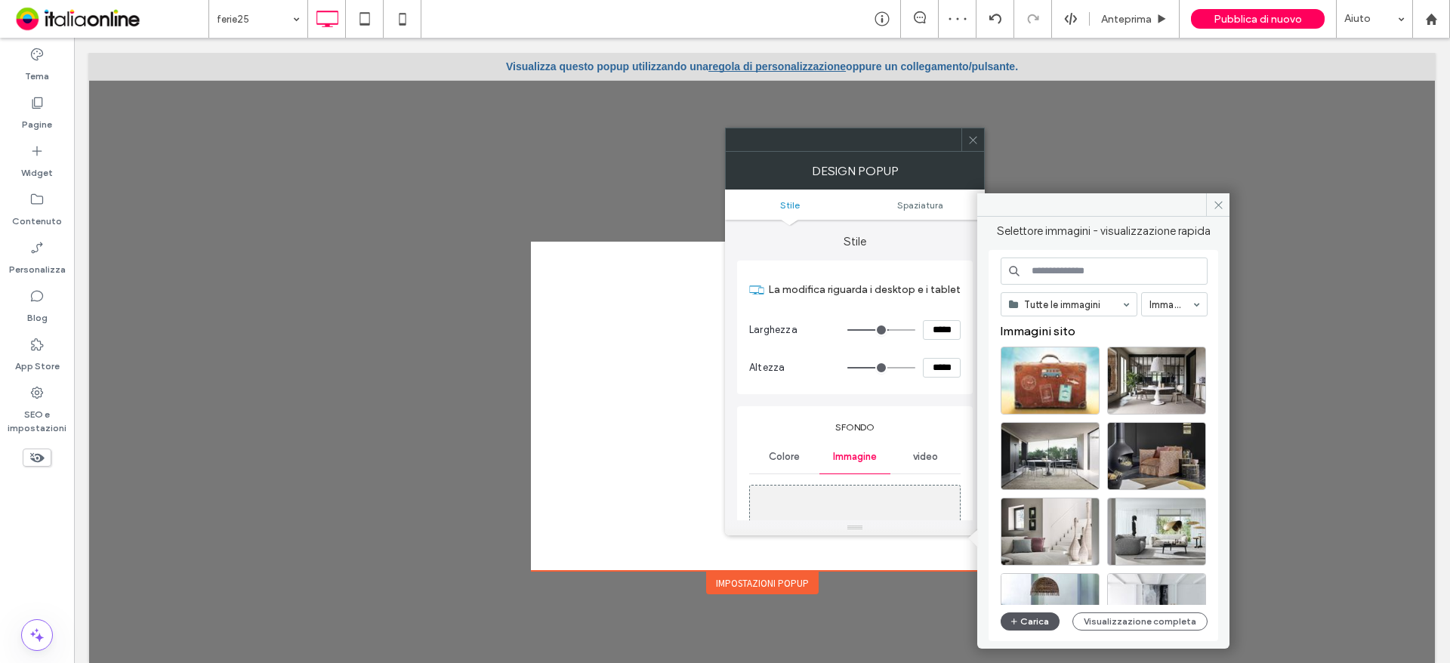
click at [1041, 623] on button "Carica" at bounding box center [1030, 622] width 59 height 18
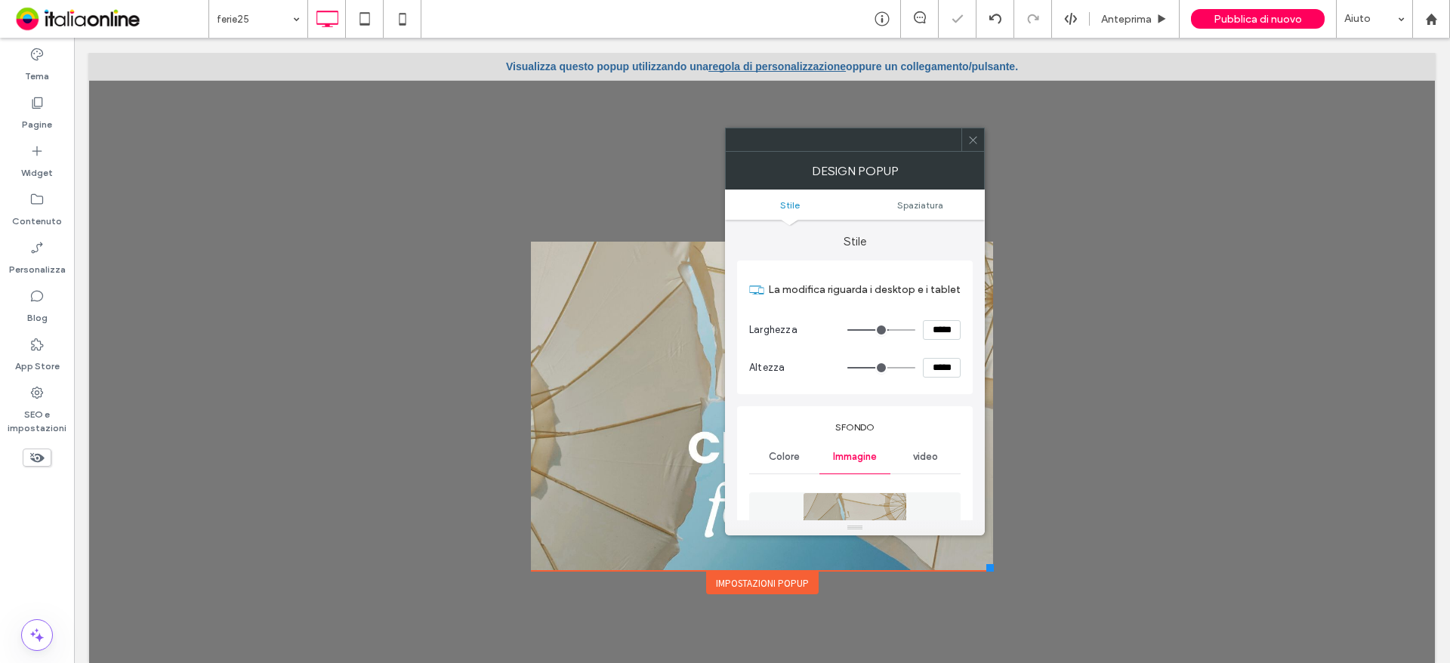
click at [974, 143] on icon at bounding box center [973, 139] width 11 height 11
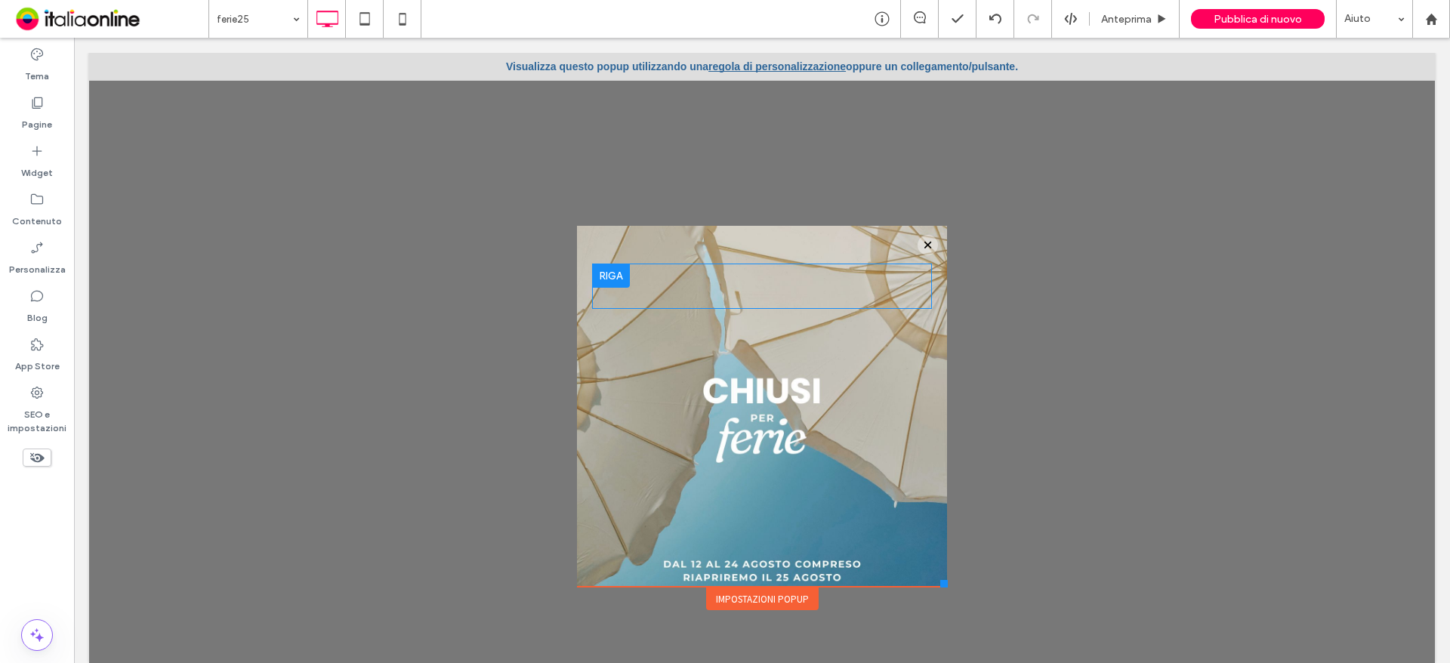
drag, startPoint x: 980, startPoint y: 567, endPoint x: 936, endPoint y: 587, distance: 48.3
click at [940, 587] on div at bounding box center [944, 584] width 8 height 8
click at [404, 23] on use at bounding box center [402, 19] width 7 height 12
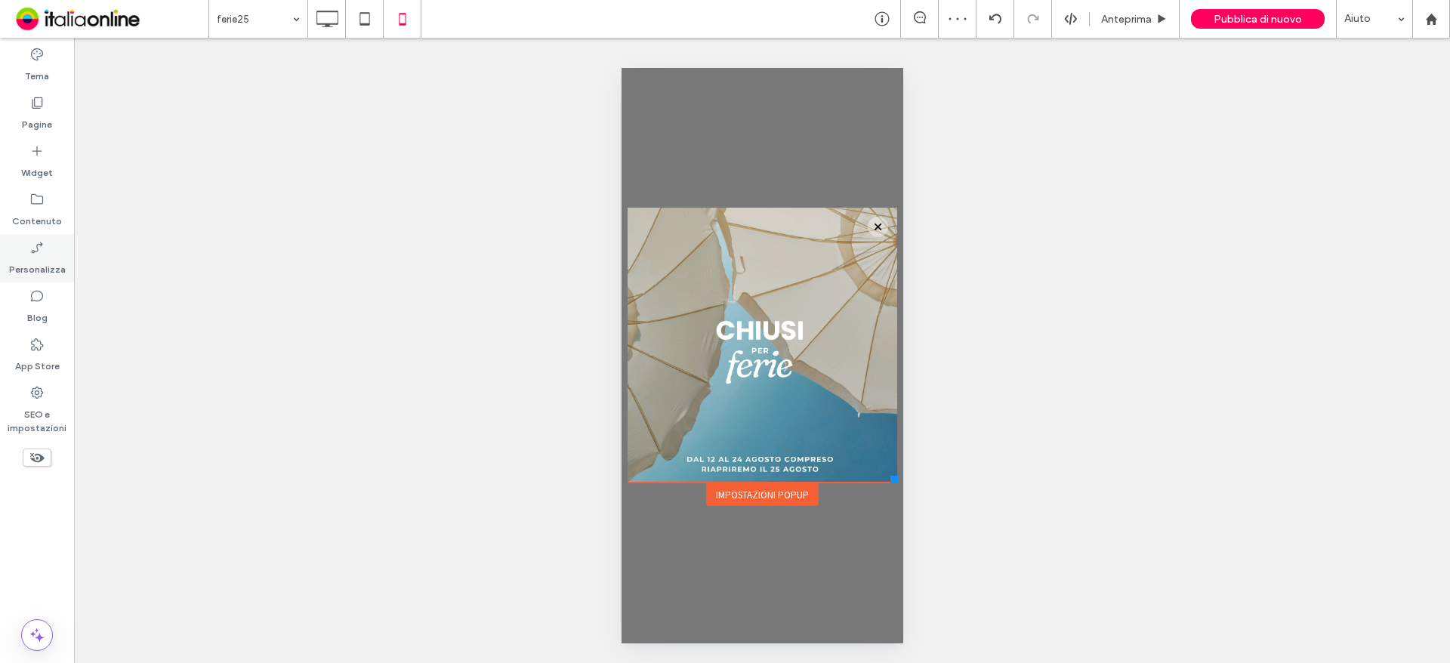
click at [39, 257] on label "Personalizza" at bounding box center [37, 265] width 57 height 21
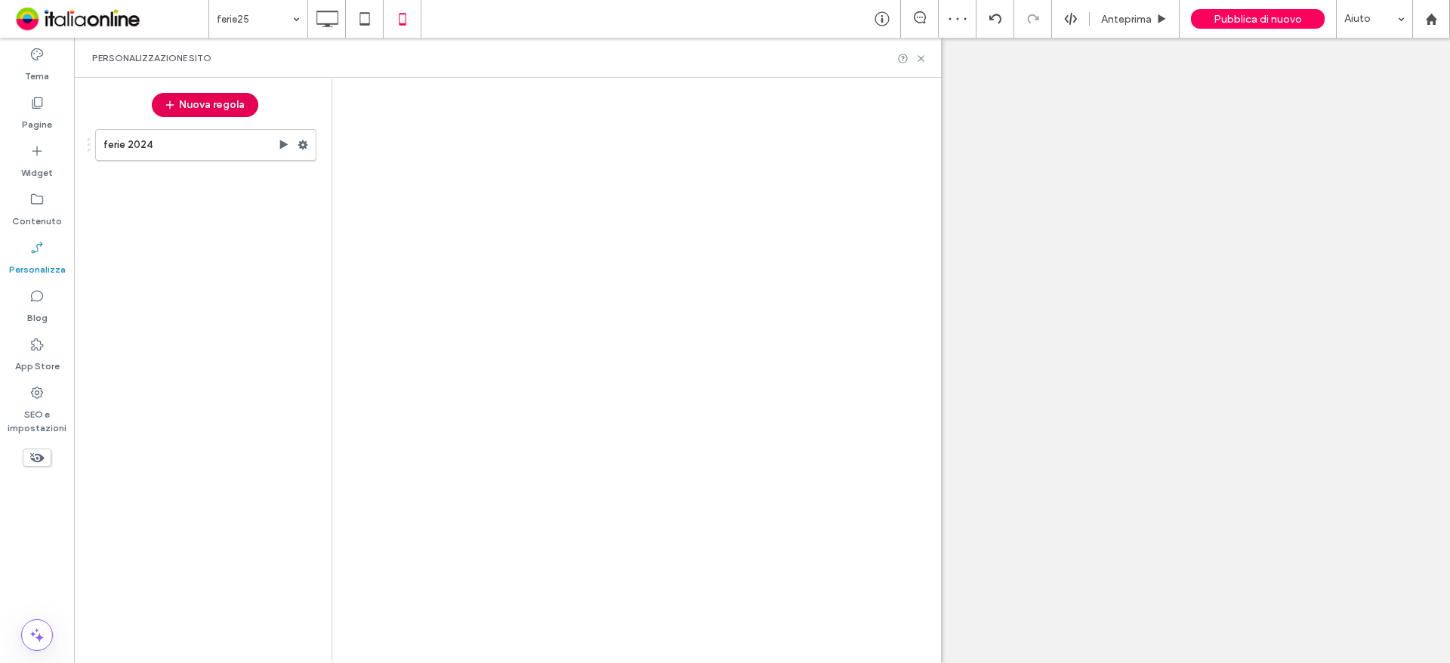
click at [196, 96] on div "ferie25 Anteprima Pubblica di nuovo Aiuto Commenti sito Commenti sito Automatiz…" at bounding box center [725, 331] width 1450 height 663
click at [201, 106] on button "Nuova regola" at bounding box center [205, 105] width 107 height 24
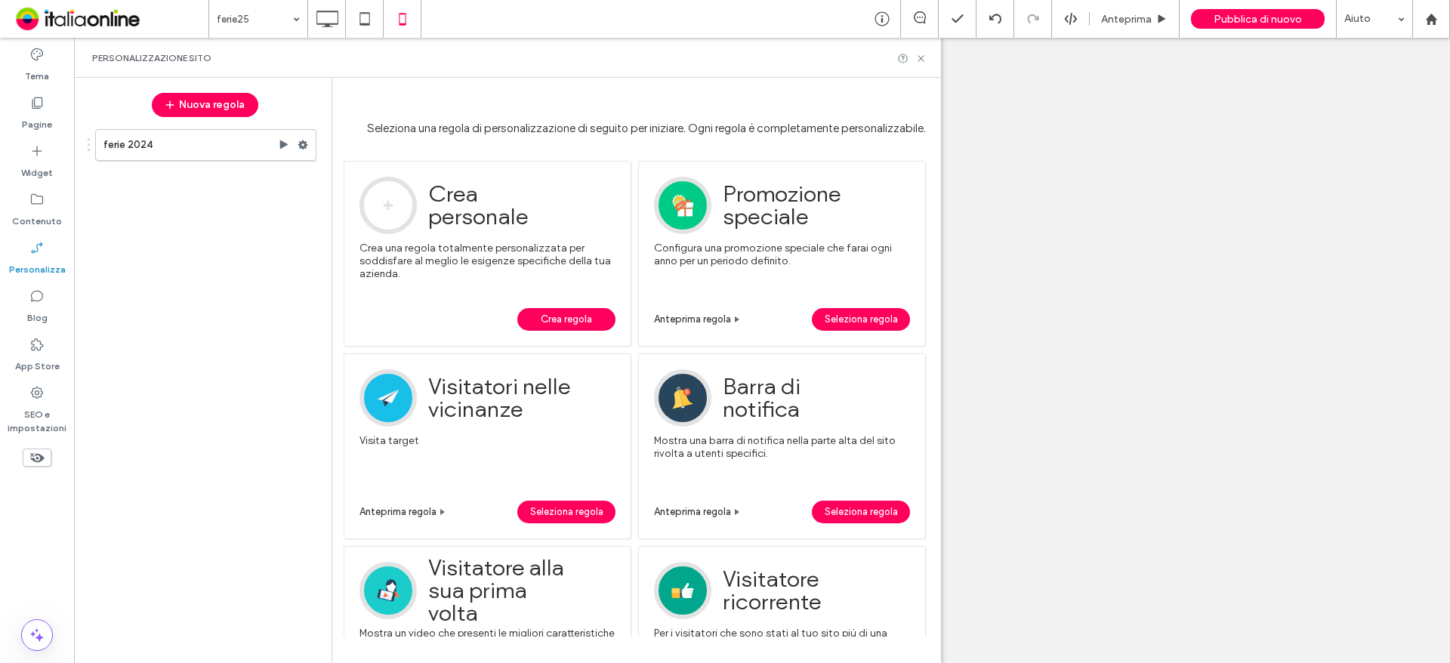
click at [596, 313] on link "Crea regola" at bounding box center [566, 319] width 98 height 23
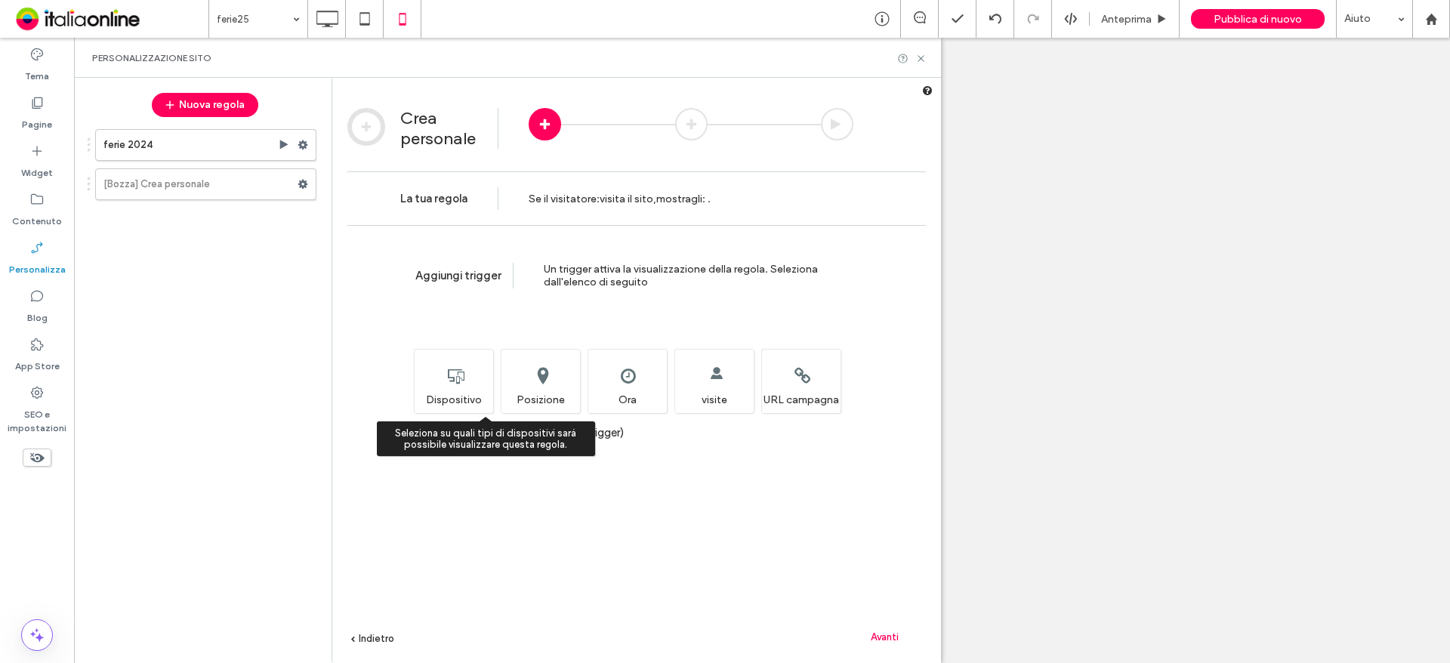
click at [453, 379] on div "Seleziona su quali tipi di dispositivi sarà possibile visualizzare questa regol…" at bounding box center [453, 381] width 79 height 64
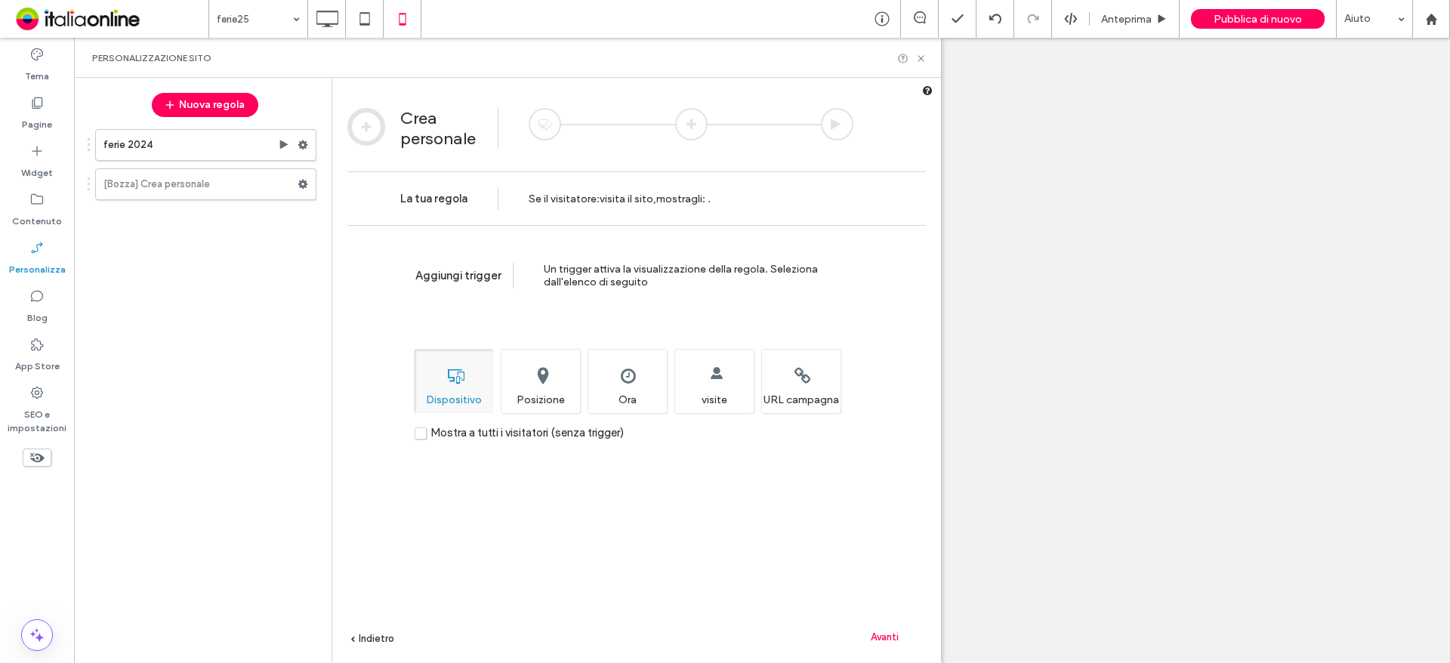
click at [638, 381] on div "Imposta l'ora e/o la data in cui desideri visualizzare questa regola. Ora" at bounding box center [627, 381] width 79 height 64
click at [869, 633] on div "Avanti" at bounding box center [884, 636] width 83 height 23
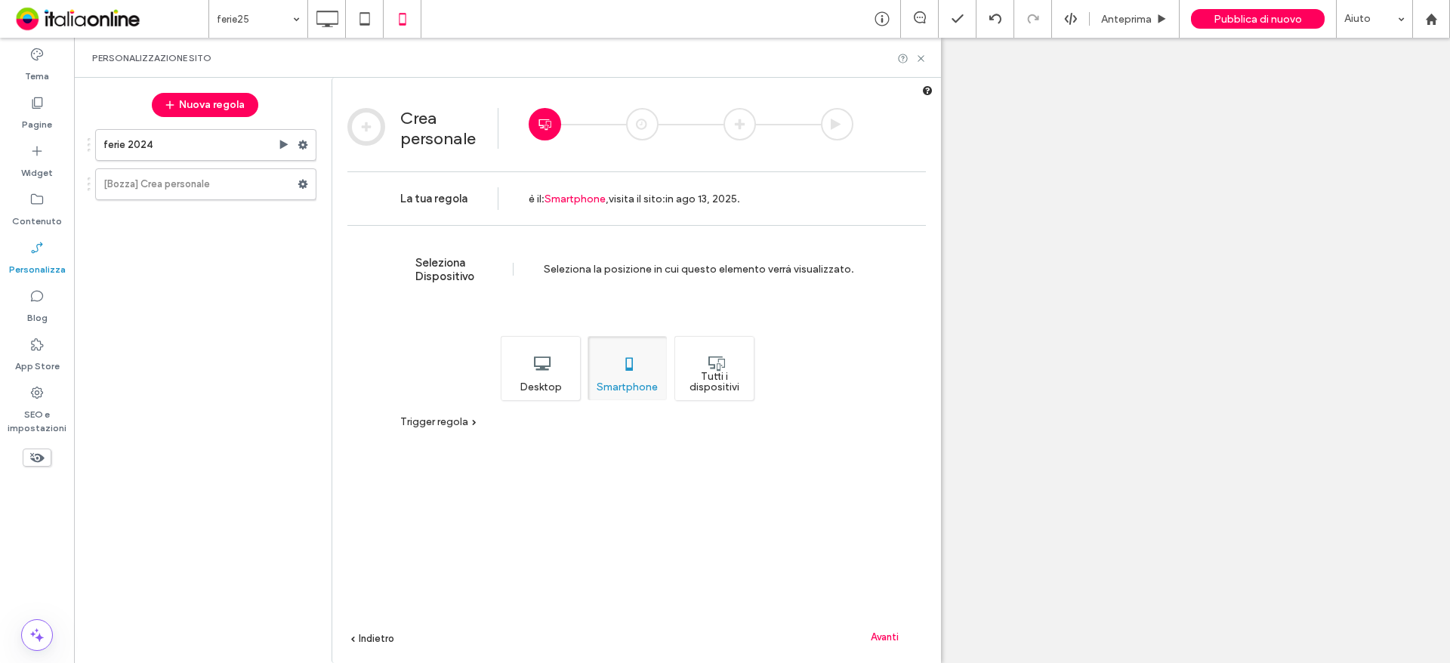
click at [732, 393] on div "Tutti i dispositivi" at bounding box center [714, 368] width 79 height 64
click at [893, 644] on div "Avanti" at bounding box center [884, 636] width 83 height 23
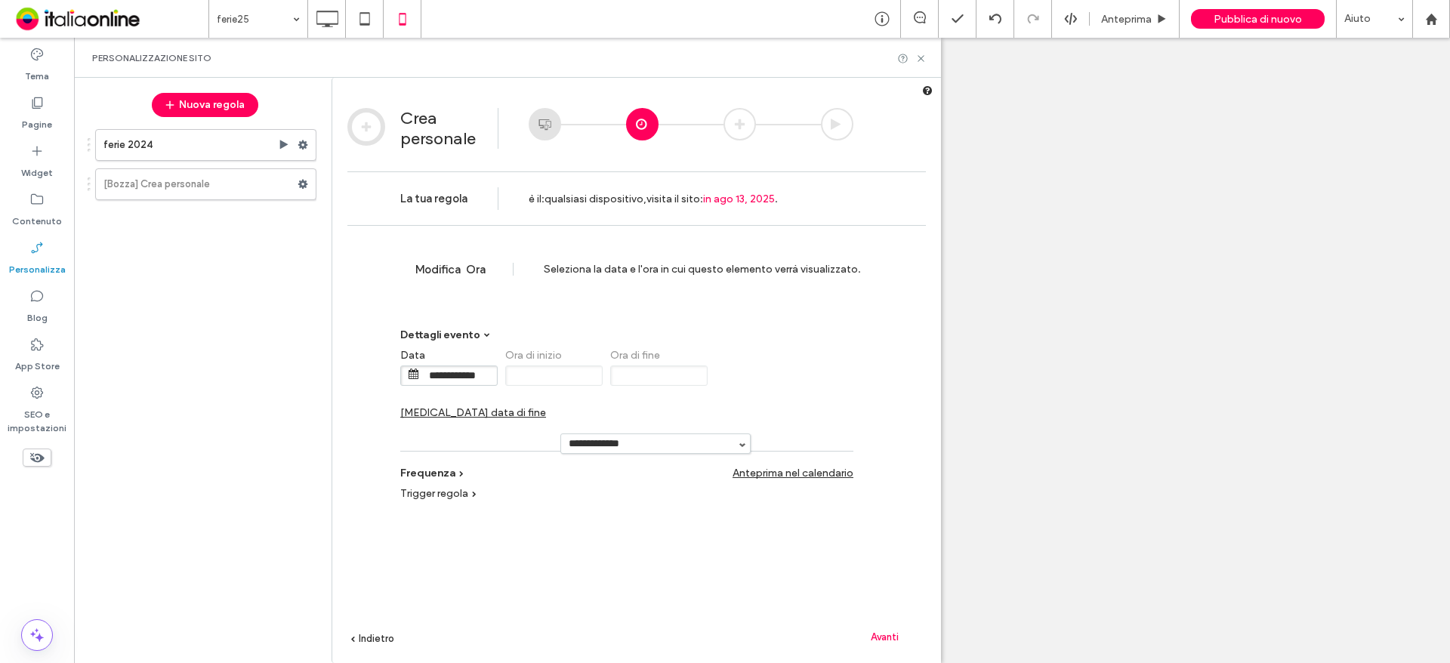
click at [671, 365] on div "Ora di fine" at bounding box center [662, 367] width 105 height 37
click at [718, 363] on div "**********" at bounding box center [626, 388] width 453 height 94
click at [546, 406] on span "Cambia data di fine" at bounding box center [473, 412] width 146 height 13
click at [735, 379] on span "**********" at bounding box center [763, 376] width 97 height 20
click at [773, 371] on input "**********" at bounding box center [774, 375] width 76 height 19
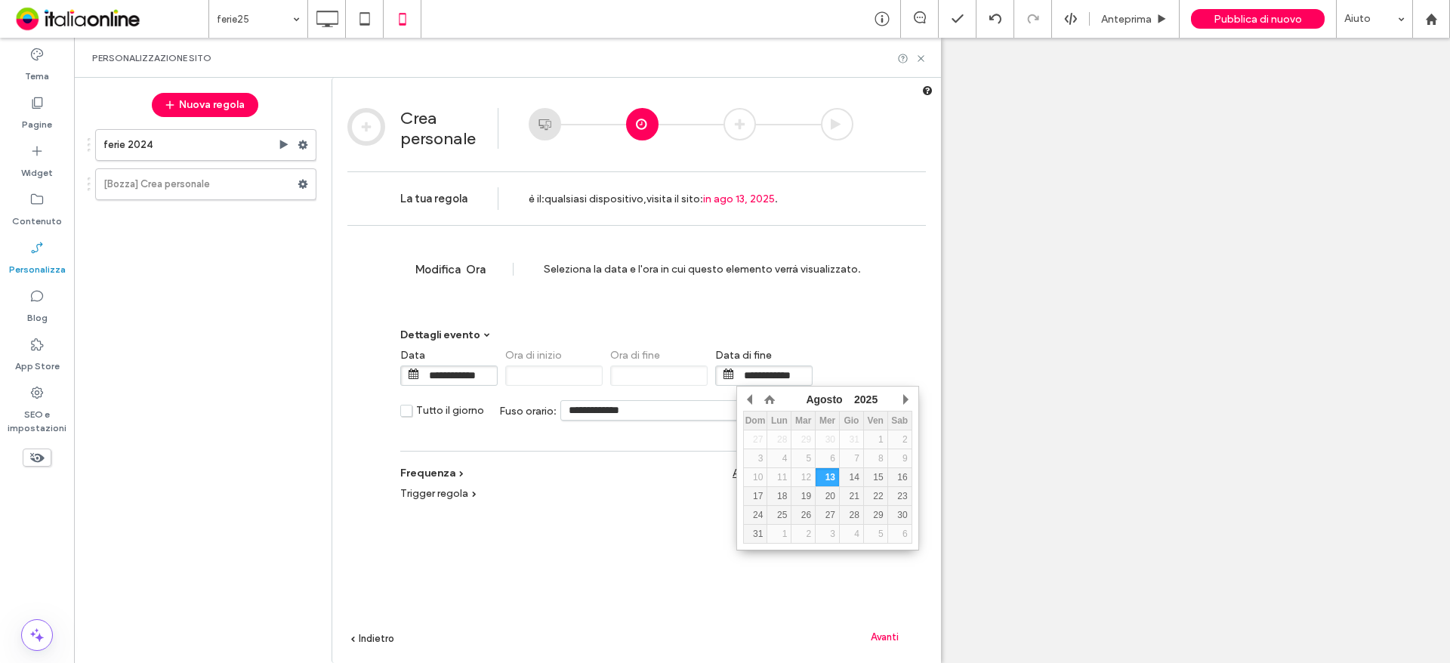
drag, startPoint x: 761, startPoint y: 513, endPoint x: 767, endPoint y: 519, distance: 9.1
click at [761, 513] on div "24" at bounding box center [755, 515] width 23 height 11
type input "**********"
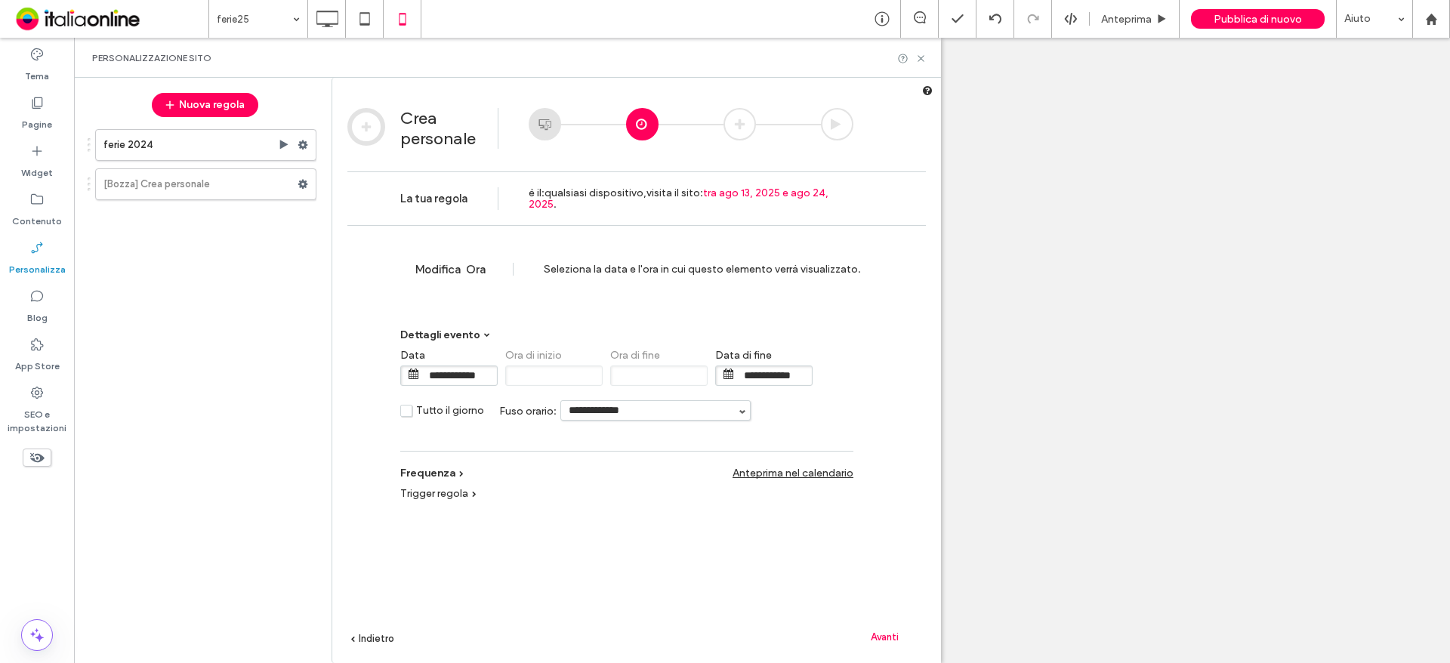
click at [880, 628] on div "Avanti" at bounding box center [884, 636] width 83 height 23
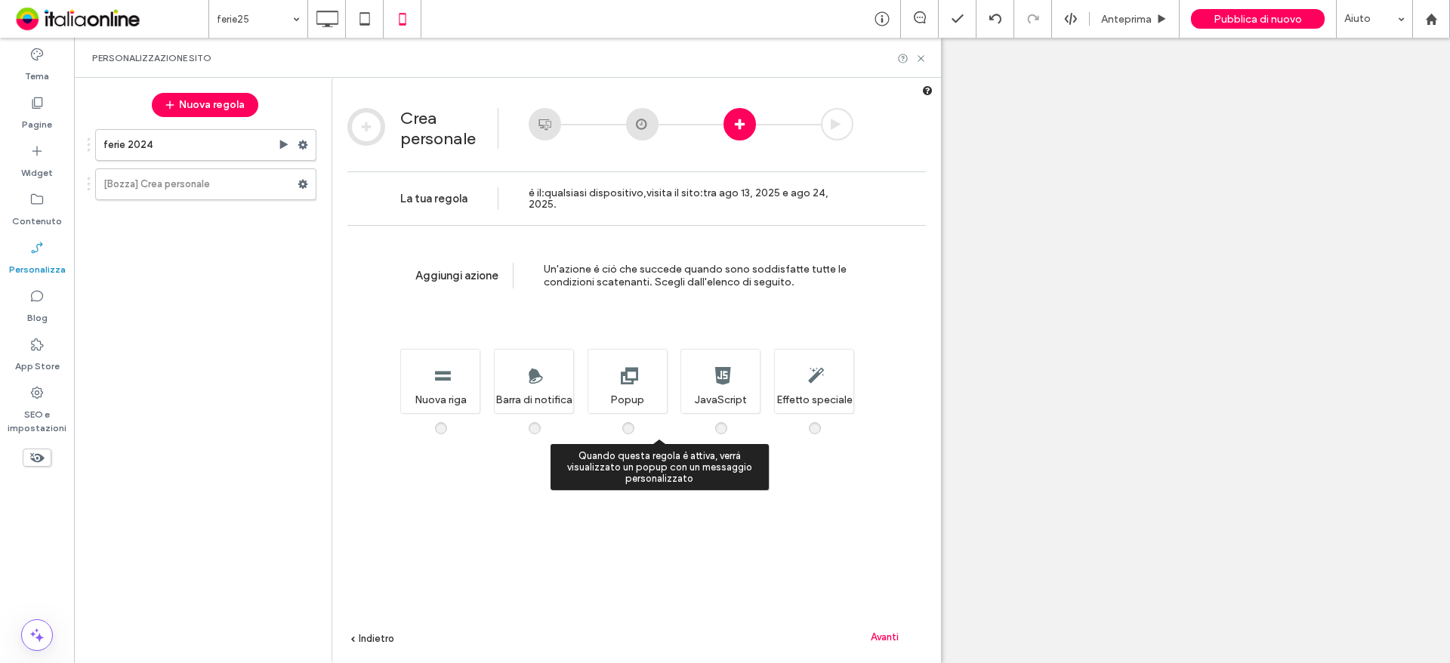
click at [594, 383] on div "Quando questa regola è attiva, verrà visualizzato un popup con un messaggio per…" at bounding box center [627, 381] width 79 height 64
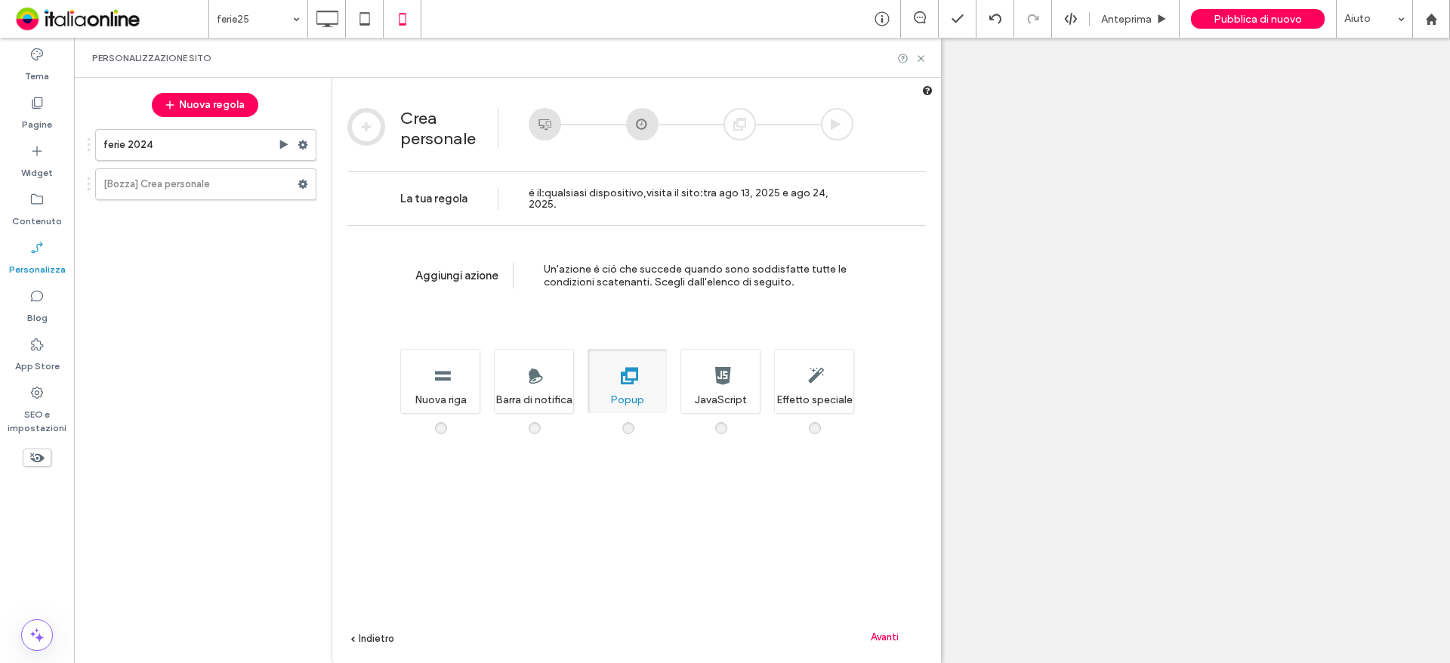
drag, startPoint x: 880, startPoint y: 638, endPoint x: 869, endPoint y: 626, distance: 16.0
click at [880, 638] on span "Avanti" at bounding box center [885, 636] width 28 height 11
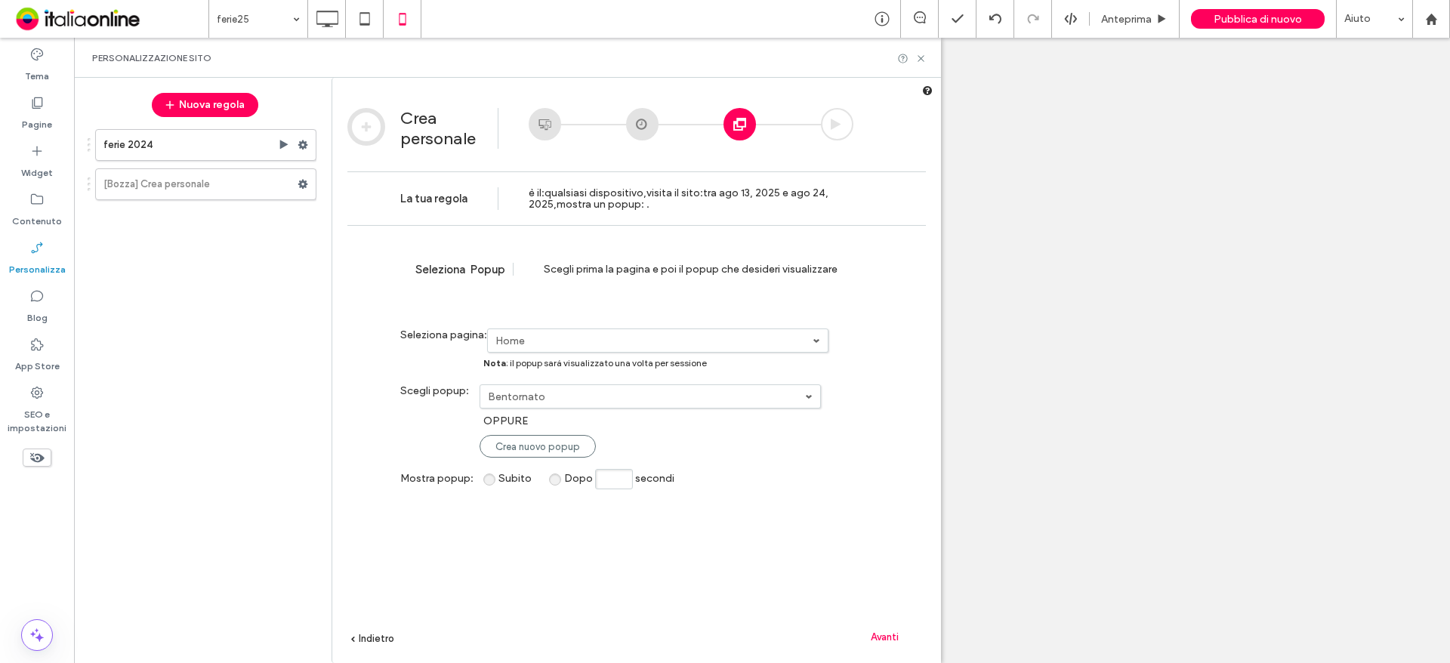
drag, startPoint x: 638, startPoint y: 403, endPoint x: 638, endPoint y: 415, distance: 12.9
click at [638, 347] on label "Bentornato" at bounding box center [654, 341] width 317 height 13
click at [0, 0] on link "ferie25" at bounding box center [0, 0] width 0 height 0
click at [869, 633] on div "Avanti" at bounding box center [884, 636] width 83 height 23
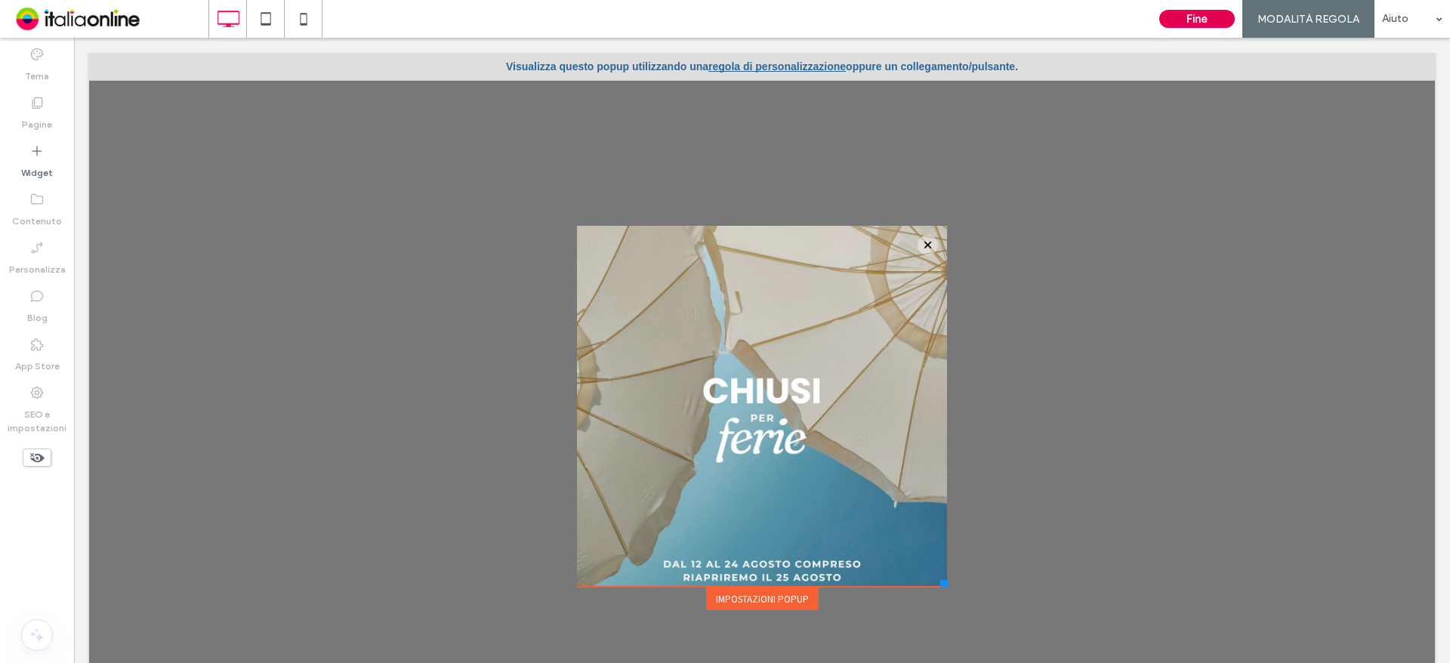
click at [1215, 19] on button "Fine" at bounding box center [1197, 19] width 76 height 18
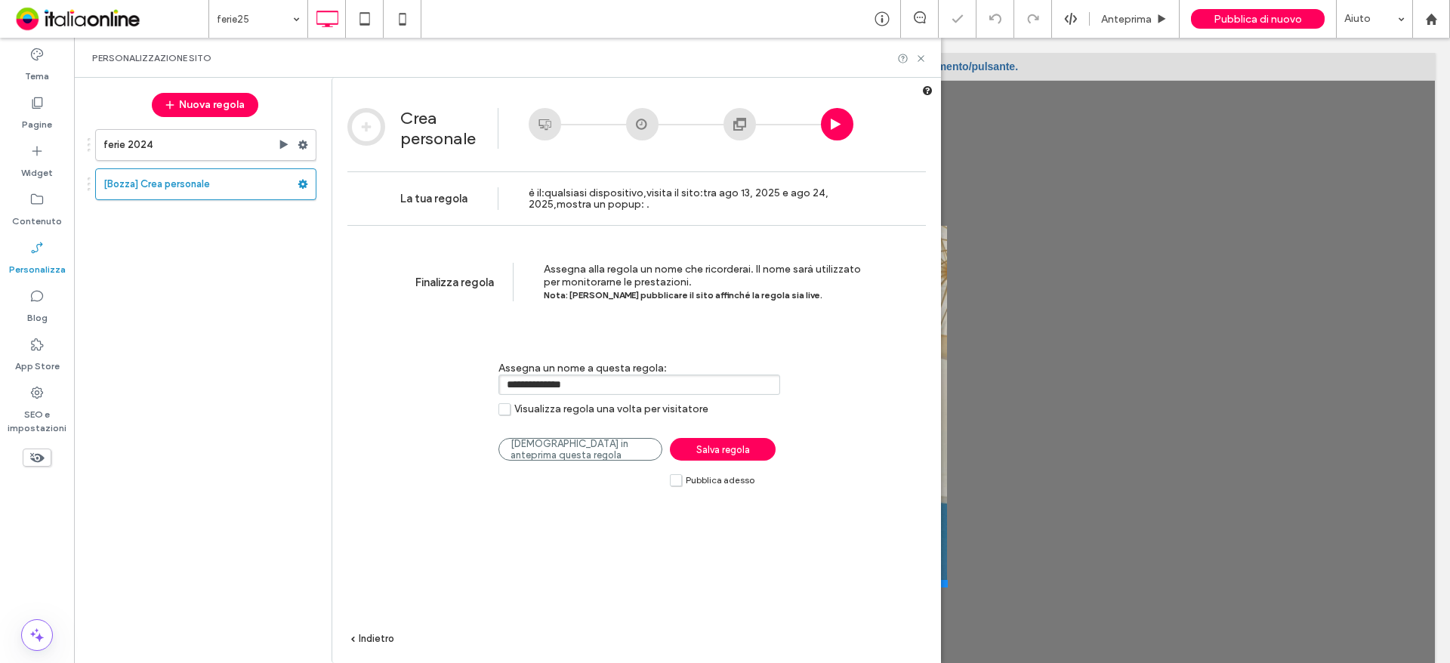
drag, startPoint x: 601, startPoint y: 385, endPoint x: 384, endPoint y: 403, distance: 218.2
click at [398, 400] on div "**********" at bounding box center [636, 466] width 609 height 483
type input "*******"
click at [749, 446] on span "Salva regola" at bounding box center [723, 449] width 54 height 11
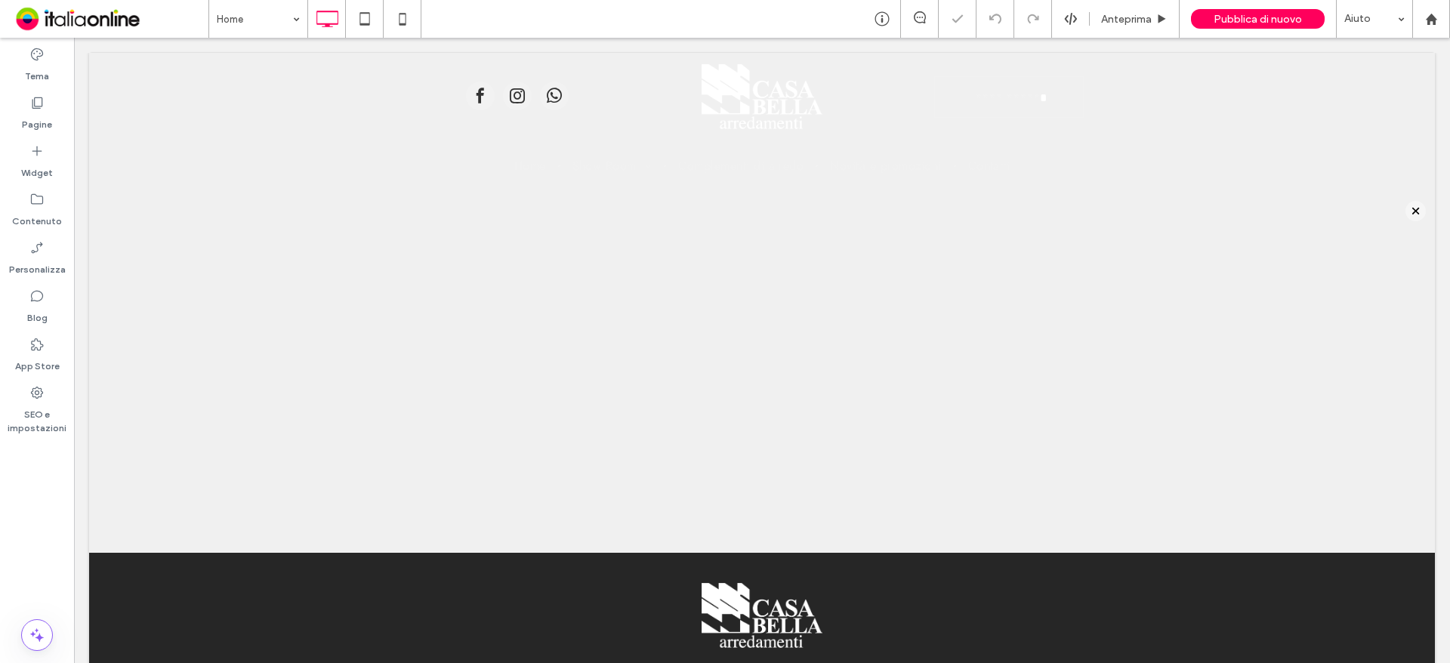
click at [1259, 21] on span "Pubblica di nuovo" at bounding box center [1258, 19] width 88 height 13
